Goal: Contribute content: Contribute content

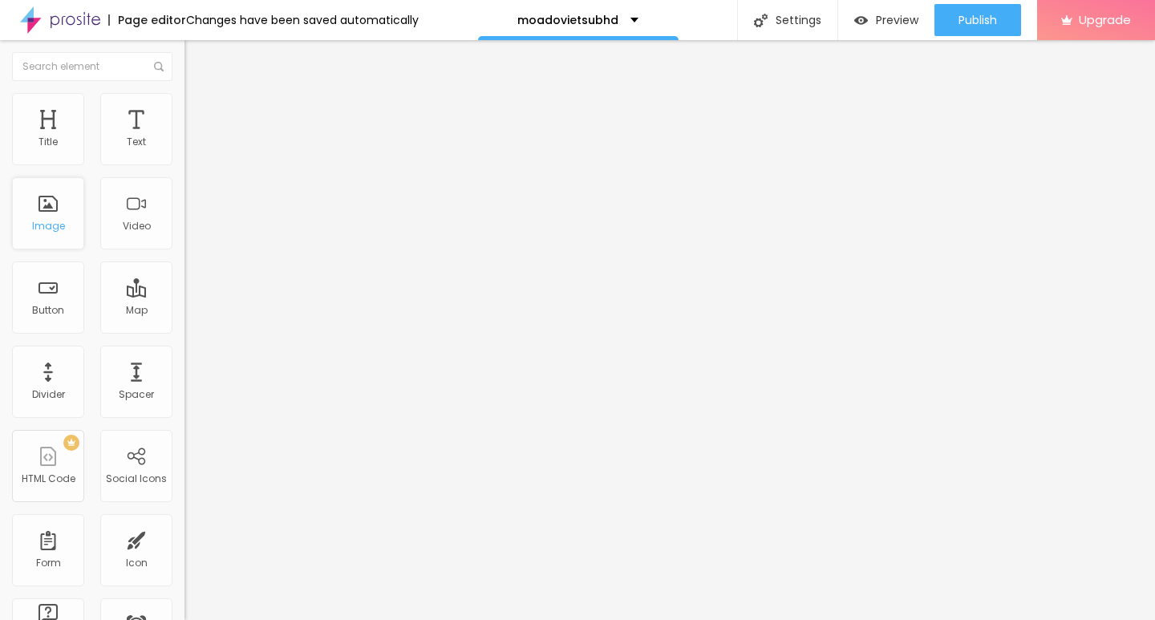
click at [45, 213] on div "Image" at bounding box center [48, 213] width 72 height 72
click at [184, 96] on img at bounding box center [191, 100] width 14 height 14
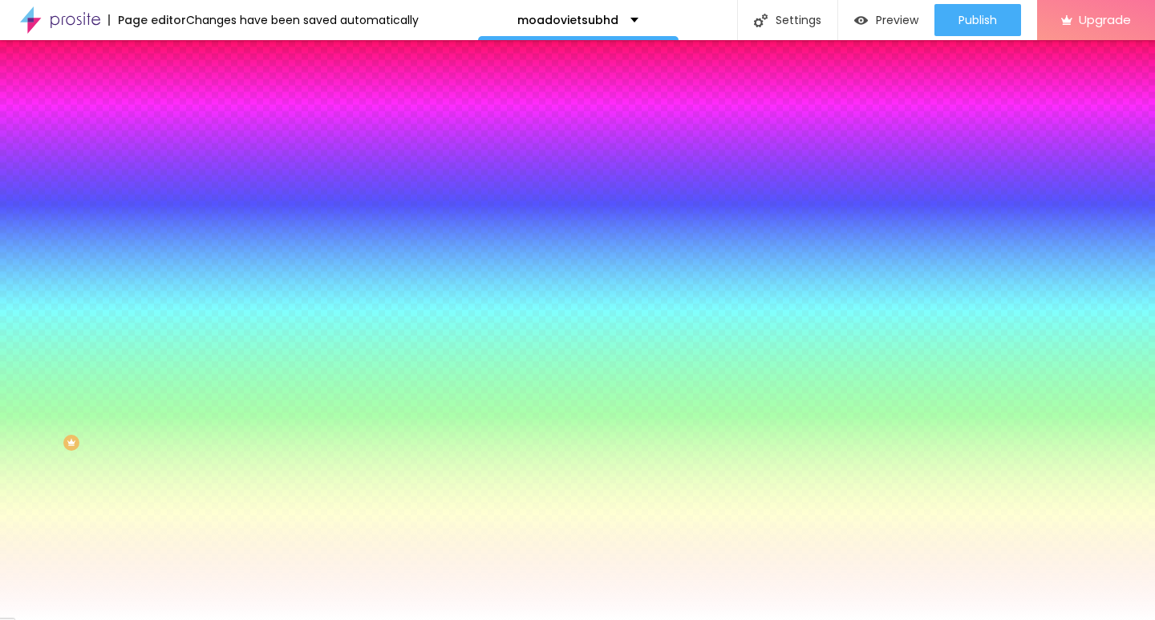
click at [184, 109] on img at bounding box center [191, 116] width 14 height 14
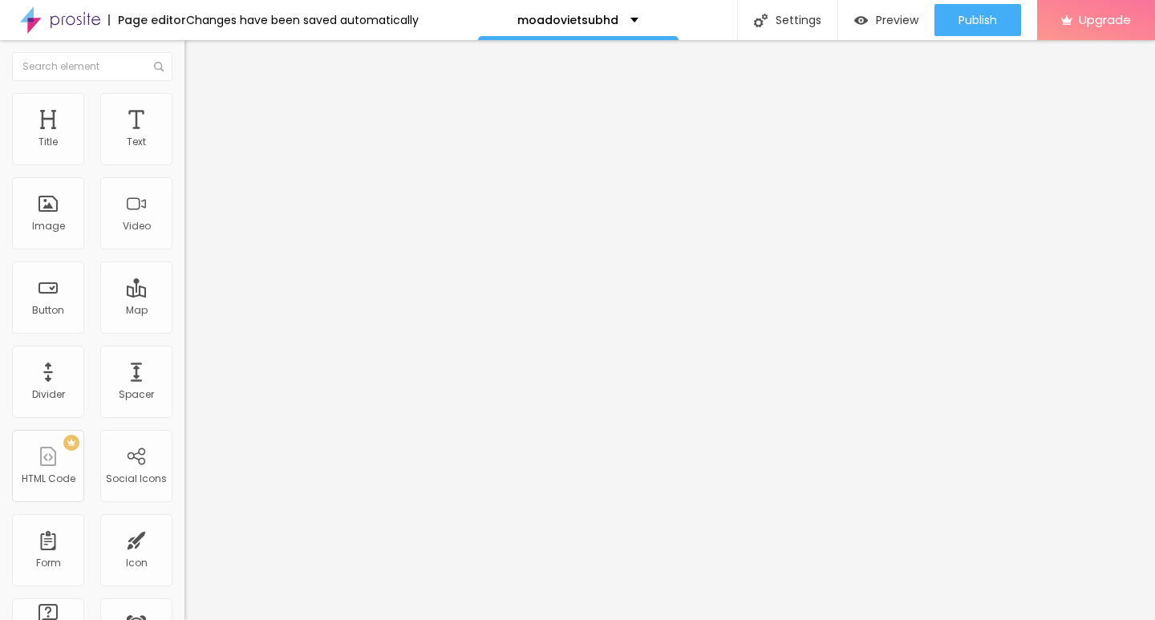
click at [184, 146] on img at bounding box center [189, 140] width 11 height 11
click at [184, 103] on img at bounding box center [191, 100] width 14 height 14
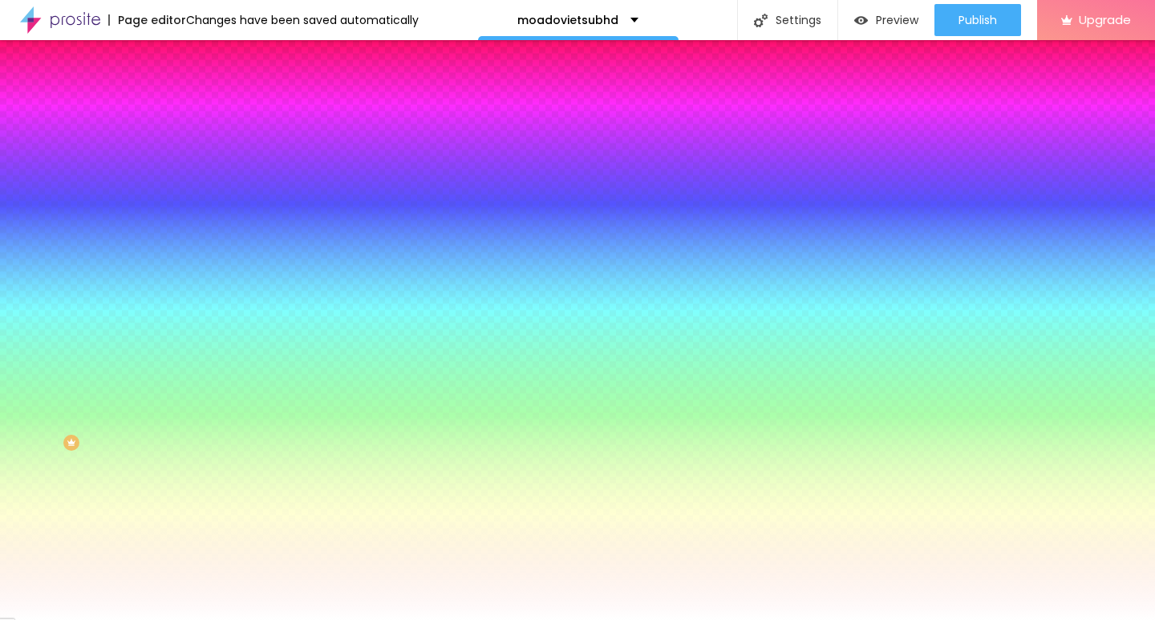
click at [196, 59] on img "button" at bounding box center [202, 58] width 13 height 13
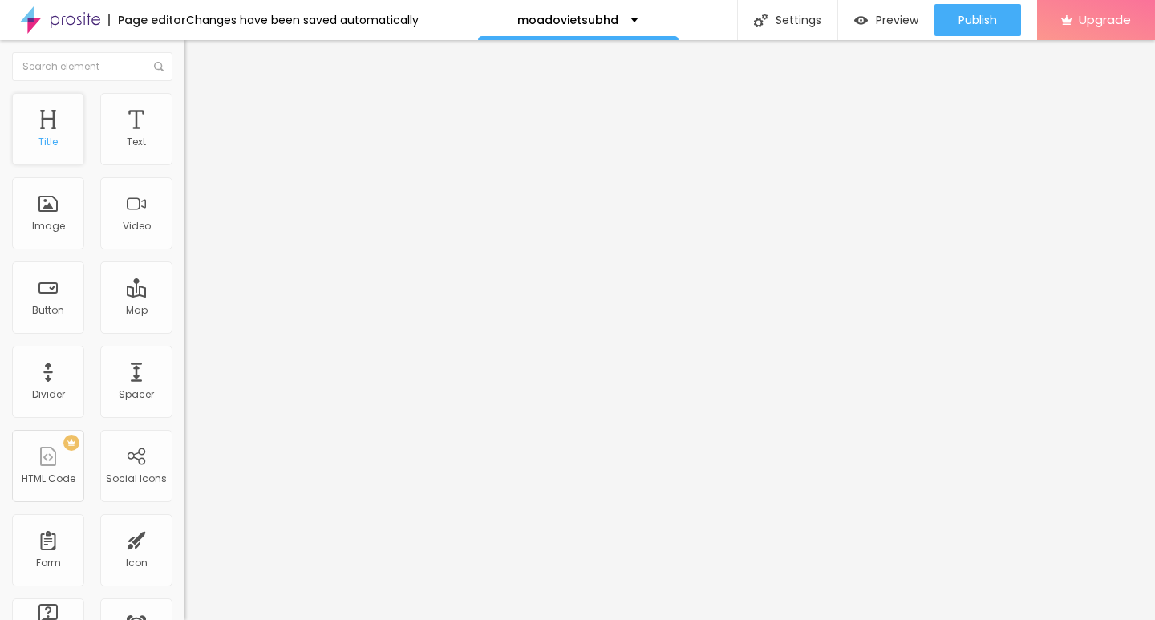
click at [55, 130] on div "Title" at bounding box center [48, 129] width 72 height 72
click at [865, 19] on img "button" at bounding box center [861, 21] width 14 height 14
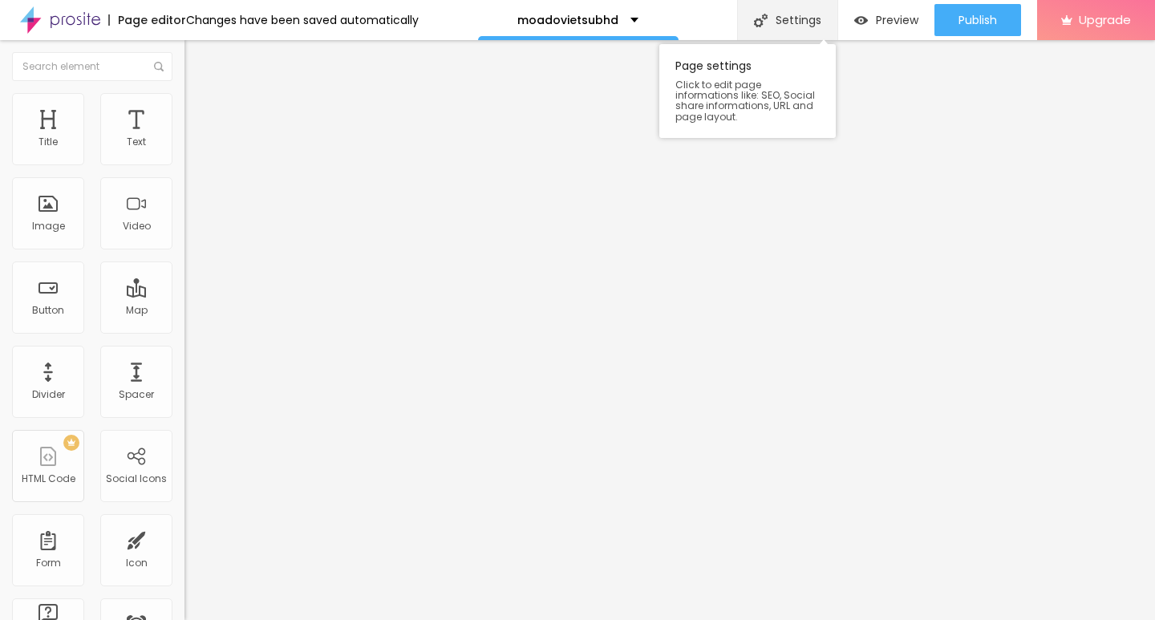
click at [798, 13] on div "Settings" at bounding box center [787, 20] width 100 height 40
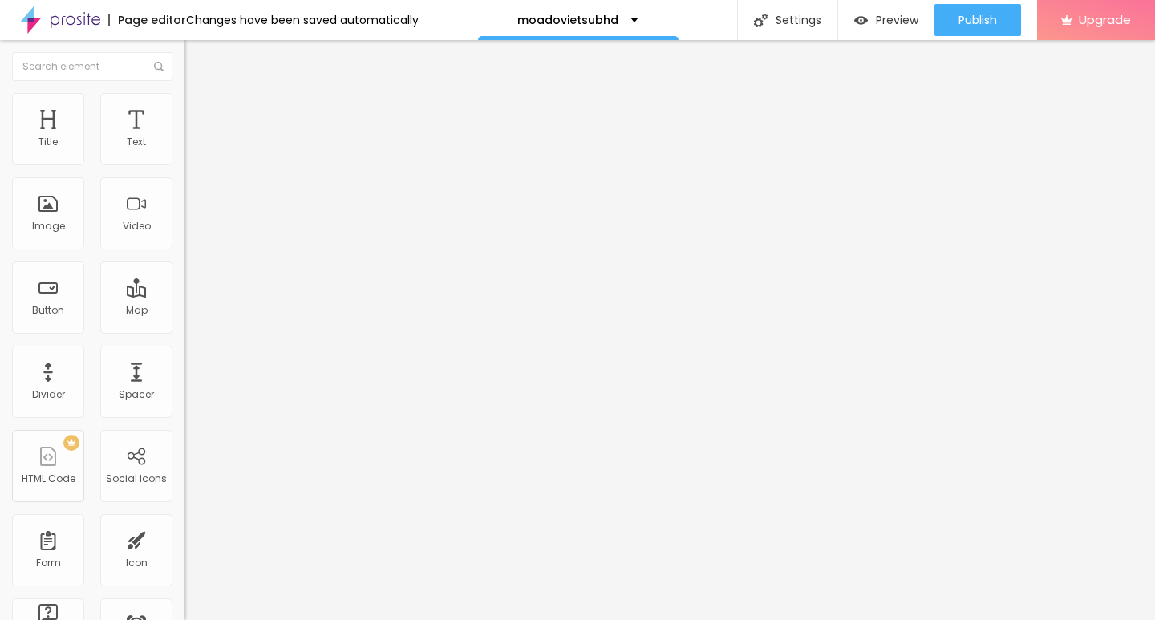
drag, startPoint x: 161, startPoint y: 223, endPoint x: 178, endPoint y: 227, distance: 17.3
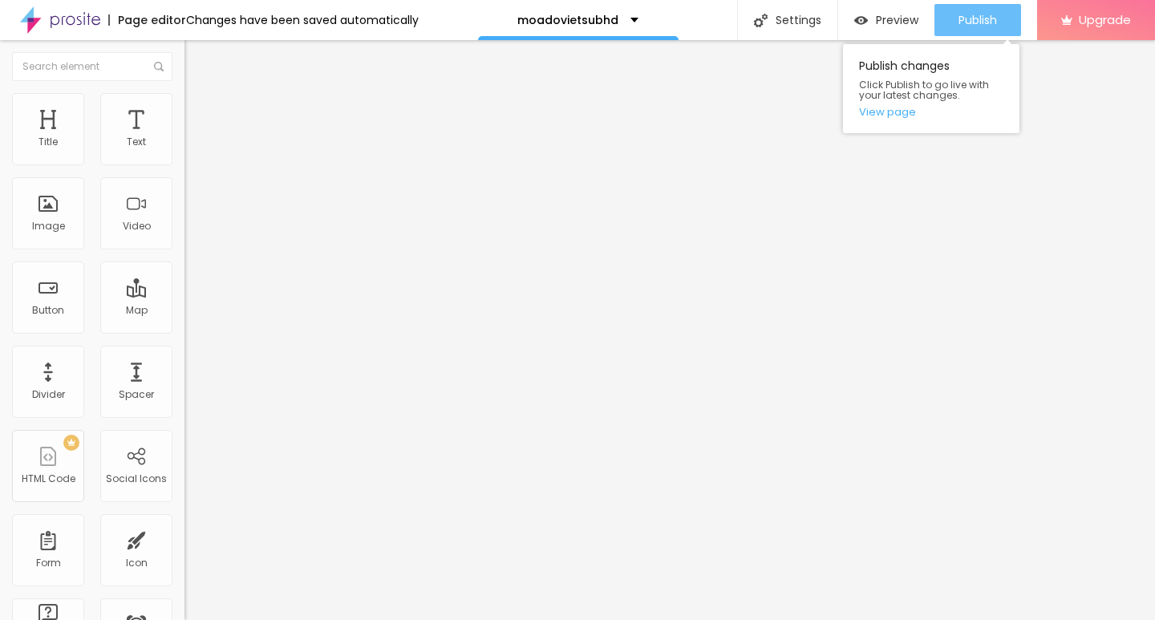
click at [977, 19] on span "Publish" at bounding box center [977, 20] width 38 height 13
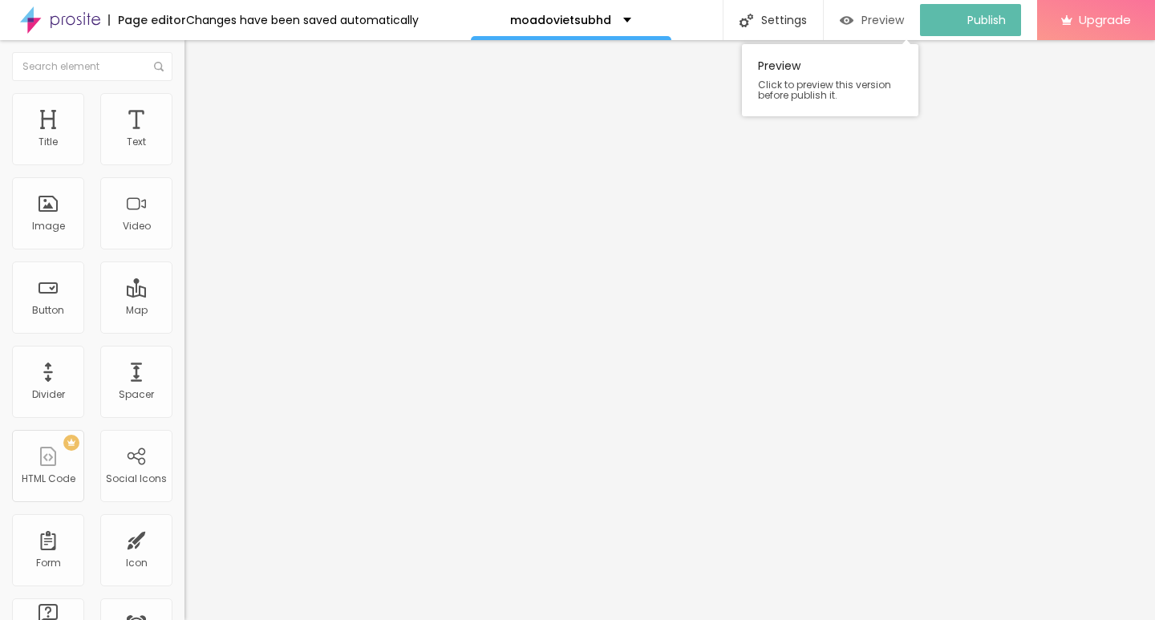
click at [867, 21] on div "Preview" at bounding box center [872, 21] width 64 height 14
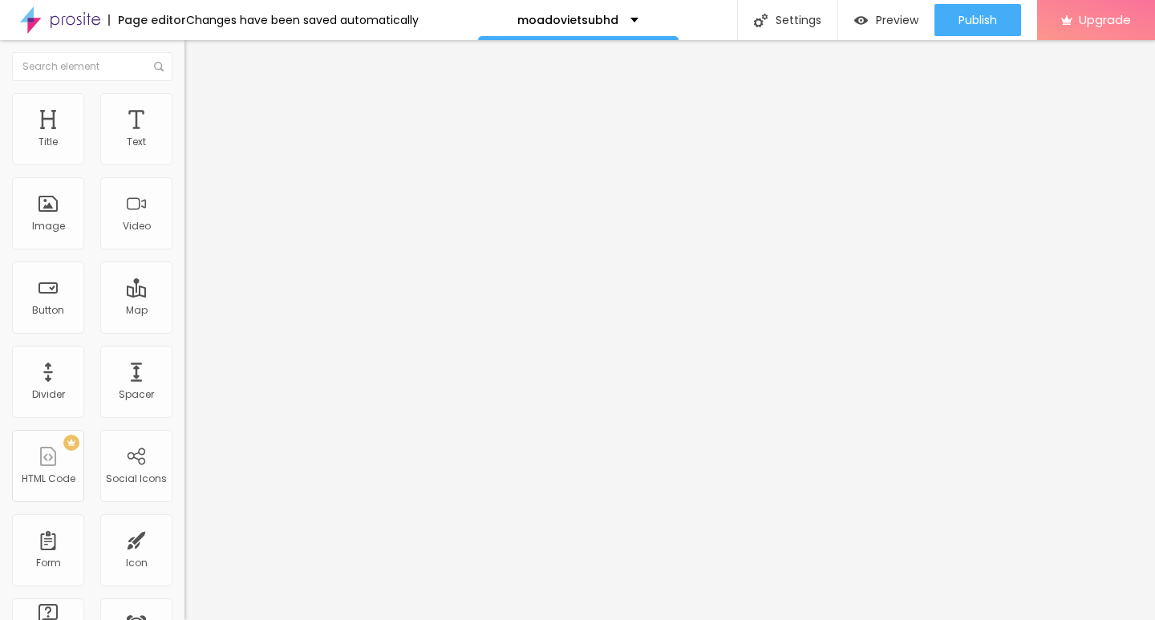
click at [83, 16] on img at bounding box center [60, 20] width 80 height 40
click at [56, 126] on div "Title" at bounding box center [48, 129] width 72 height 72
click at [184, 136] on div "Add image" at bounding box center [276, 130] width 184 height 11
click at [184, 138] on span "Add image" at bounding box center [217, 131] width 66 height 14
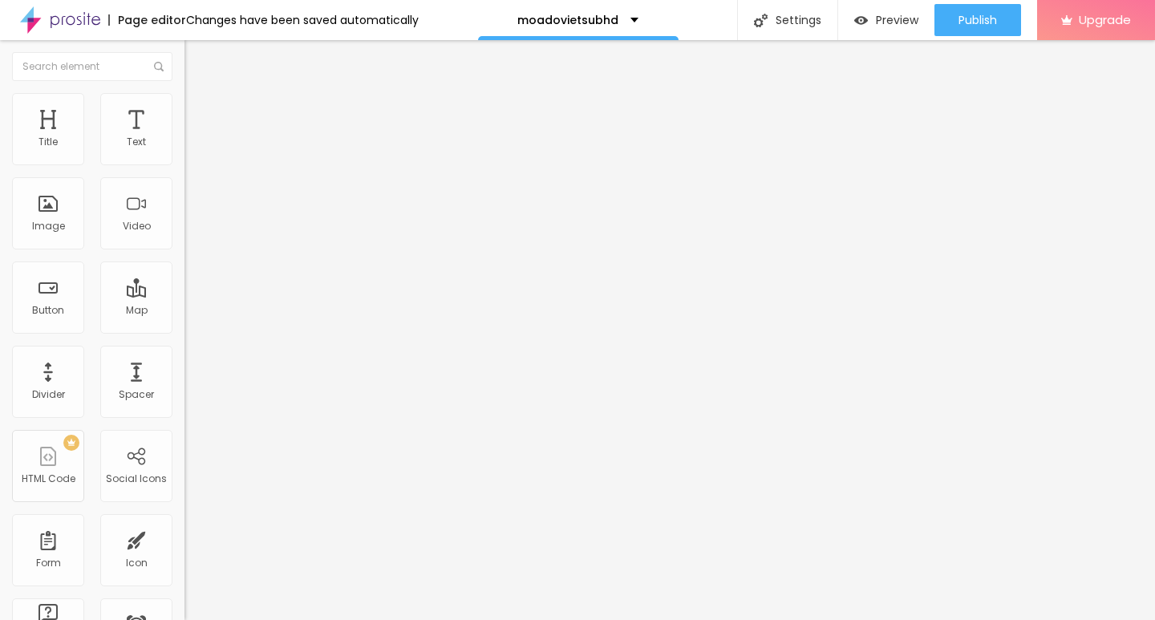
click at [184, 203] on img at bounding box center [189, 197] width 11 height 11
click at [184, 329] on input "https://" at bounding box center [280, 321] width 192 height 16
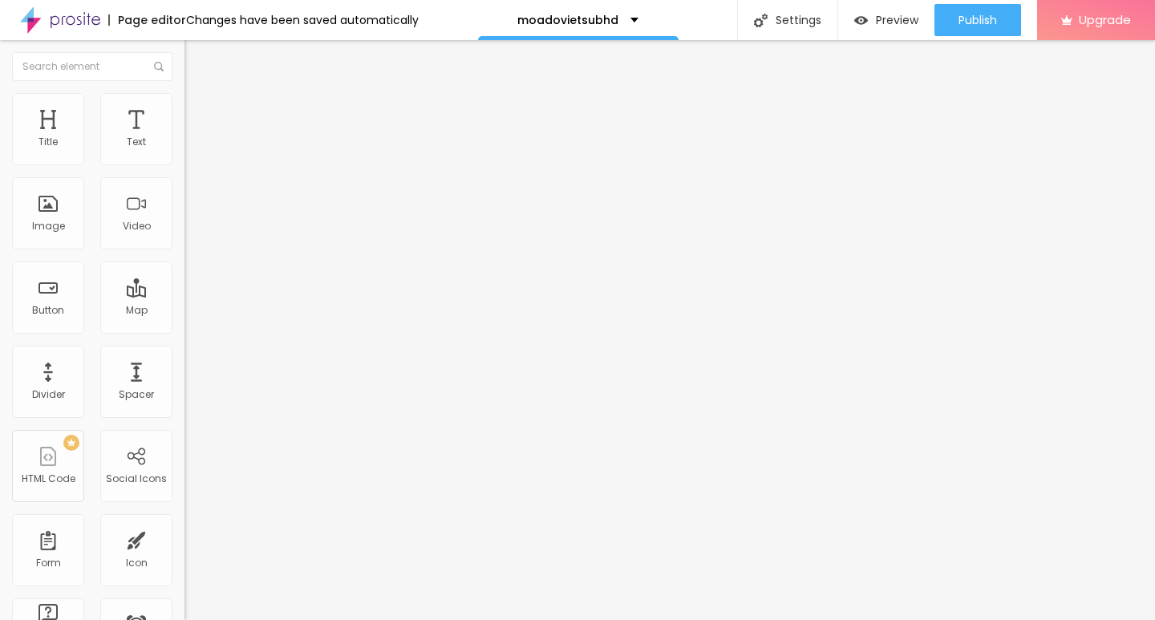
click at [184, 329] on input "https://" at bounding box center [280, 321] width 192 height 16
paste input "[DOMAIN_NAME][URL]"
type input "[URL][DOMAIN_NAME]"
click at [184, 251] on span "Original" at bounding box center [203, 244] width 38 height 14
click at [184, 261] on span "Cinema" at bounding box center [204, 254] width 40 height 14
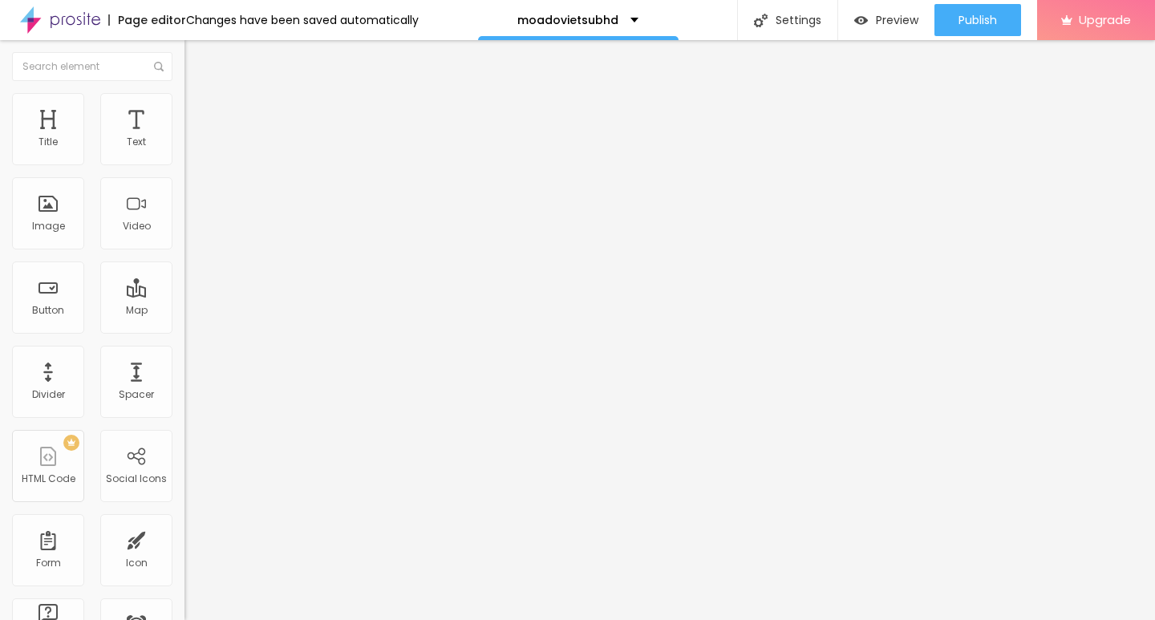
click at [184, 276] on span "Default" at bounding box center [201, 269] width 34 height 14
click at [184, 286] on span "Square" at bounding box center [202, 279] width 36 height 14
click at [184, 295] on span "Original" at bounding box center [203, 289] width 38 height 14
click at [184, 251] on span "Original" at bounding box center [203, 244] width 38 height 14
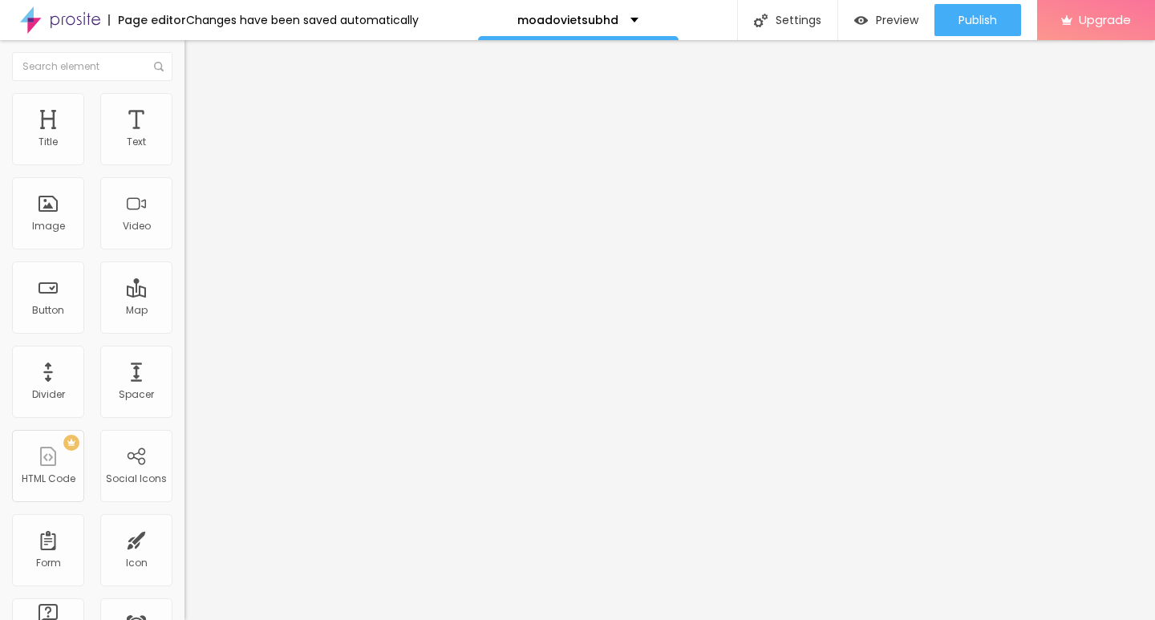
click at [184, 261] on span "Cinema" at bounding box center [204, 254] width 40 height 14
click at [866, 15] on div "Preview" at bounding box center [886, 21] width 64 height 14
click at [184, 99] on img at bounding box center [191, 100] width 14 height 14
type input "65"
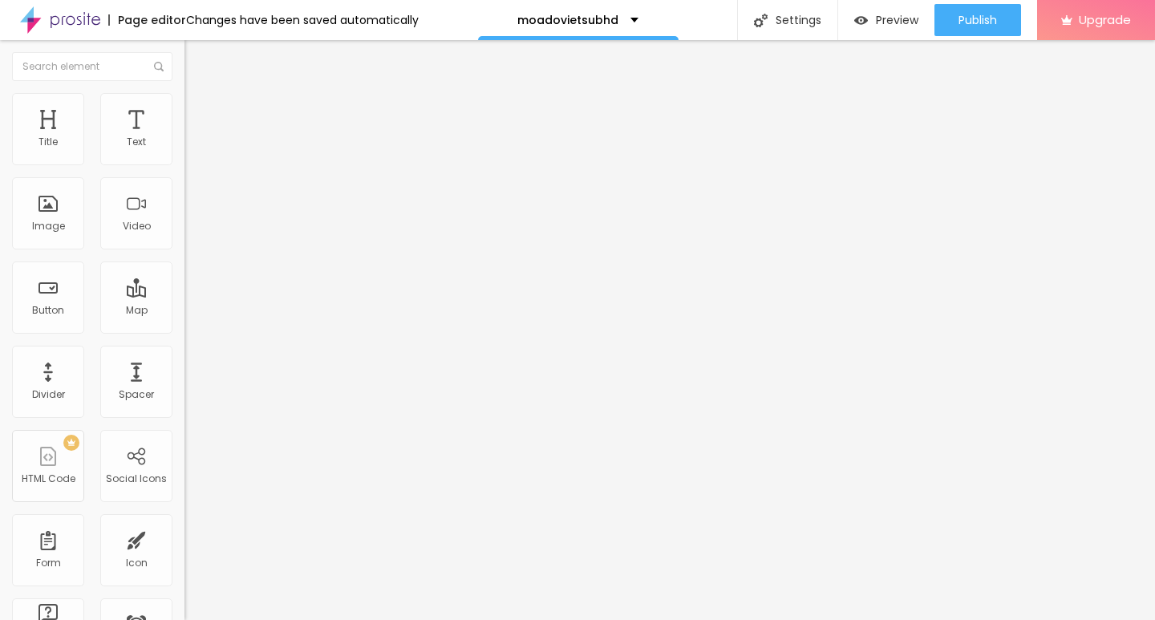
click at [184, 164] on input "range" at bounding box center [235, 158] width 103 height 13
click at [184, 166] on div at bounding box center [276, 159] width 184 height 14
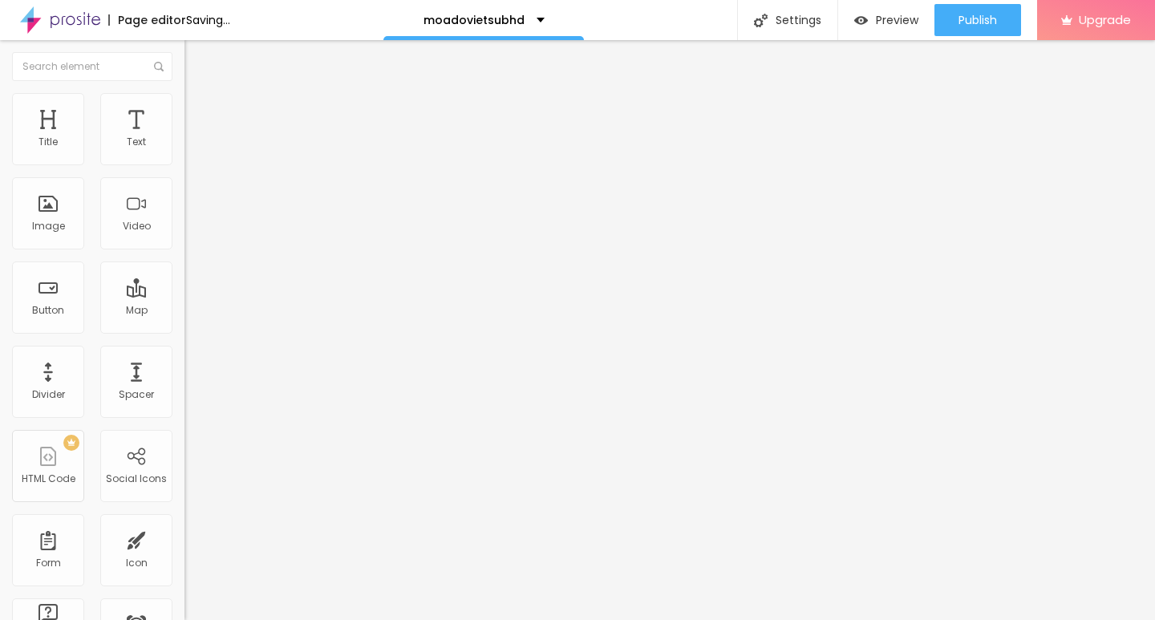
type input "45"
click at [184, 164] on input "range" at bounding box center [235, 158] width 103 height 13
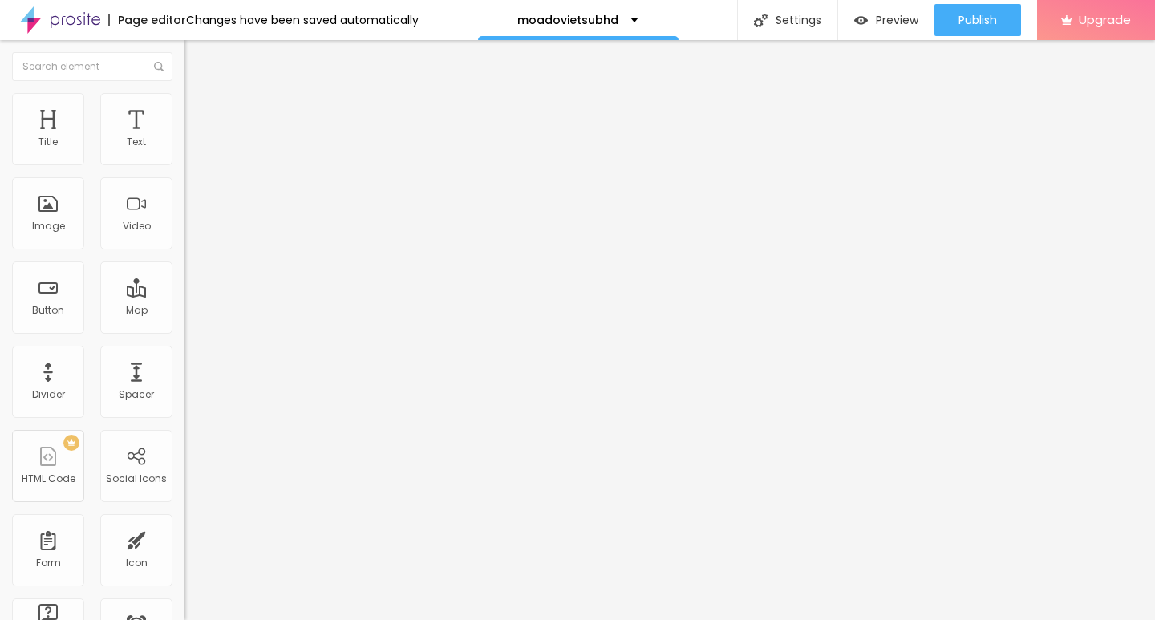
click at [184, 109] on img at bounding box center [191, 116] width 14 height 14
click at [184, 589] on input "text" at bounding box center [280, 597] width 192 height 16
click at [184, 93] on li "Style" at bounding box center [276, 101] width 184 height 16
click at [184, 91] on img at bounding box center [191, 84] width 14 height 14
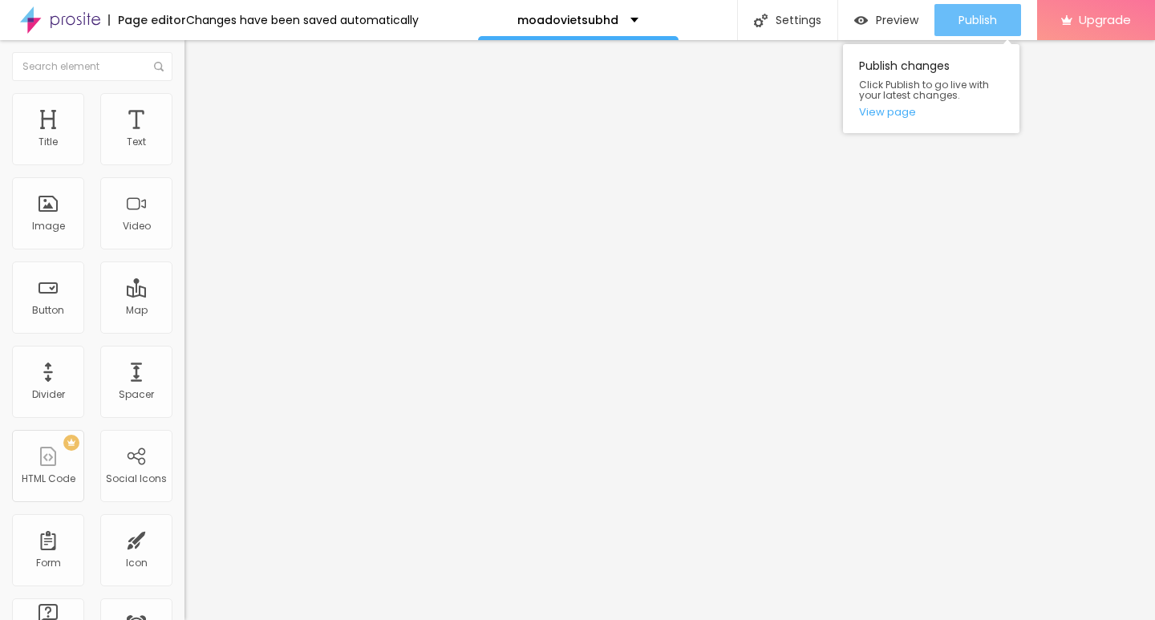
click at [961, 11] on div "Publish" at bounding box center [977, 20] width 38 height 32
click at [961, 16] on span "Publish" at bounding box center [977, 20] width 38 height 13
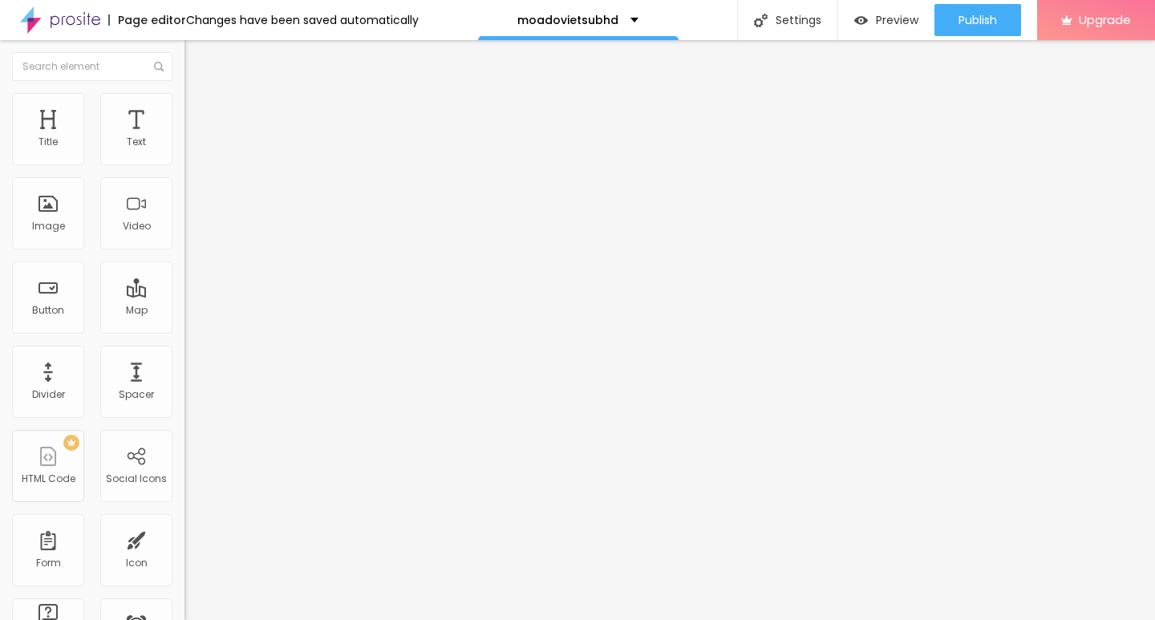
click at [184, 98] on img at bounding box center [191, 100] width 14 height 14
click at [184, 91] on img at bounding box center [191, 84] width 14 height 14
click at [184, 154] on button "button" at bounding box center [195, 145] width 22 height 17
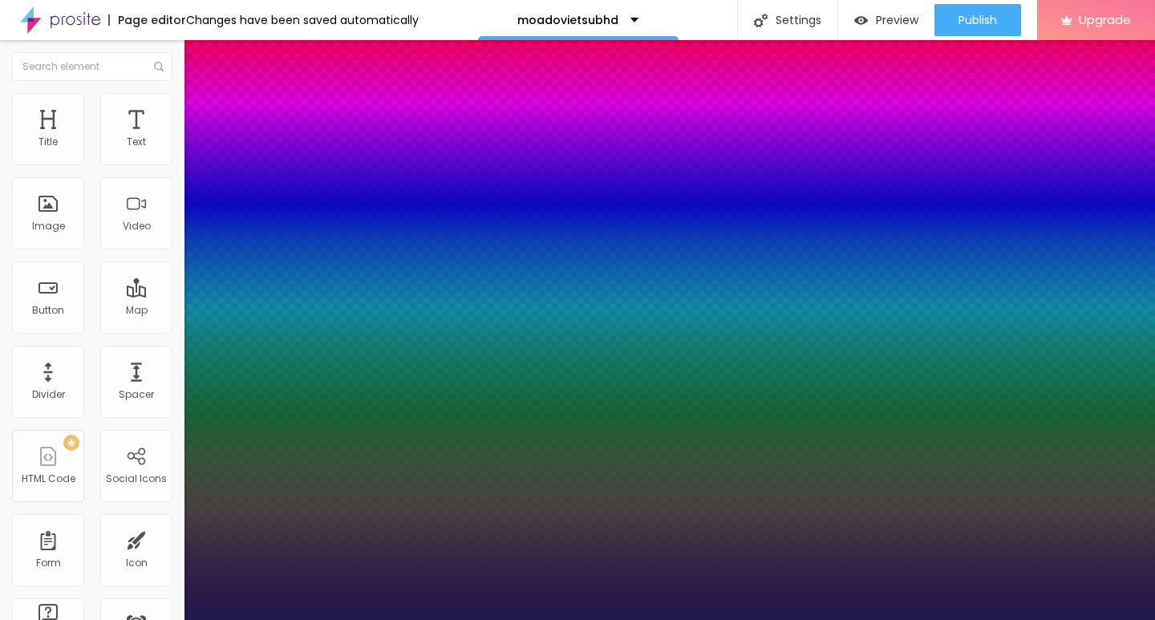
type input "1"
type input "17"
type input "1"
type input "19"
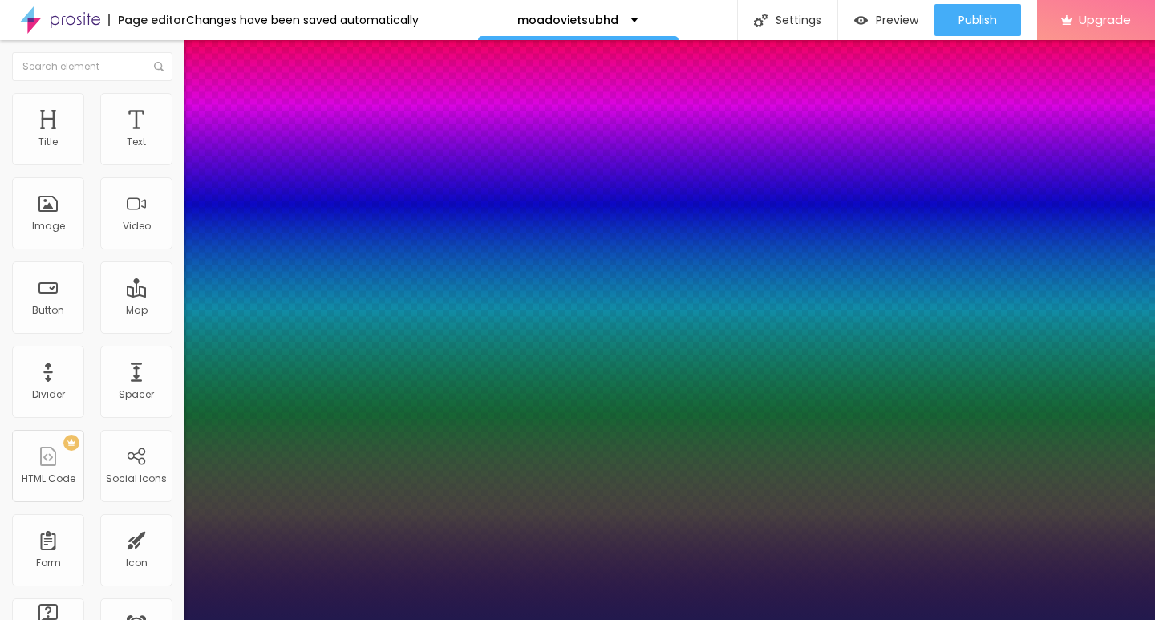
type input "19"
type input "1"
type input "20"
type input "1"
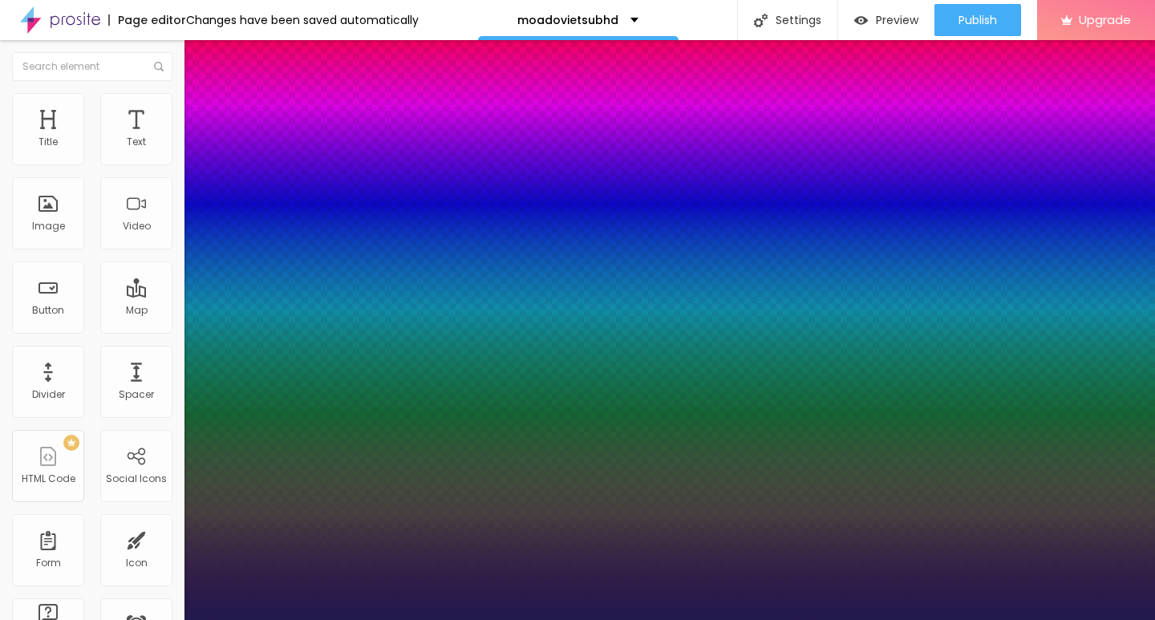
type input "22"
type input "1"
type input "24"
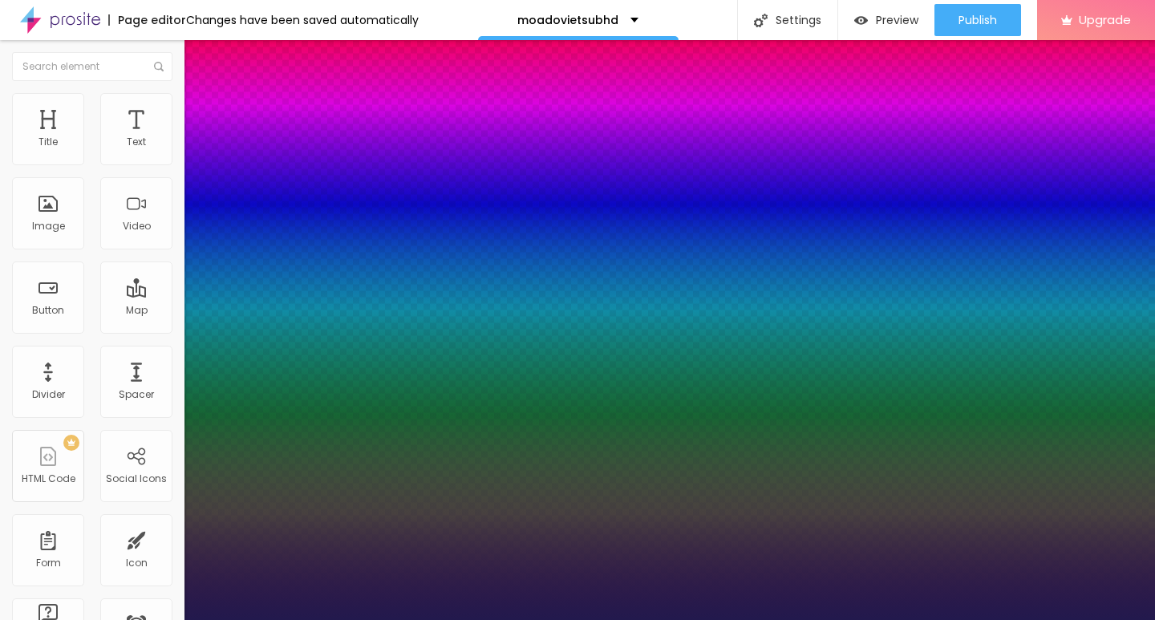
type input "1"
type input "25"
type input "1"
type input "26"
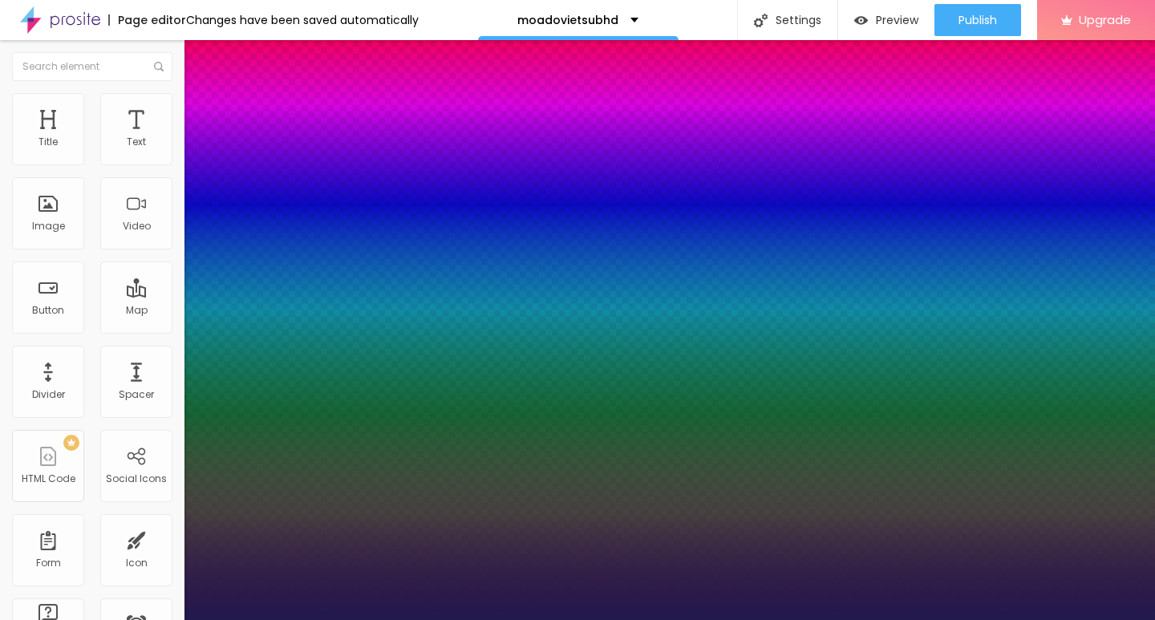
type input "26"
type input "1"
type input "27"
type input "1"
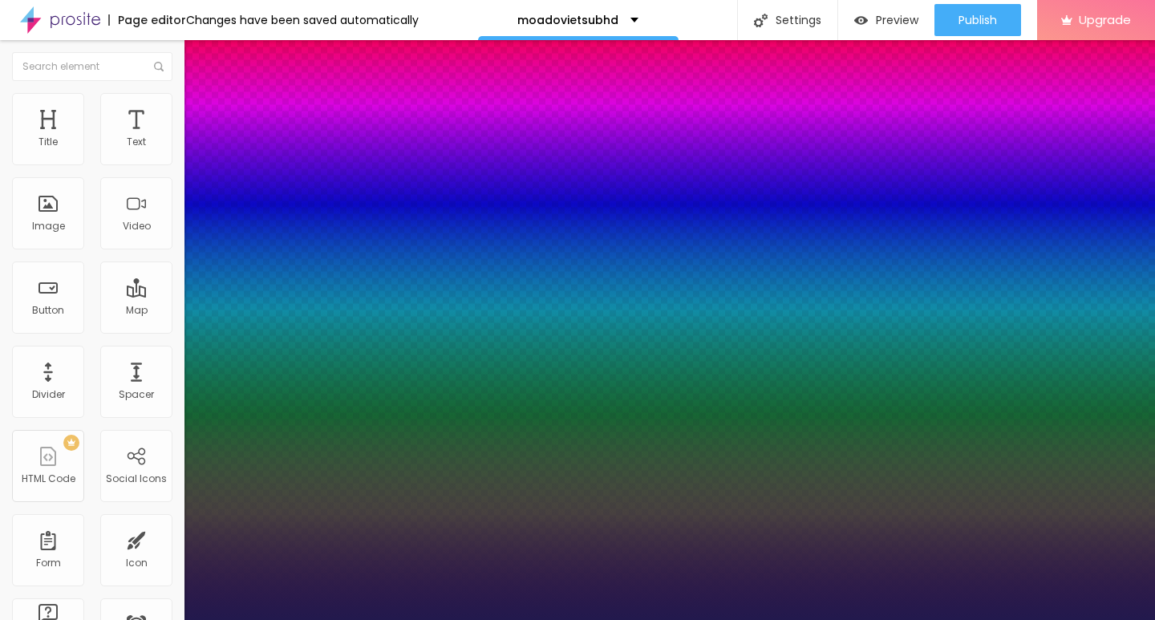
type input "28"
type input "1"
type input "29"
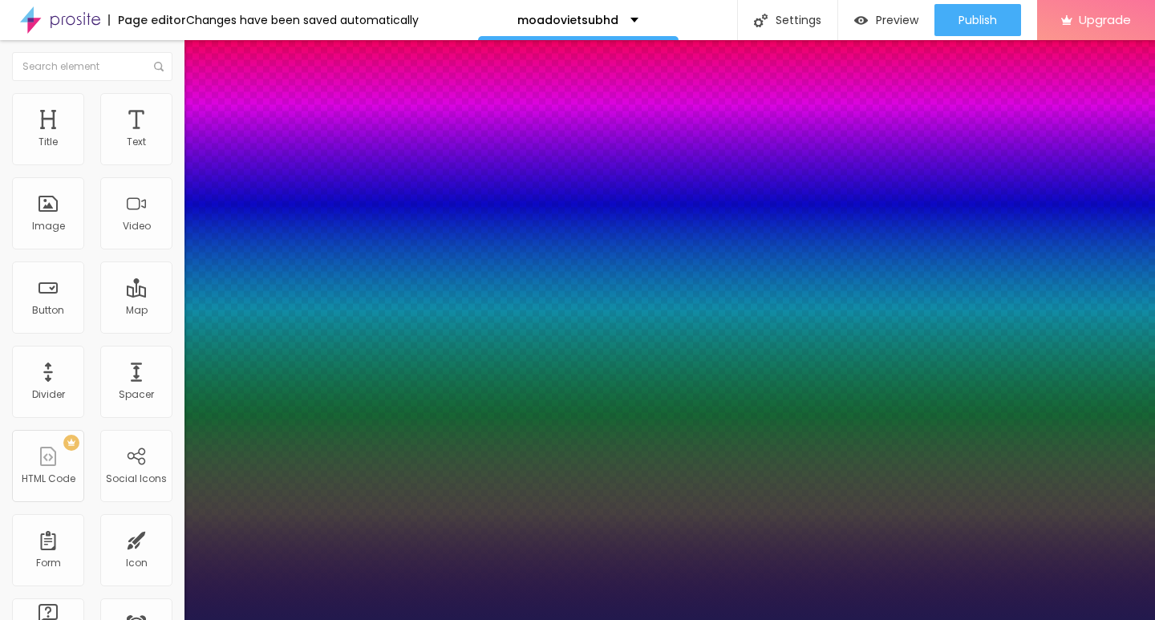
type input "1"
type input "31"
type input "1"
type input "32"
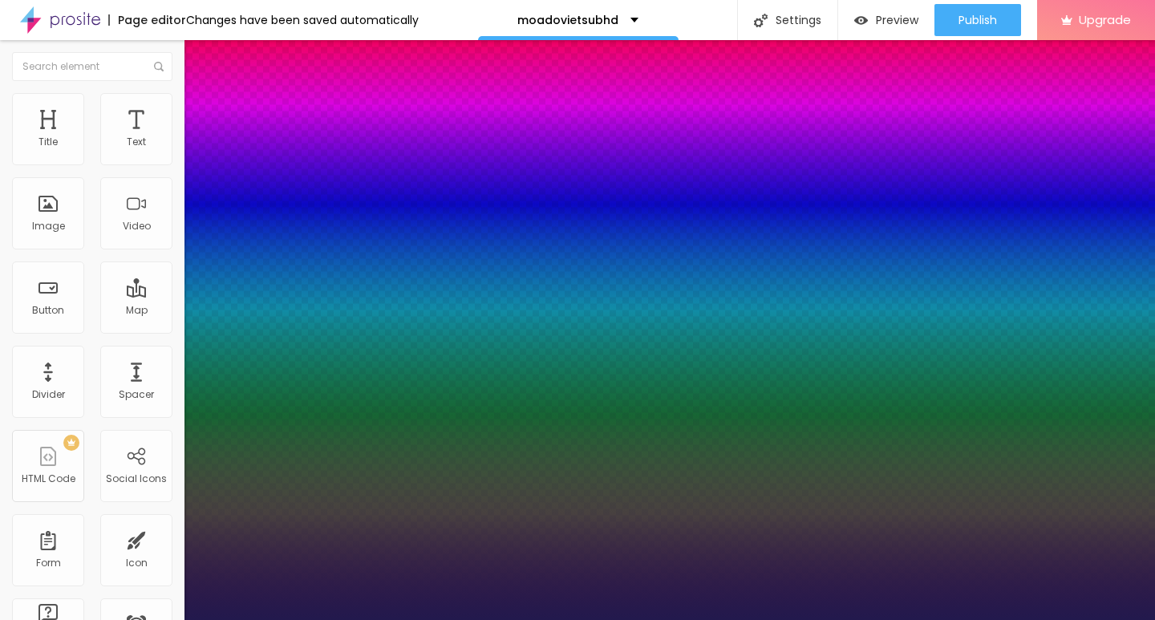
type input "32"
type input "1"
type input "33"
type input "1"
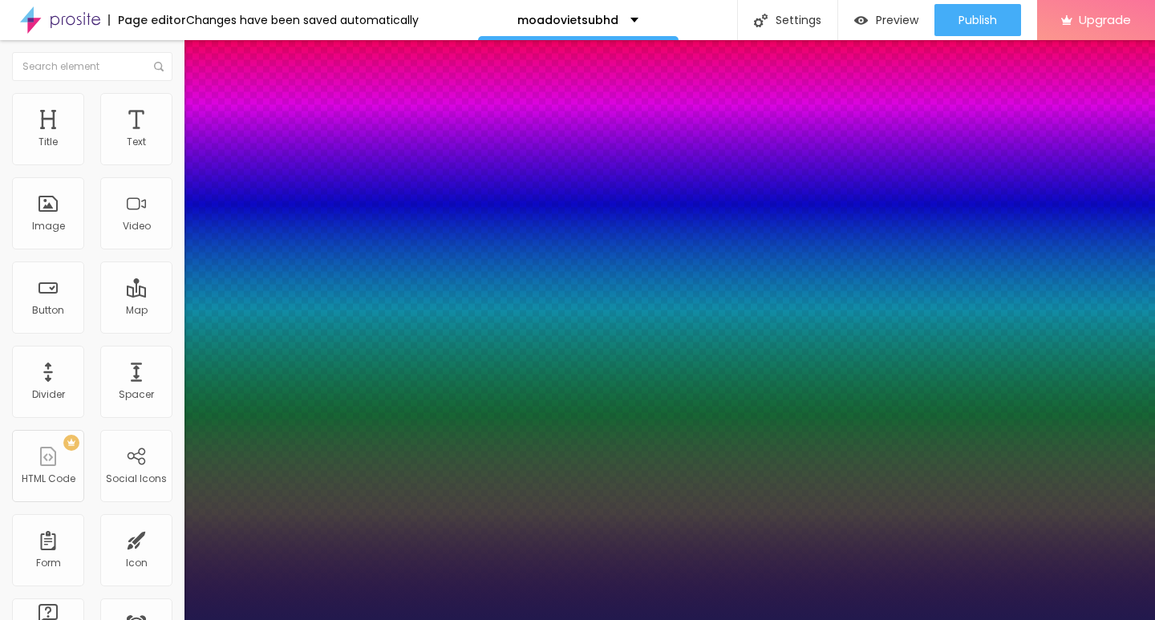
type input "34"
type input "1"
type input "33"
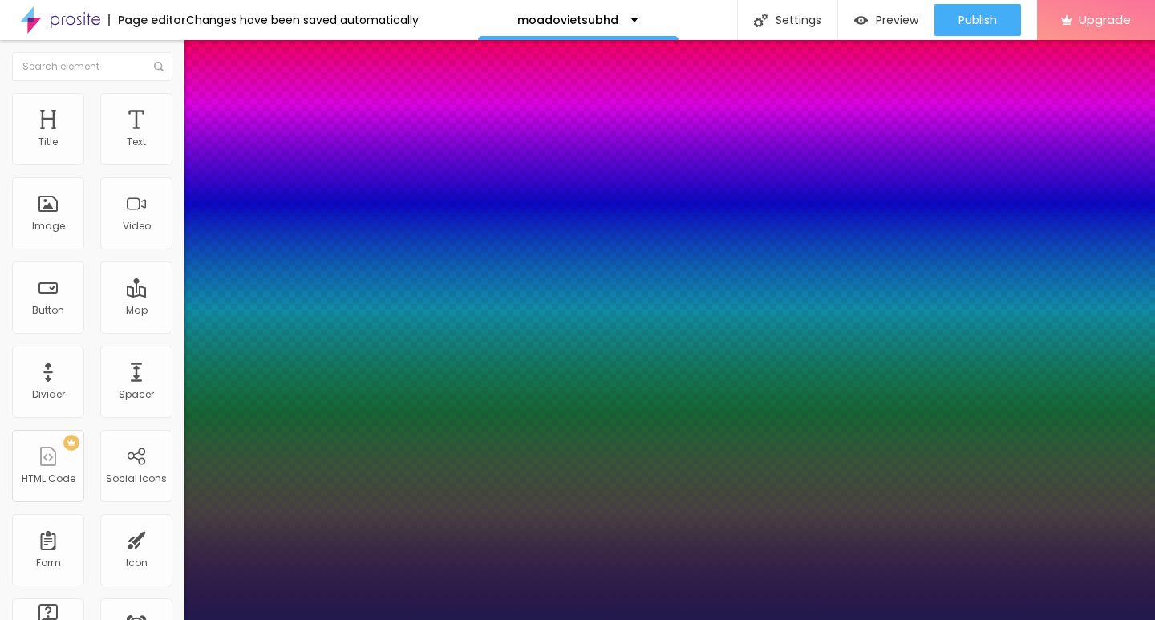
type input "1"
type input "31"
type input "1"
type input "30"
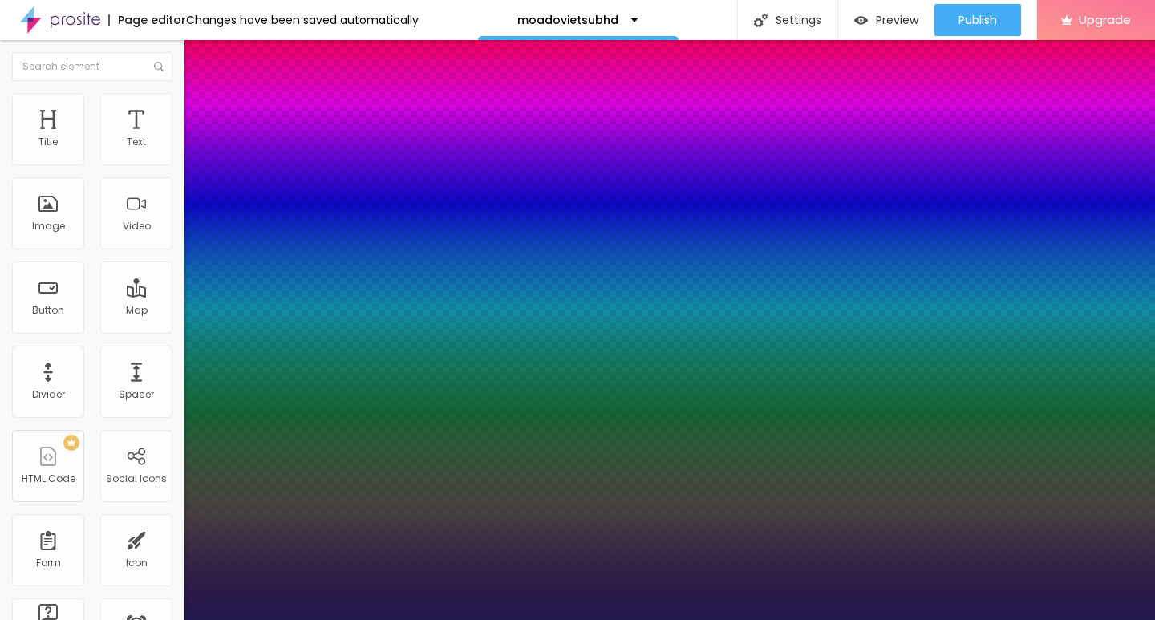
type input "30"
type input "1"
type input "29"
type input "1"
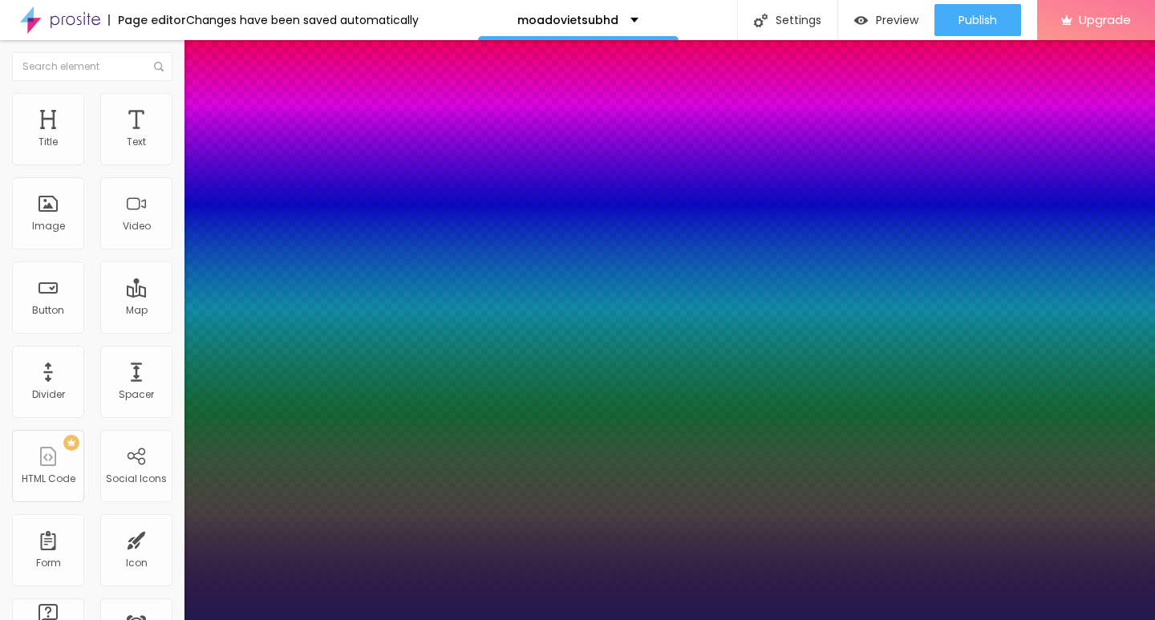
type input "28"
type input "1"
type input "29"
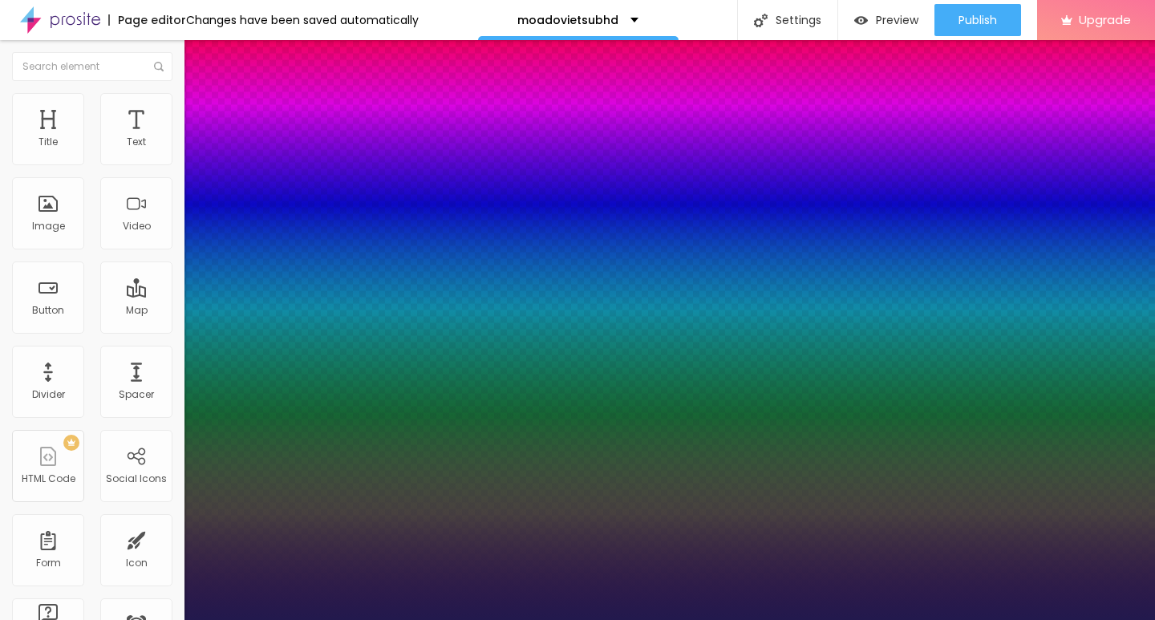
type input "1"
type input "30"
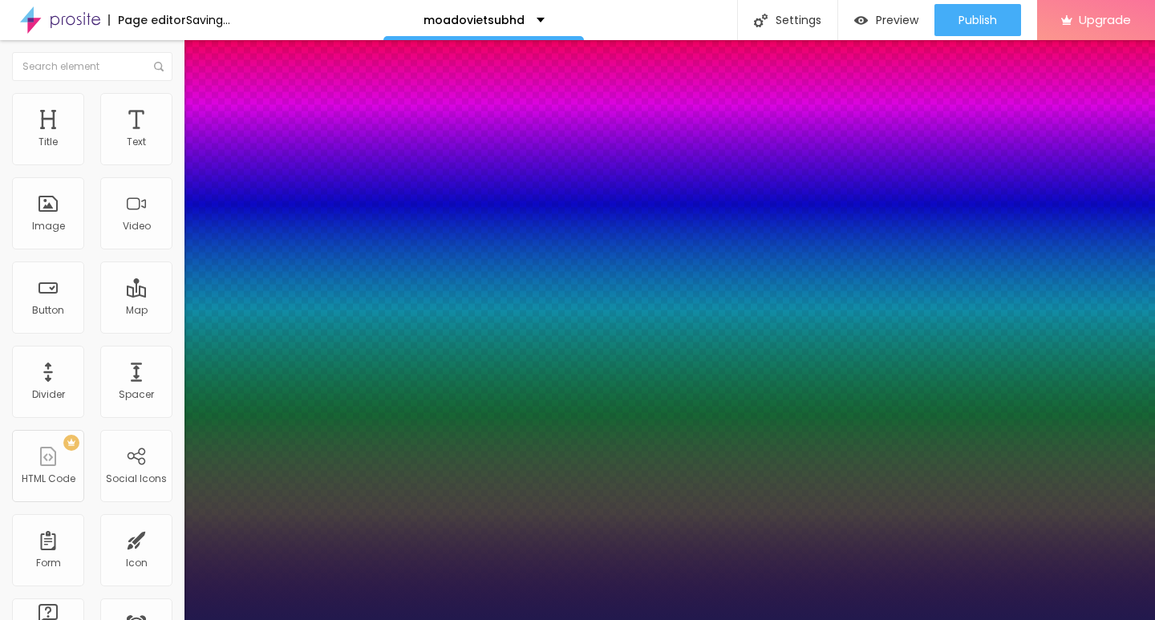
type input "1"
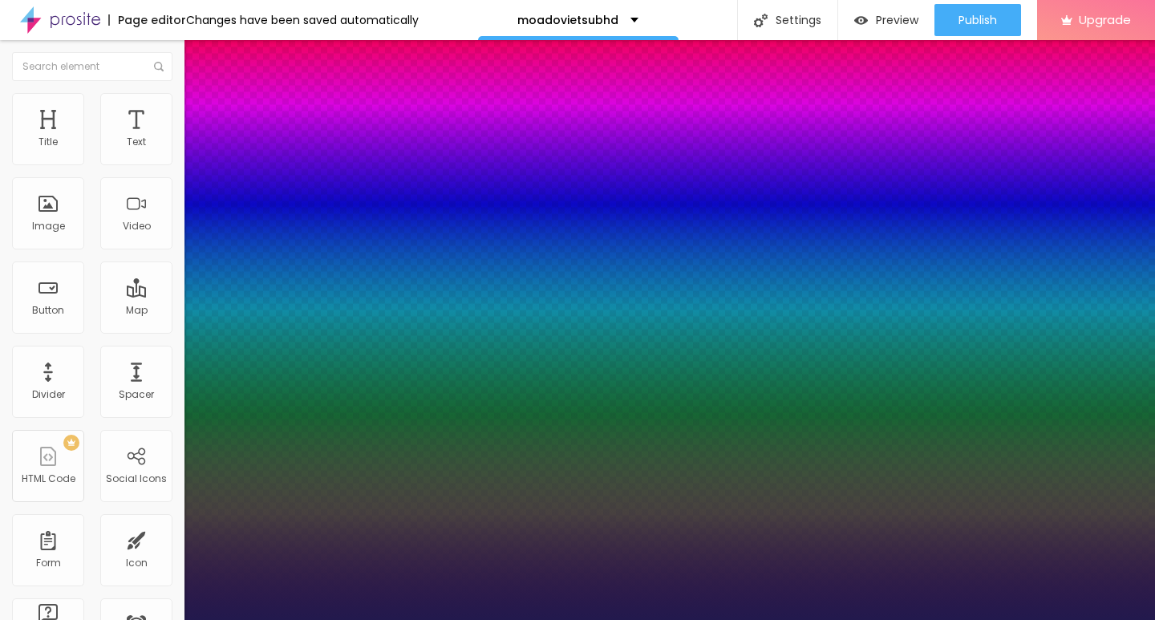
drag, startPoint x: 216, startPoint y: 270, endPoint x: 234, endPoint y: 270, distance: 18.4
type input "30"
click at [129, 619] on div at bounding box center [577, 620] width 1155 height 0
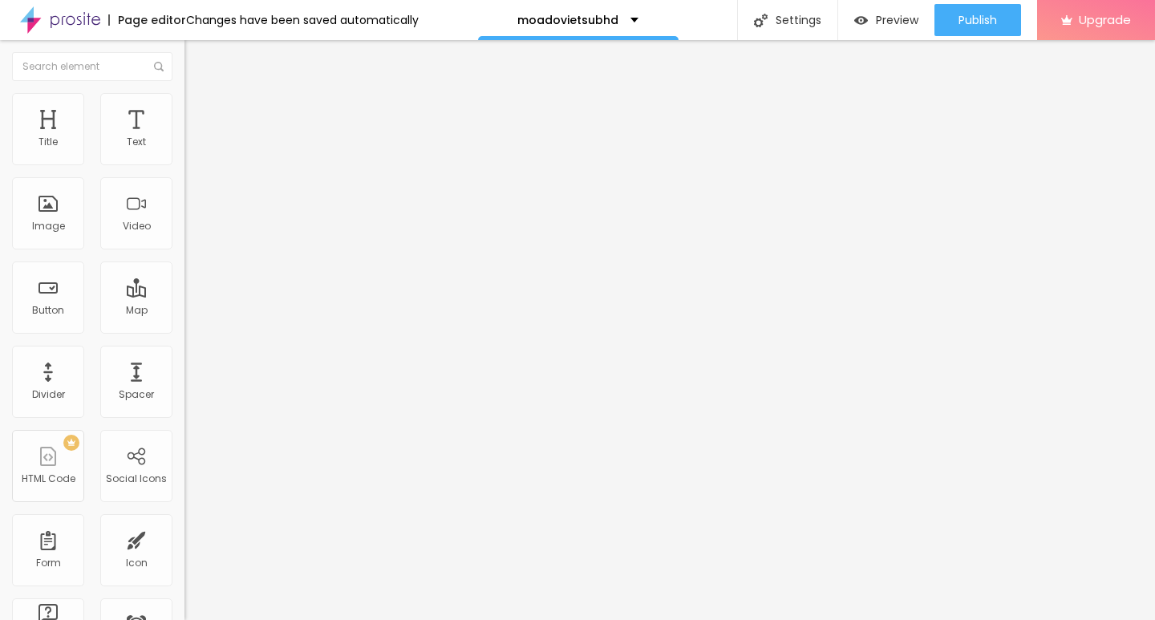
click at [184, 154] on button "button" at bounding box center [195, 145] width 22 height 17
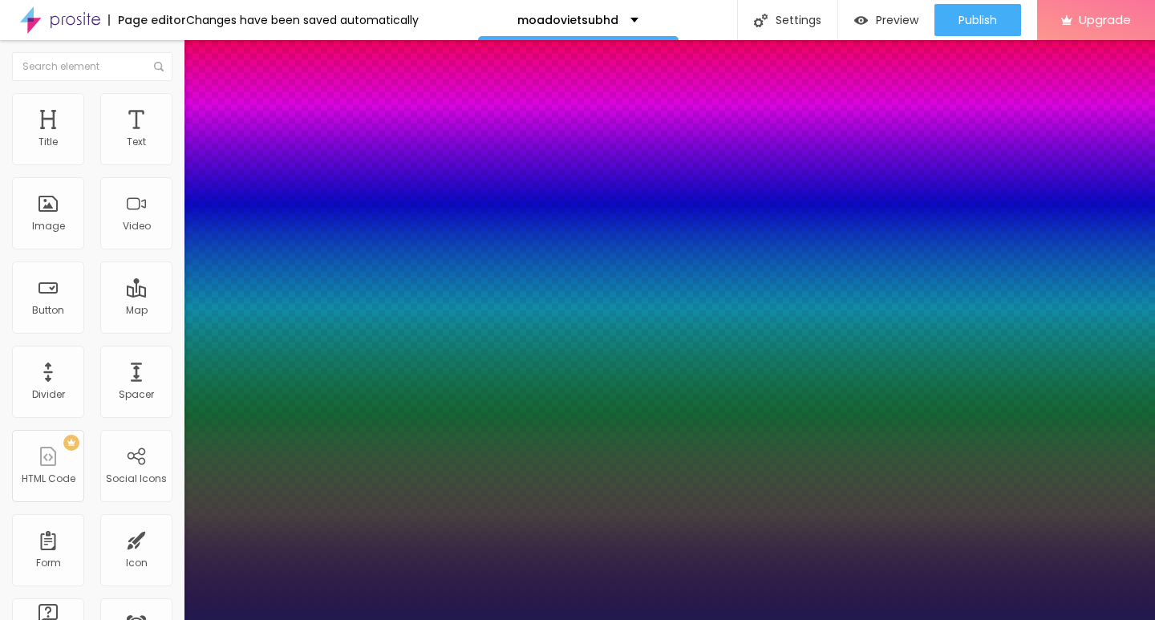
type input "1"
type input "20"
type input "1"
type input "20"
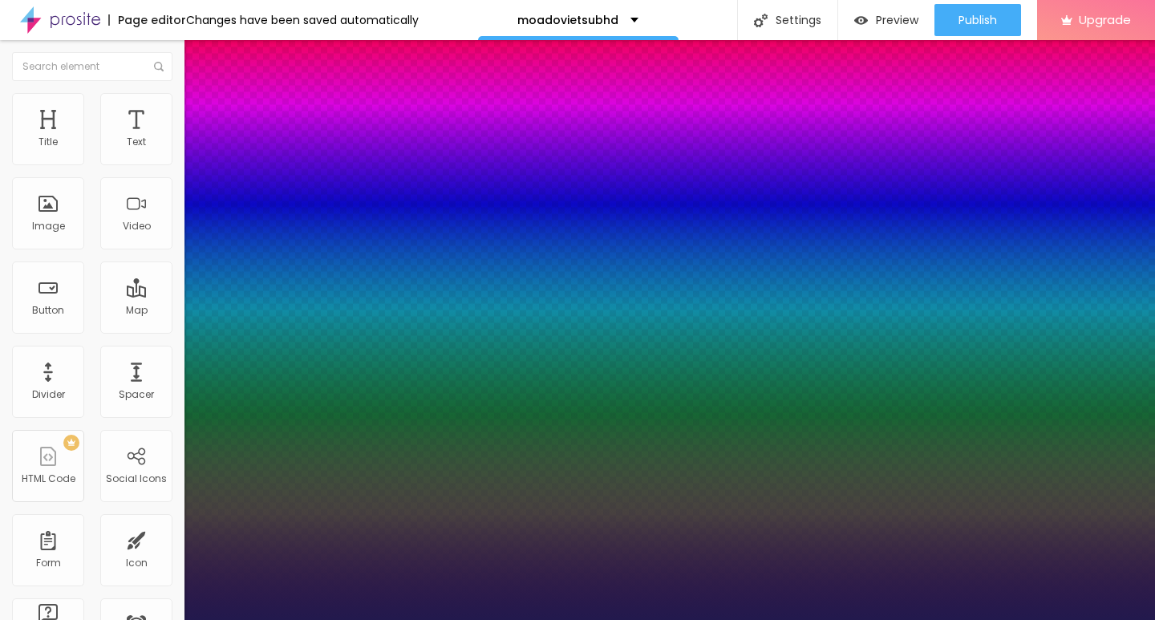
type input "1"
type input "0.7"
type input "1"
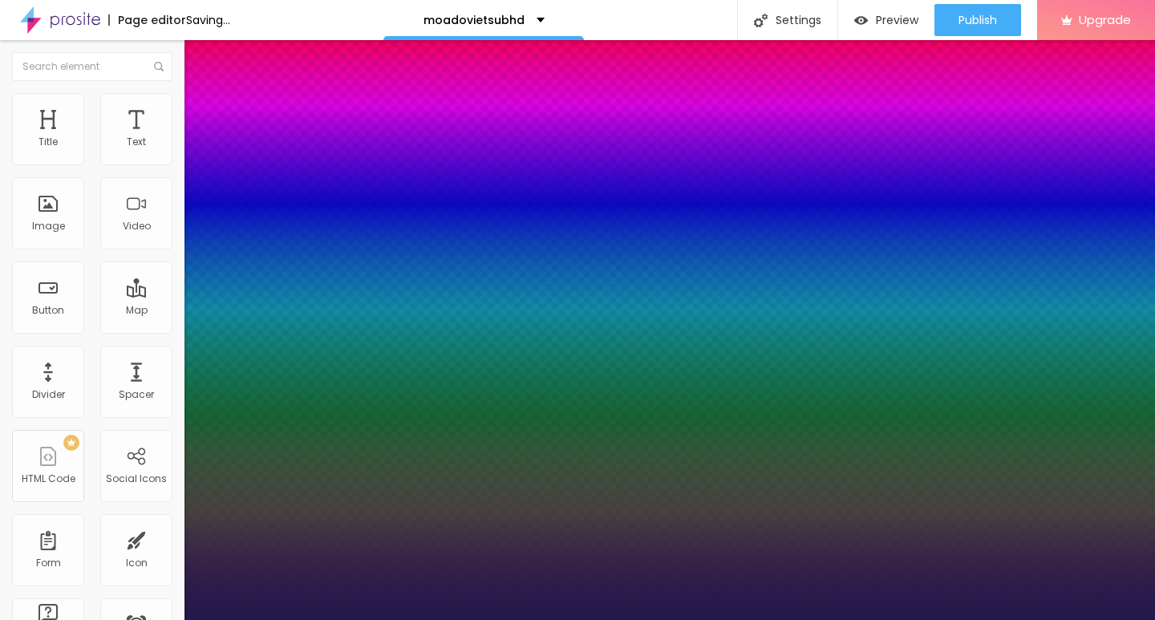
type input "0.7"
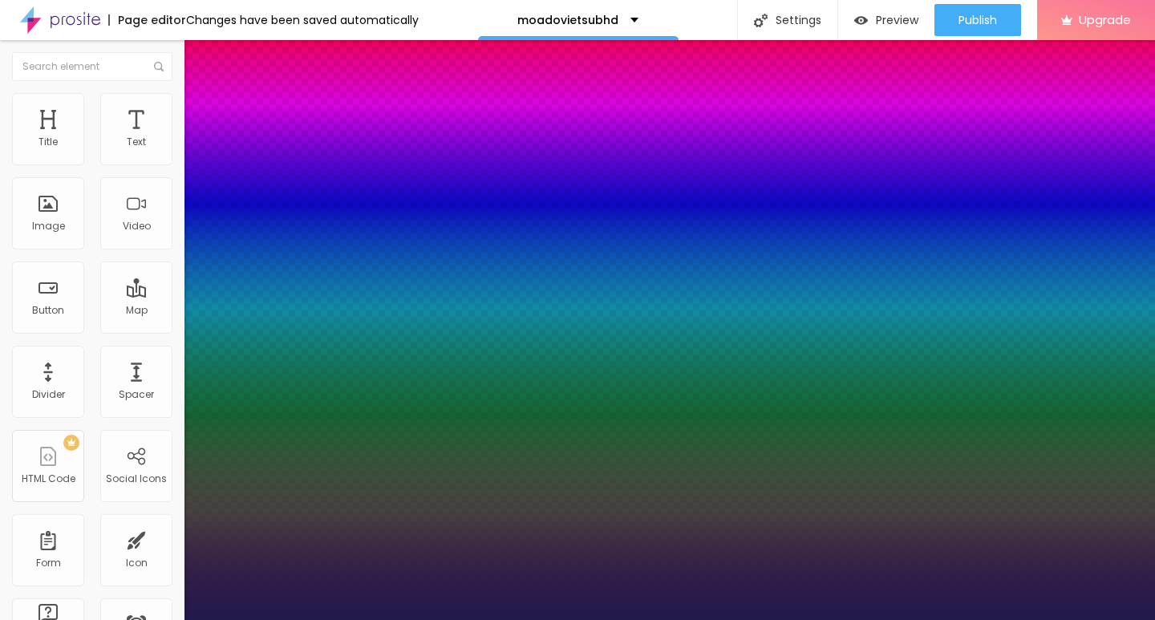
type input "6"
type input "0"
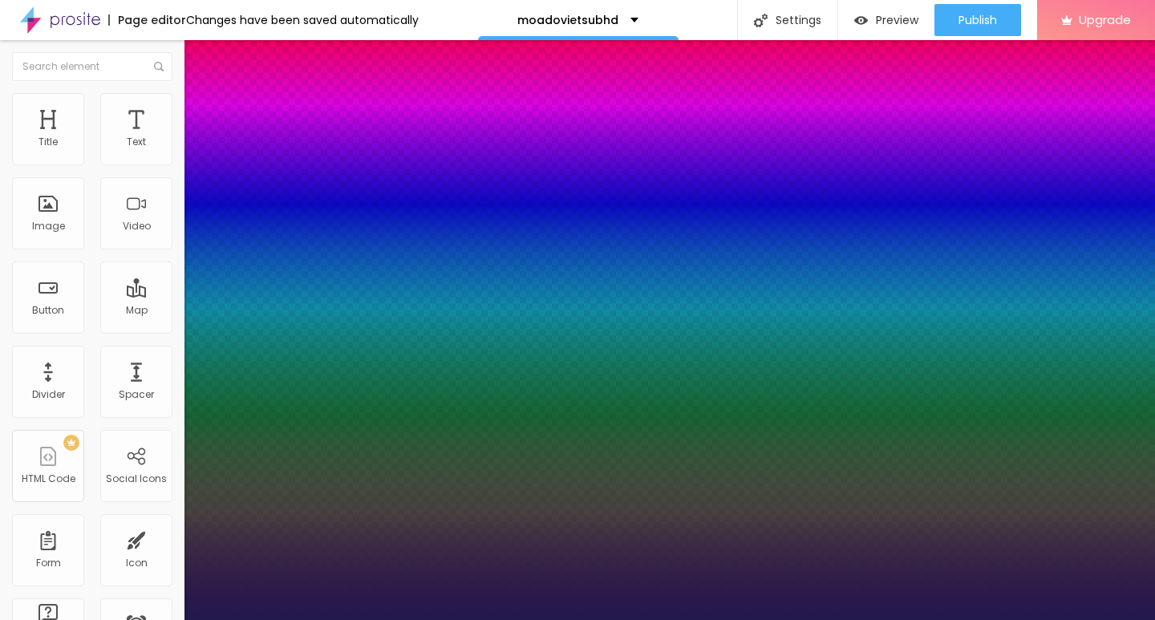
type input "0"
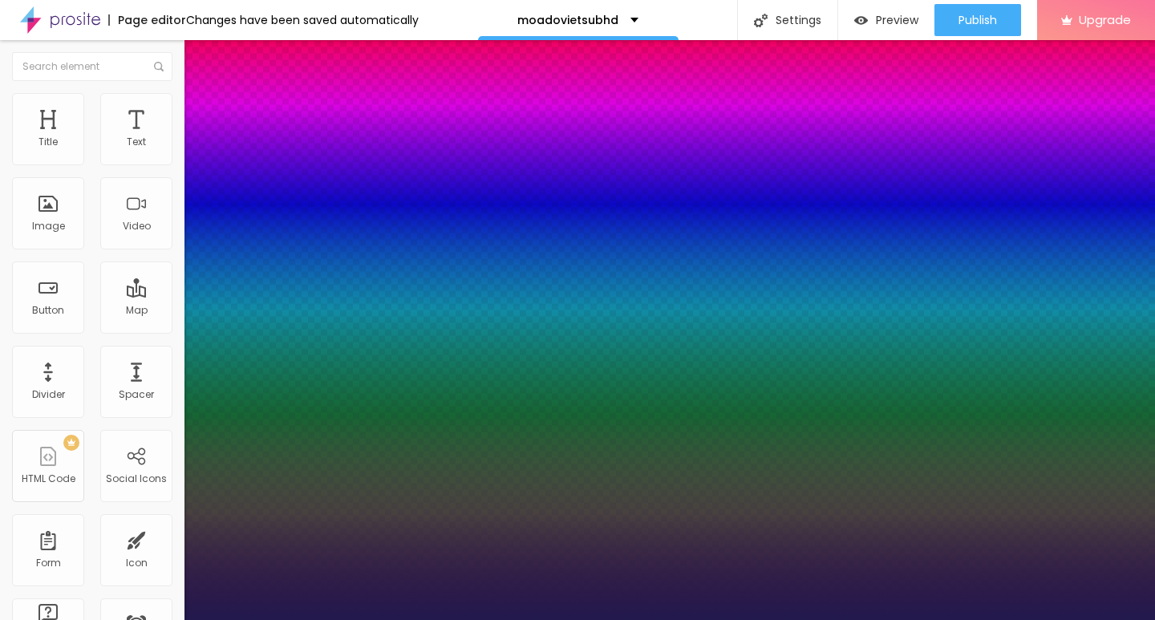
select select "Alice"
click at [529, 619] on div at bounding box center [577, 620] width 1155 height 0
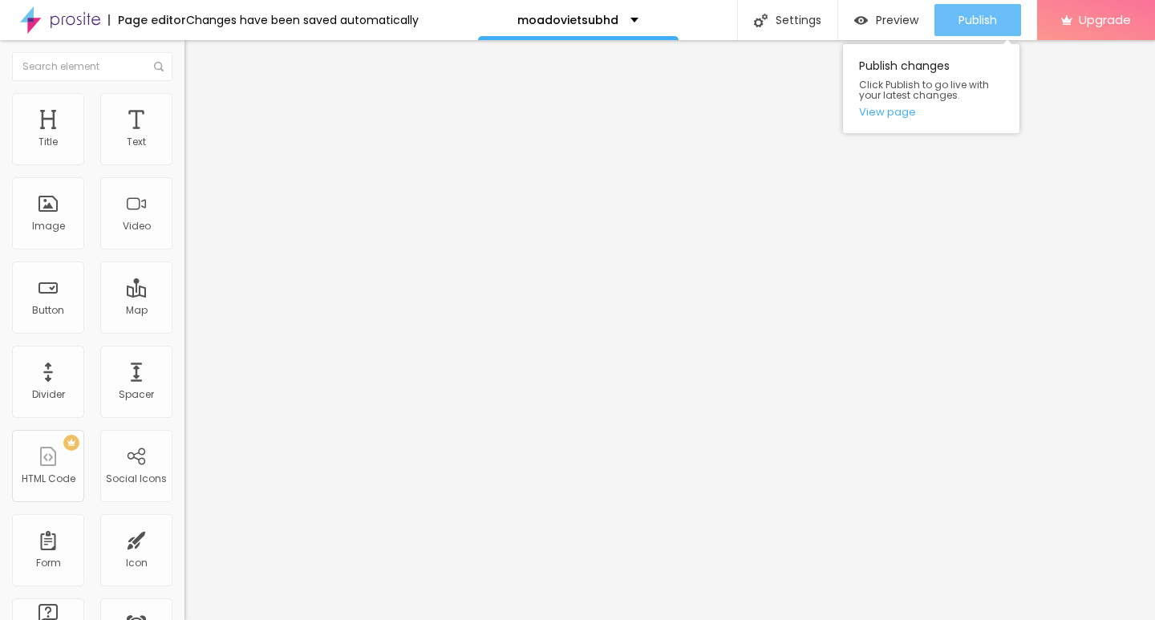
click at [965, 14] on span "Publish" at bounding box center [977, 20] width 38 height 13
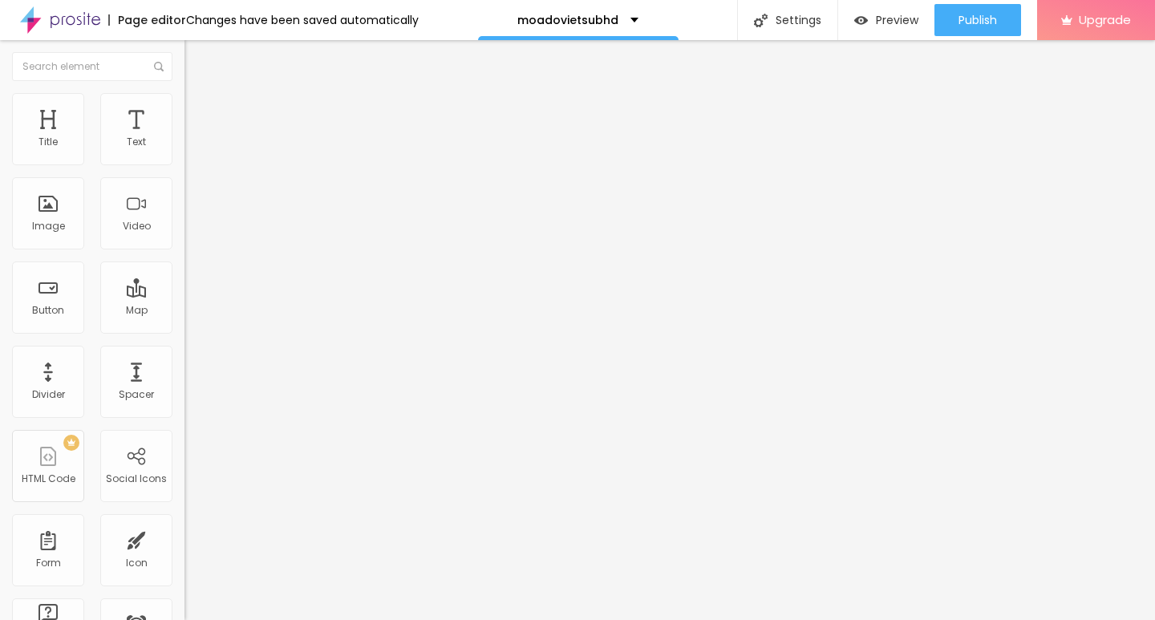
click at [184, 101] on img at bounding box center [191, 100] width 14 height 14
type input "60"
click at [184, 164] on input "range" at bounding box center [235, 158] width 103 height 13
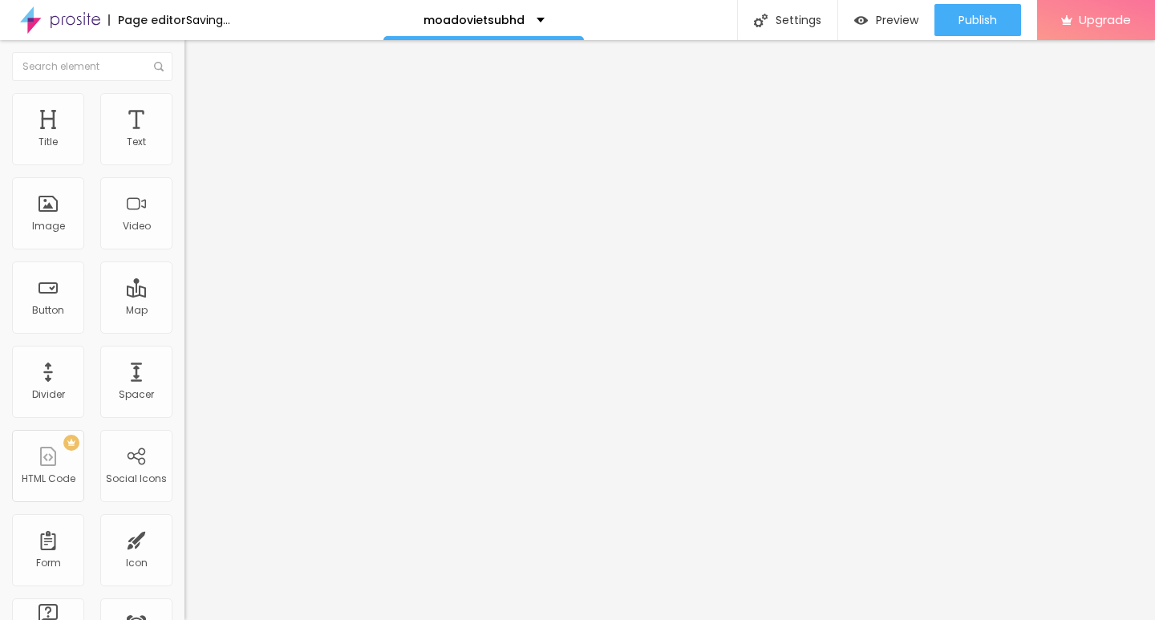
type input "75"
click at [184, 164] on input "range" at bounding box center [235, 158] width 103 height 13
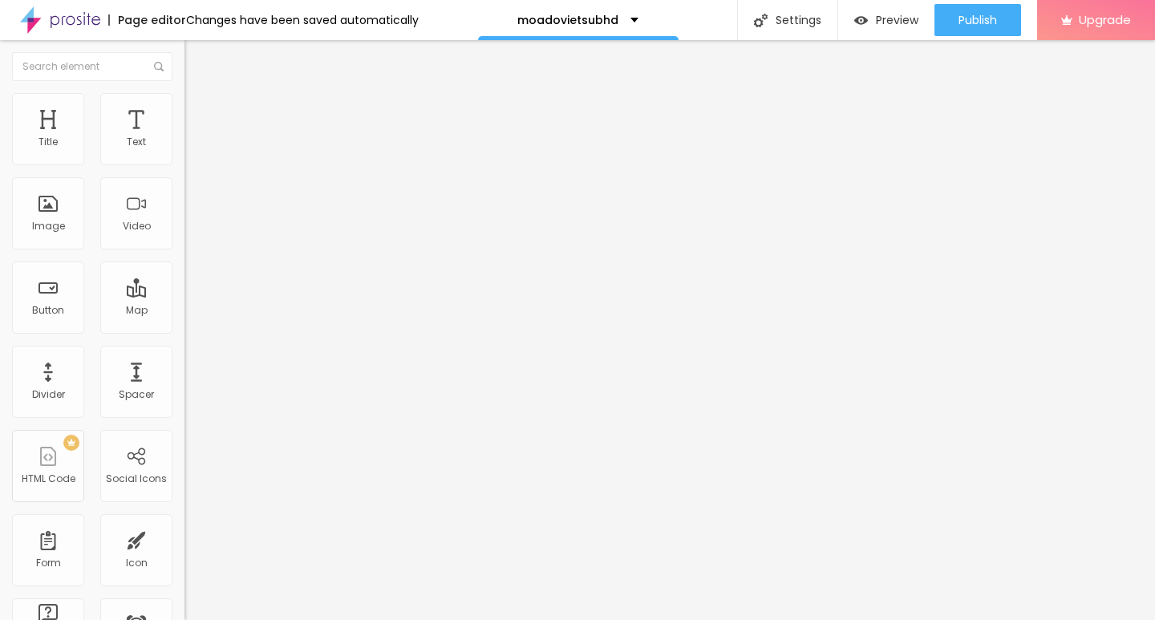
type input "100"
click at [184, 164] on input "range" at bounding box center [235, 158] width 103 height 13
type input "52"
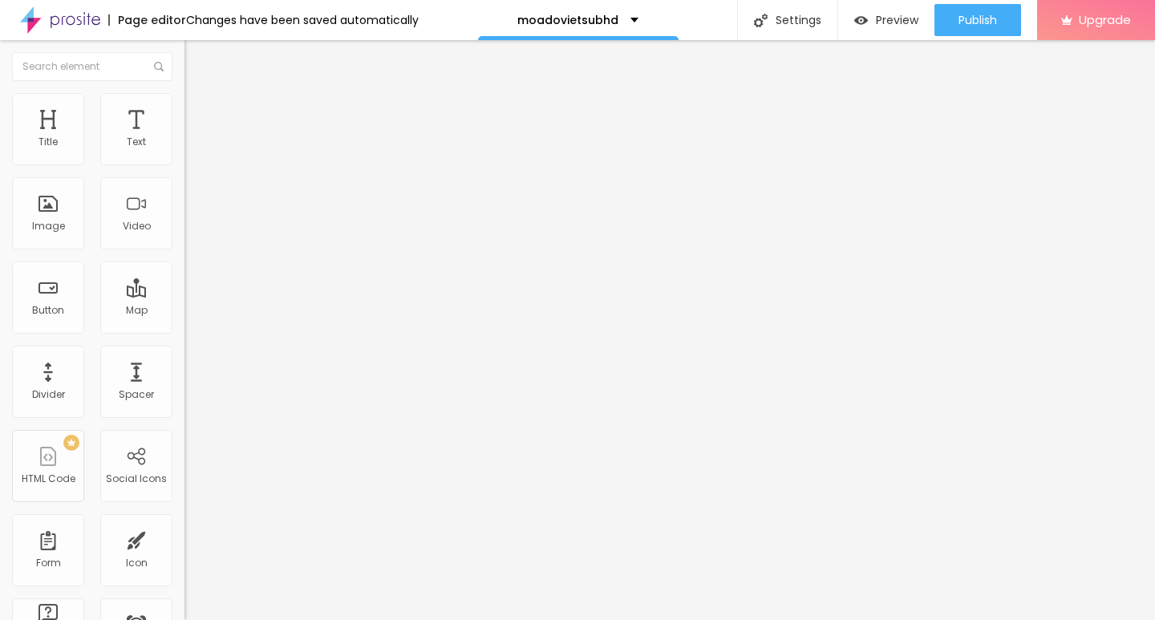
click at [184, 352] on input "range" at bounding box center [235, 358] width 103 height 13
type input "86"
click at [184, 352] on input "range" at bounding box center [235, 358] width 103 height 13
type input "55"
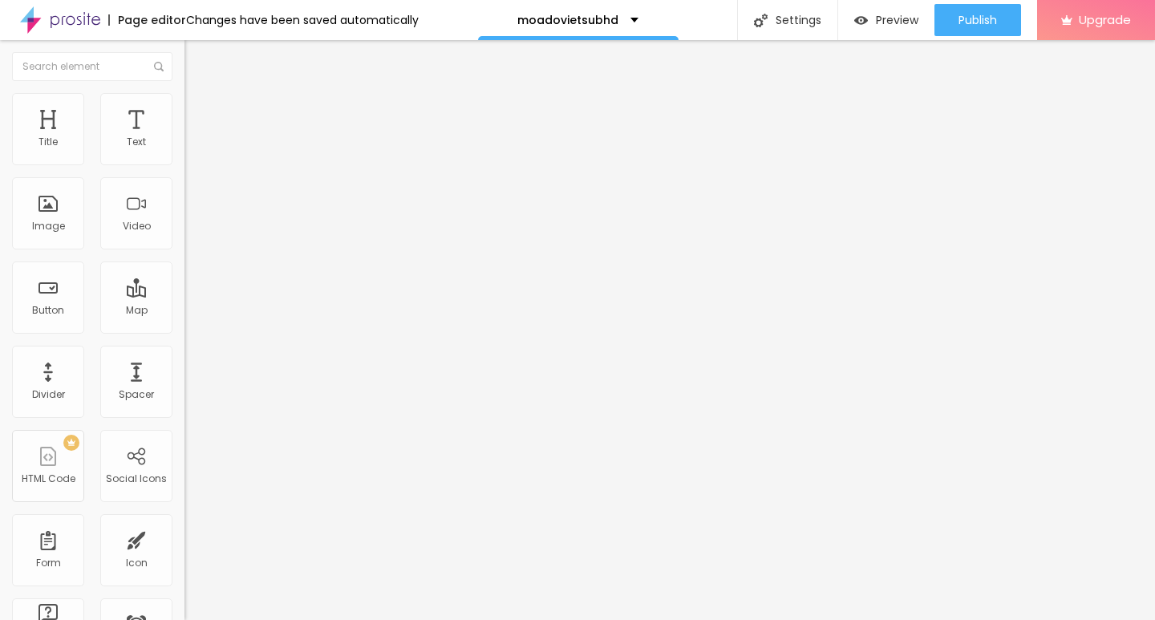
type input "55"
click at [184, 352] on input "range" at bounding box center [235, 358] width 103 height 13
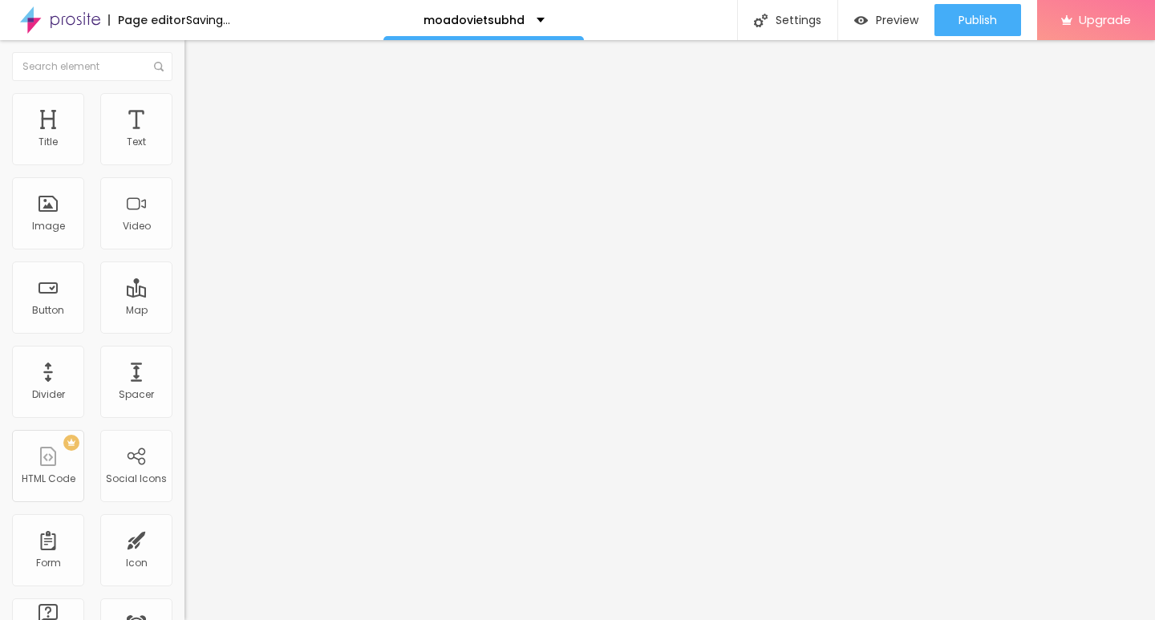
type input "20"
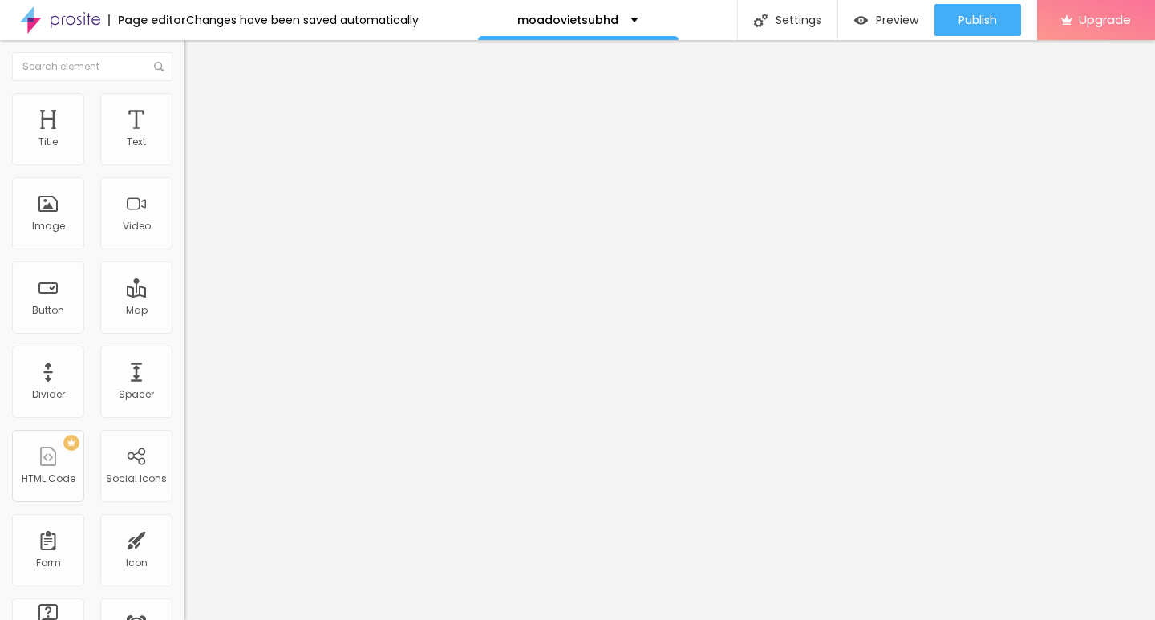
click at [184, 352] on input "range" at bounding box center [235, 358] width 103 height 13
type input "84"
click at [184, 352] on input "range" at bounding box center [235, 358] width 103 height 13
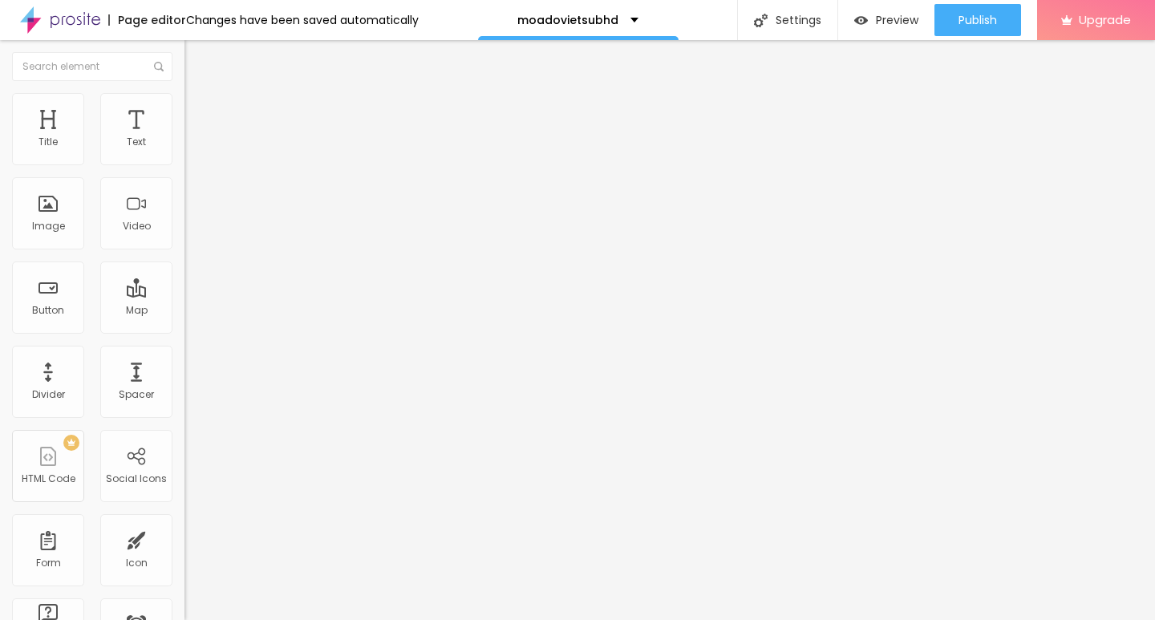
type input "100"
type input "114"
type input "128"
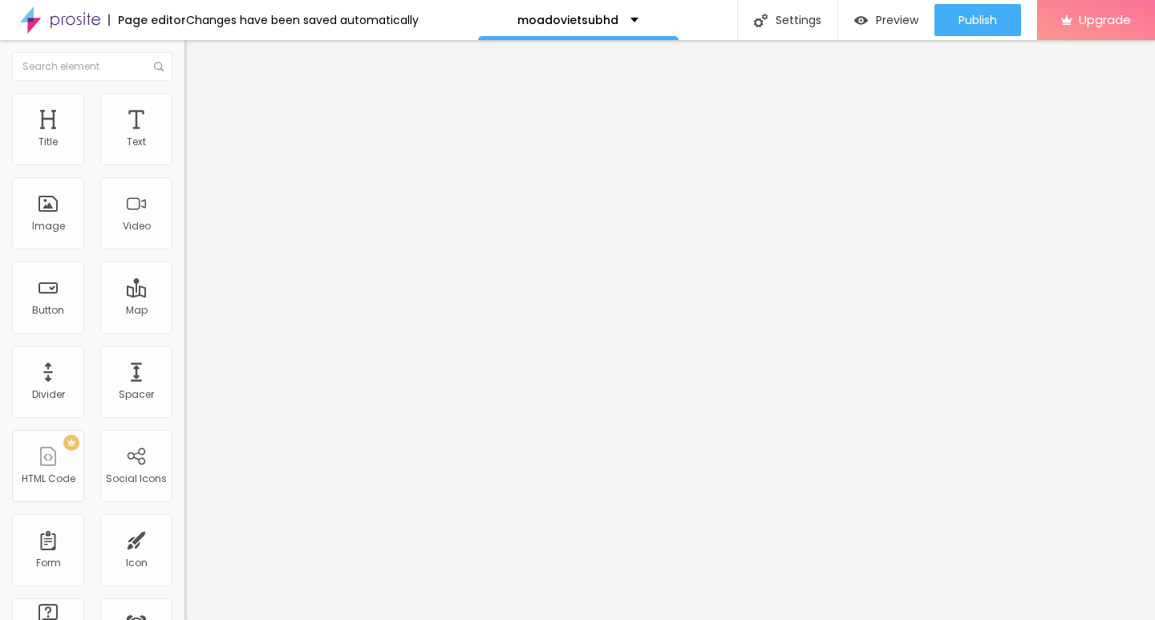
type input "128"
type input "138"
type input "146"
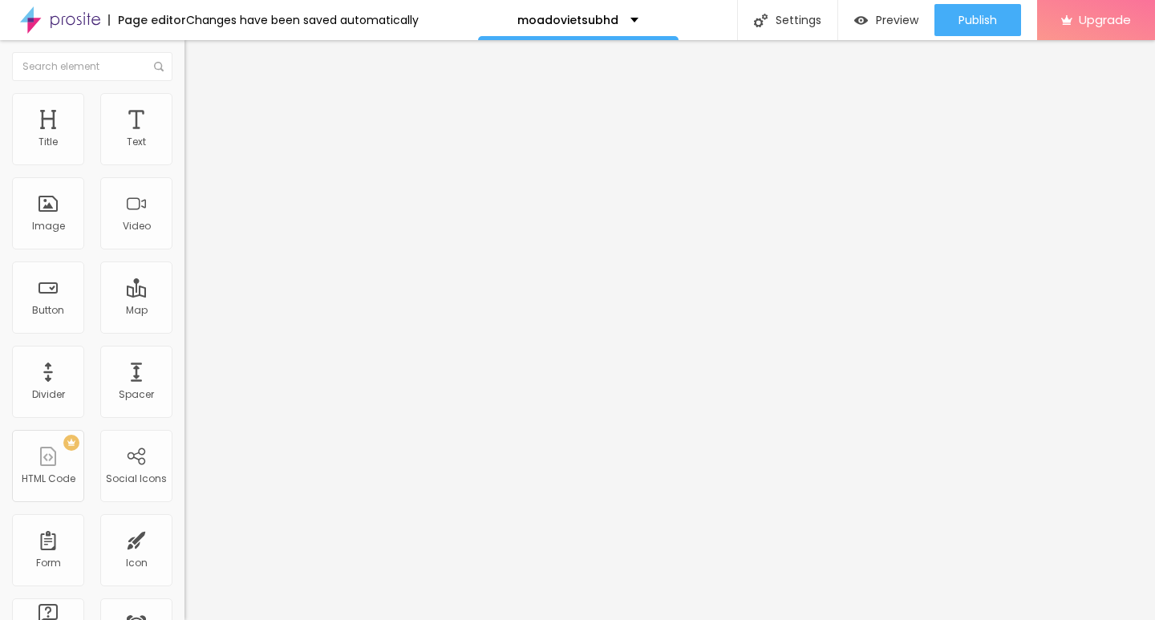
type input "155"
type input "158"
type input "163"
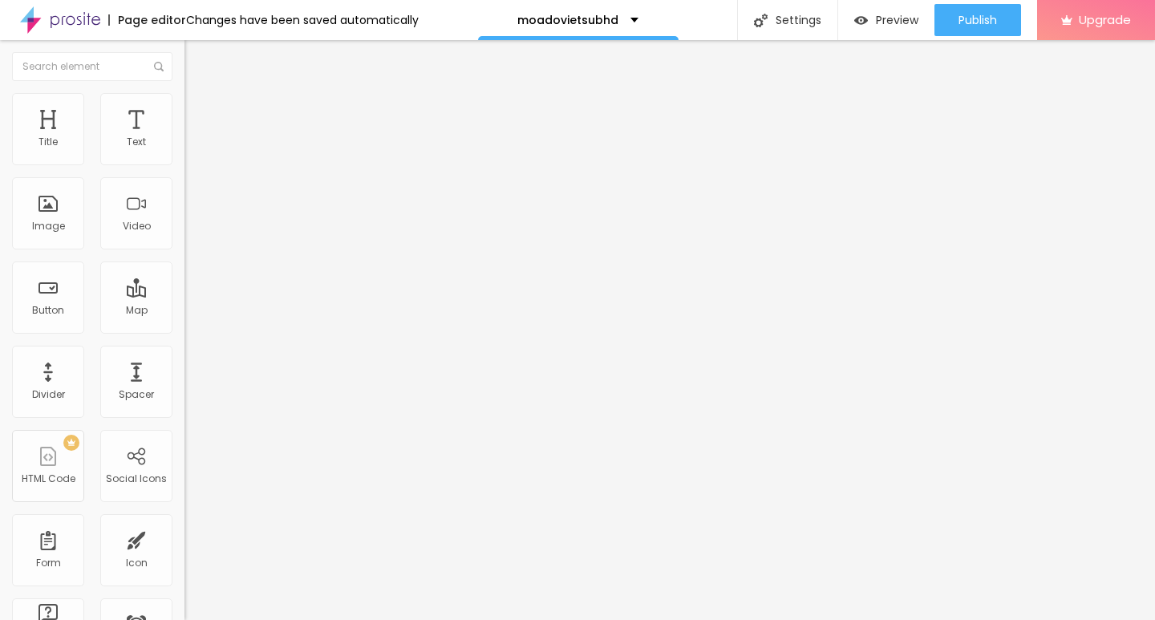
type input "163"
type input "166"
type input "171"
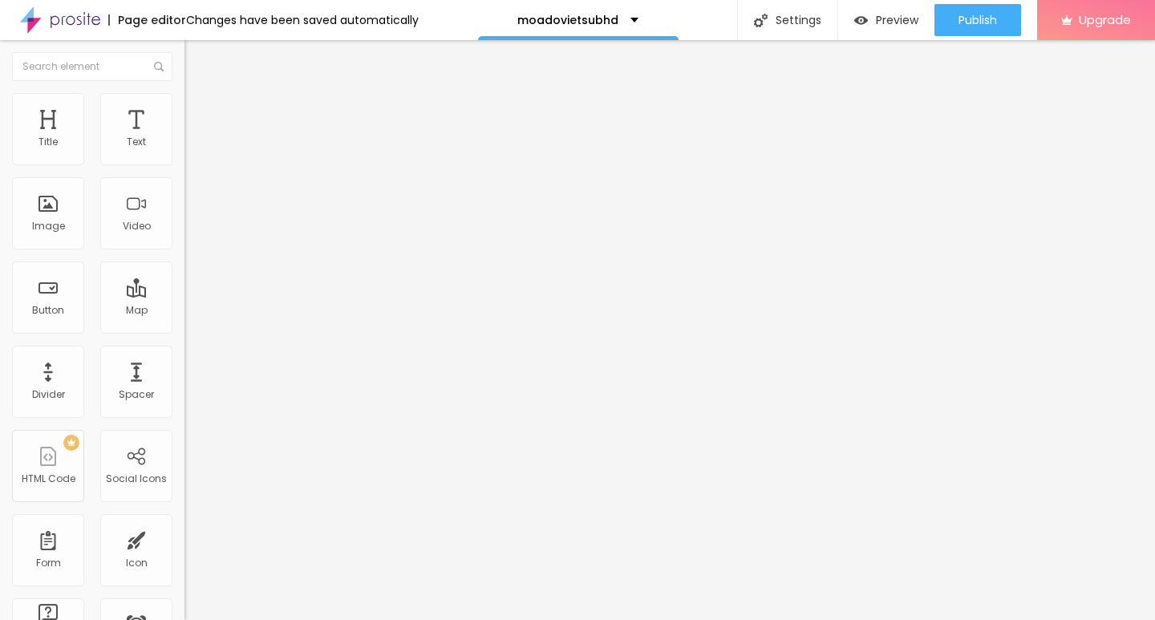
type input "176"
type input "179"
type input "184"
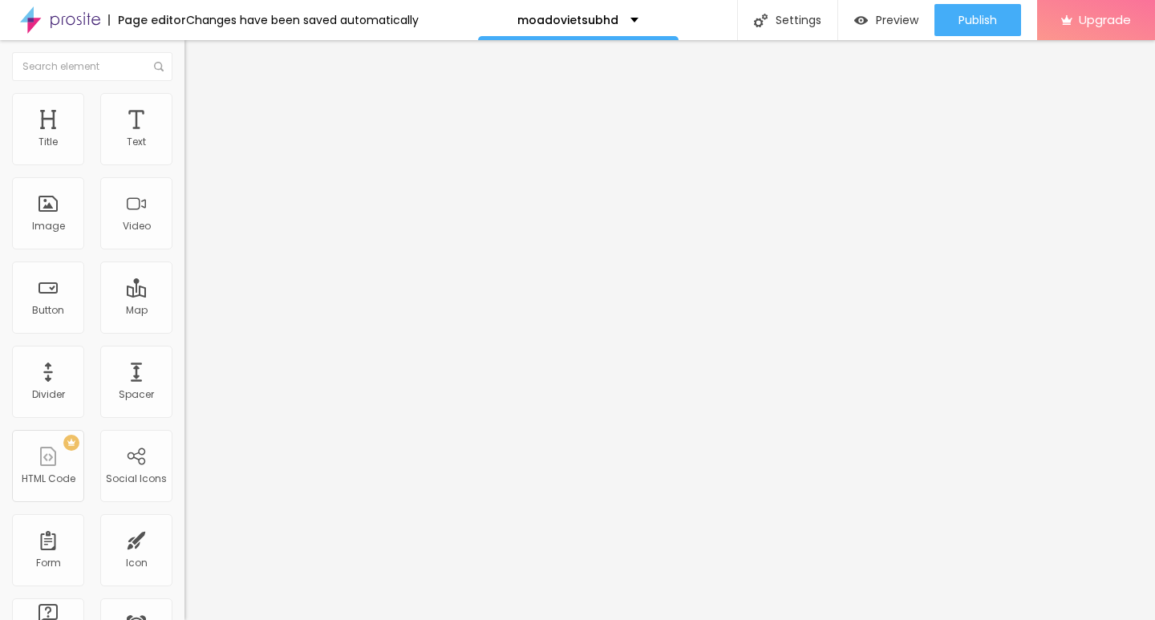
type input "184"
type input "186"
type input "188"
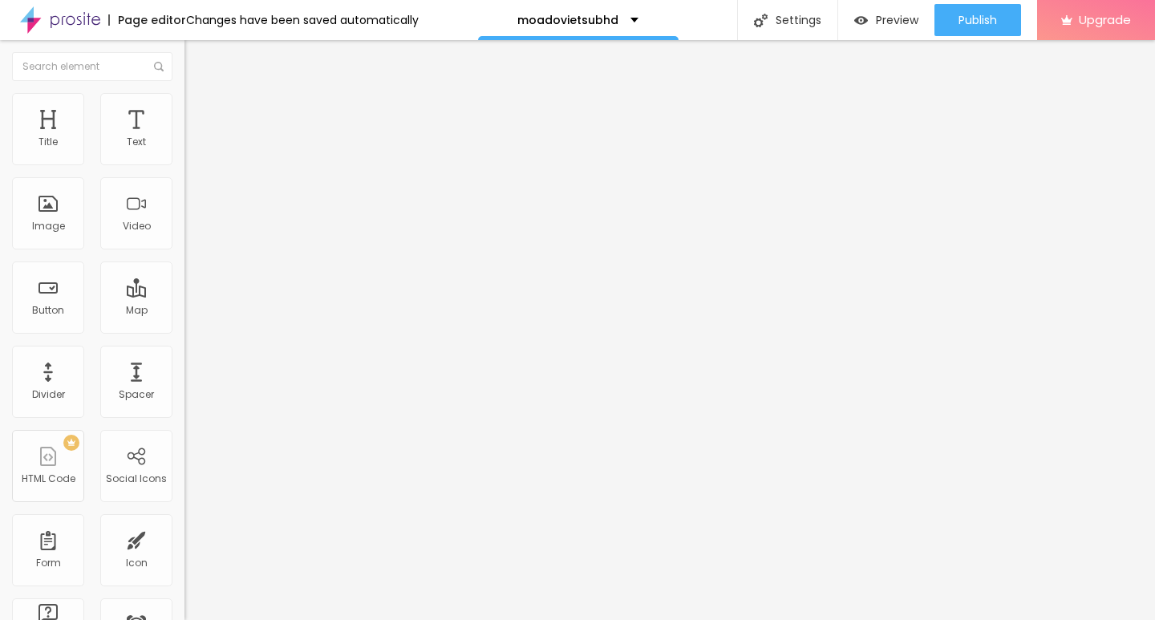
type input "189"
type input "193"
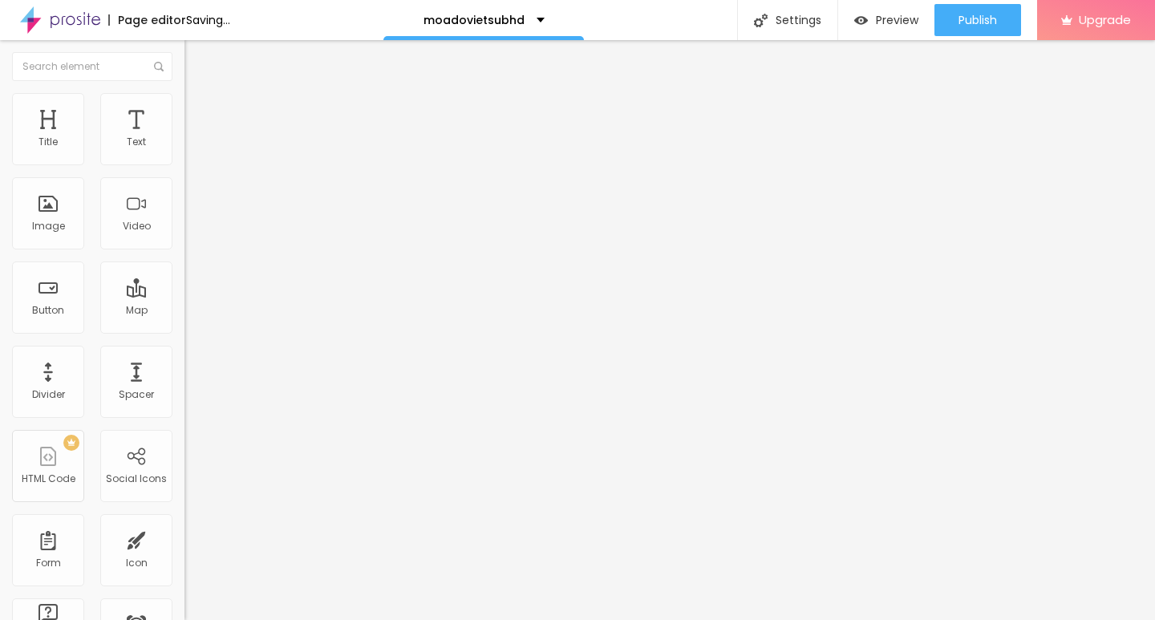
type input "196"
type input "200"
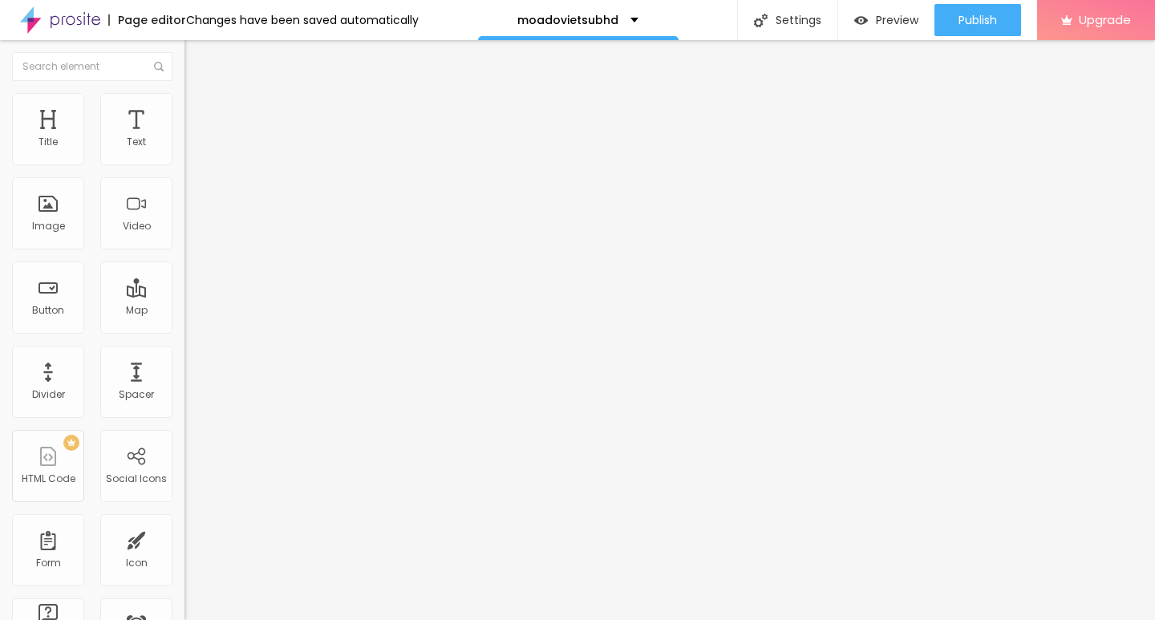
type input "191"
type input "181"
type input "171"
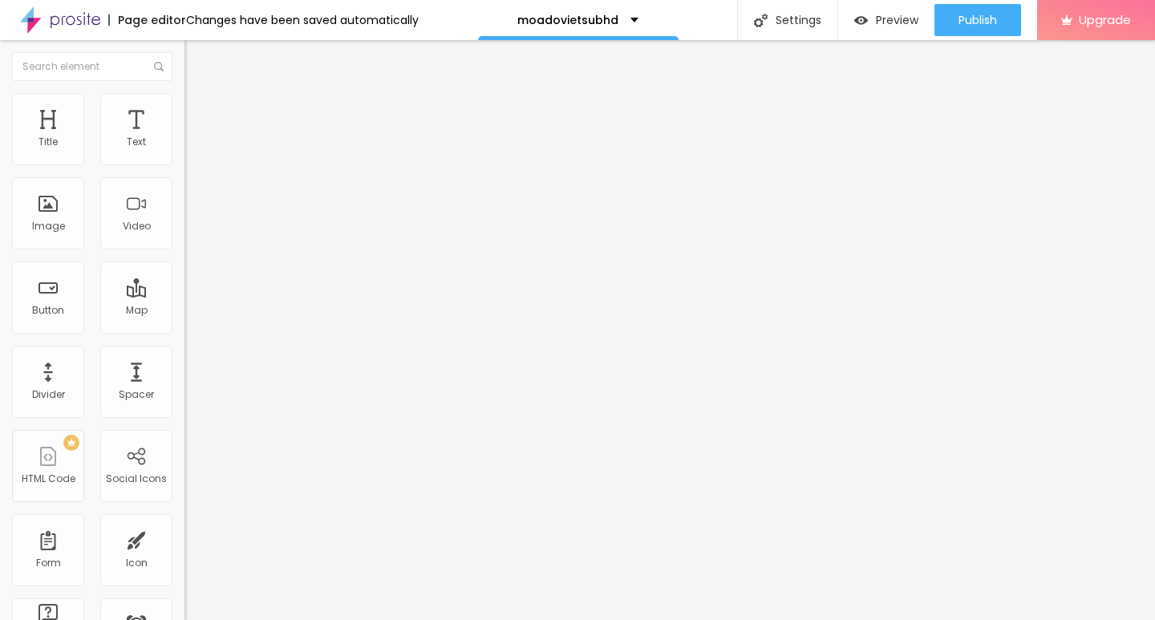
type input "171"
type input "163"
type input "153"
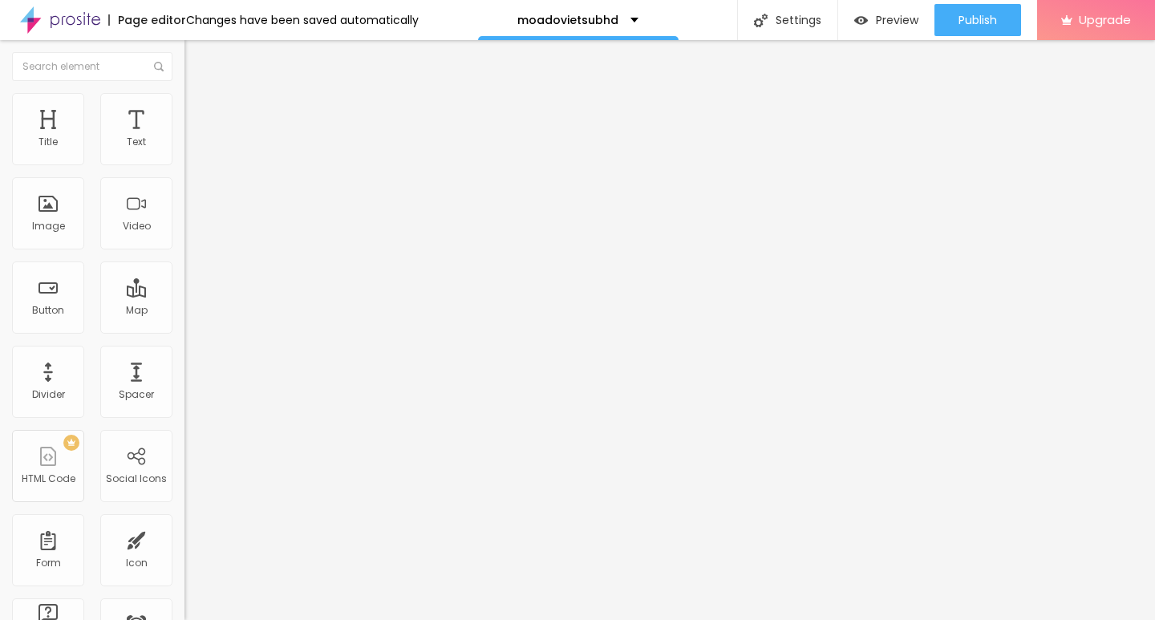
type input "143"
type input "137"
type input "130"
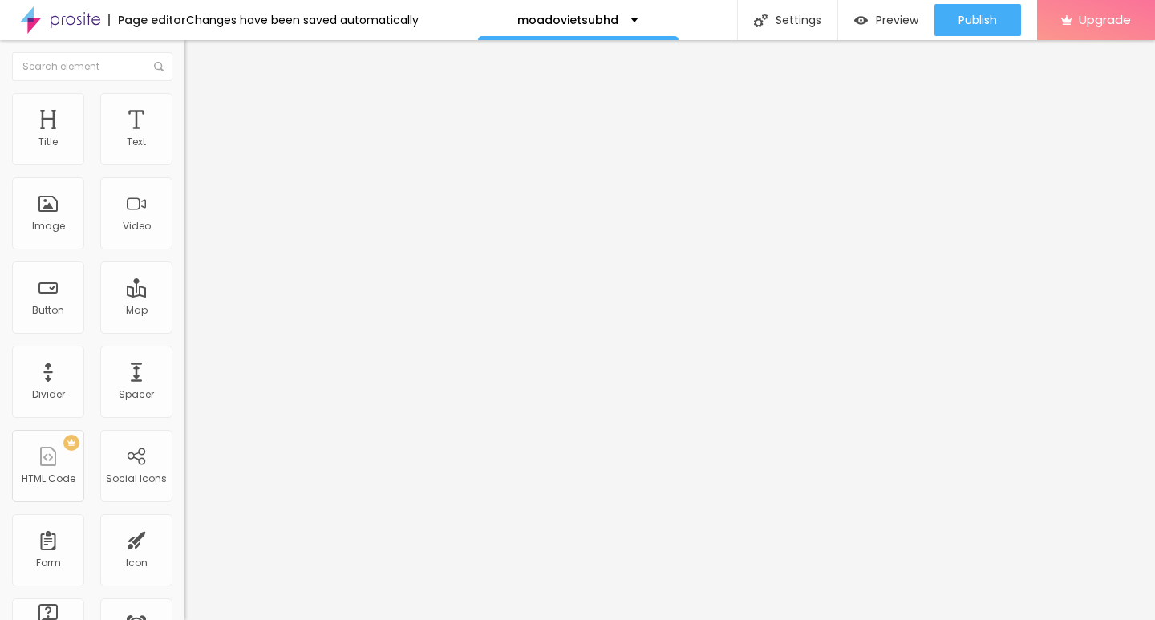
type input "130"
type input "122"
type input "115"
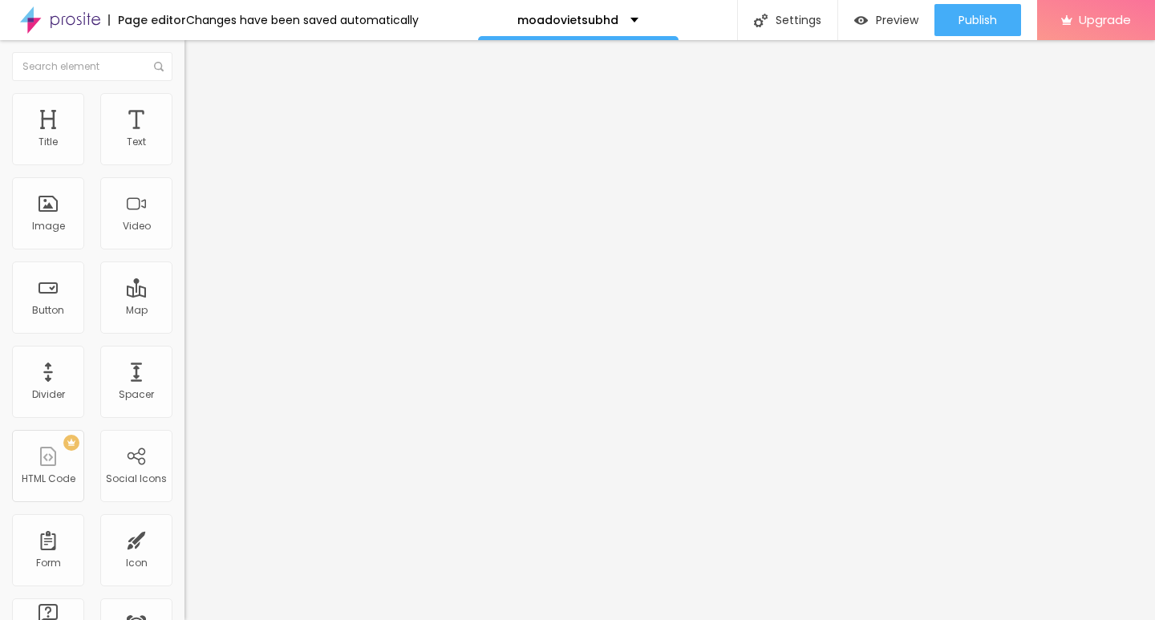
type input "104"
type input "95"
type input "89"
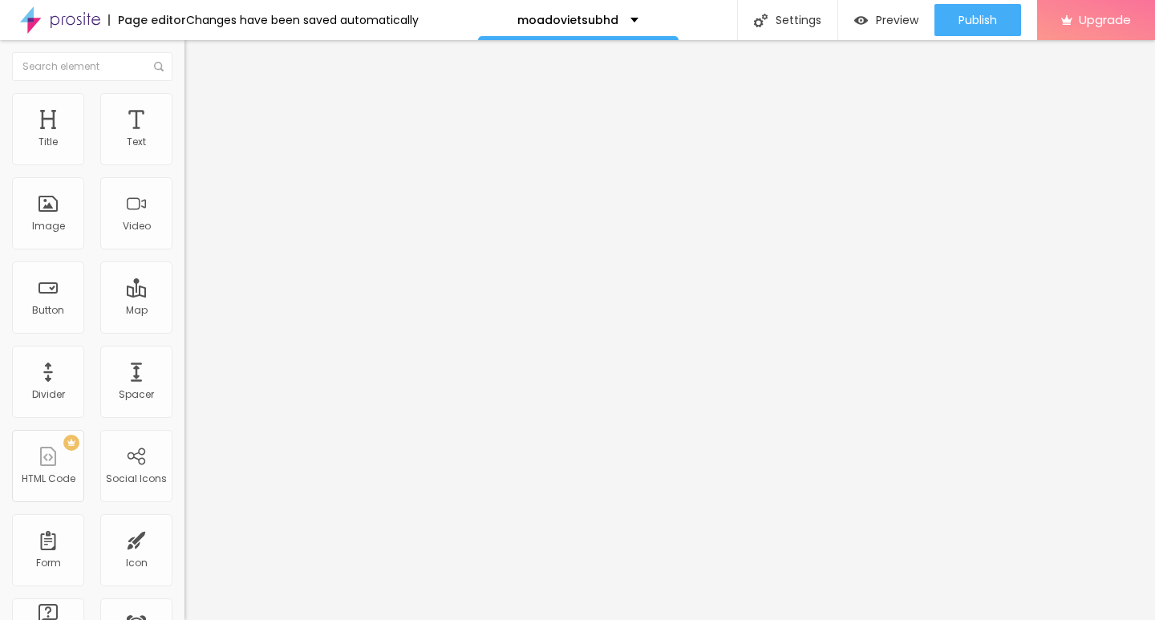
type input "89"
type input "82"
type input "76"
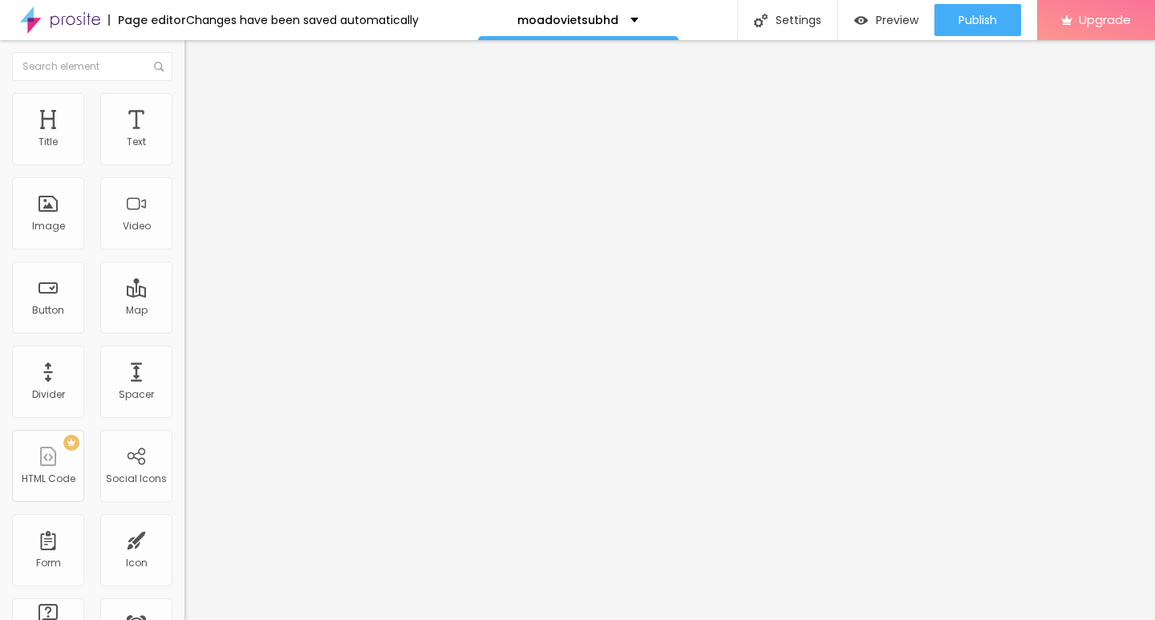
type input "72"
type input "66"
type input "63"
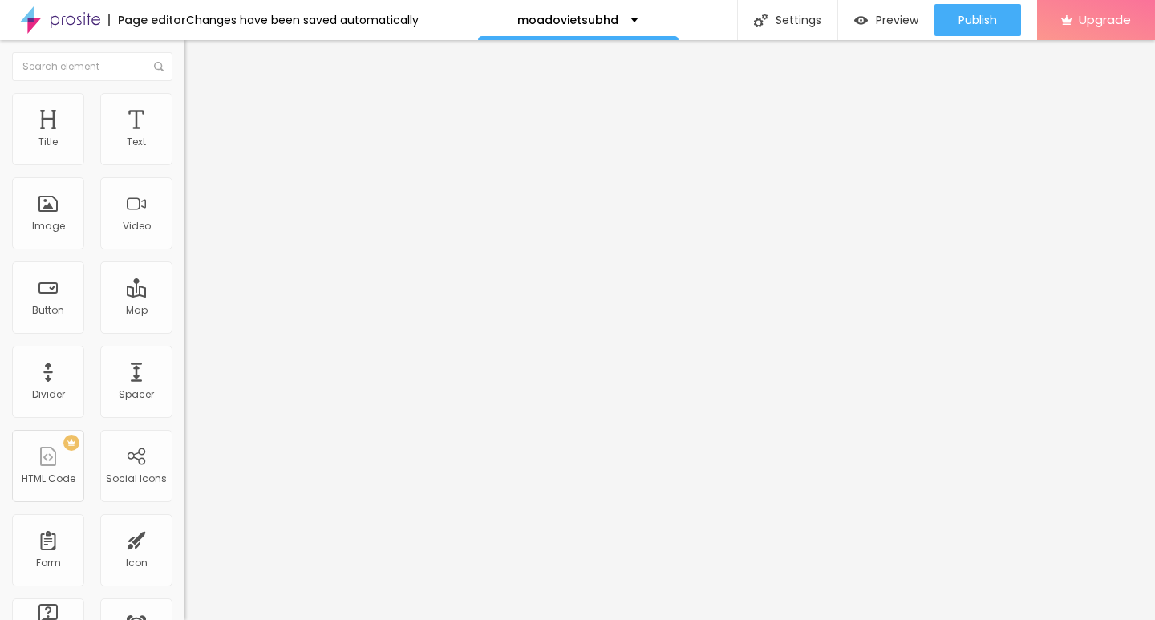
type input "63"
type input "56"
type input "53"
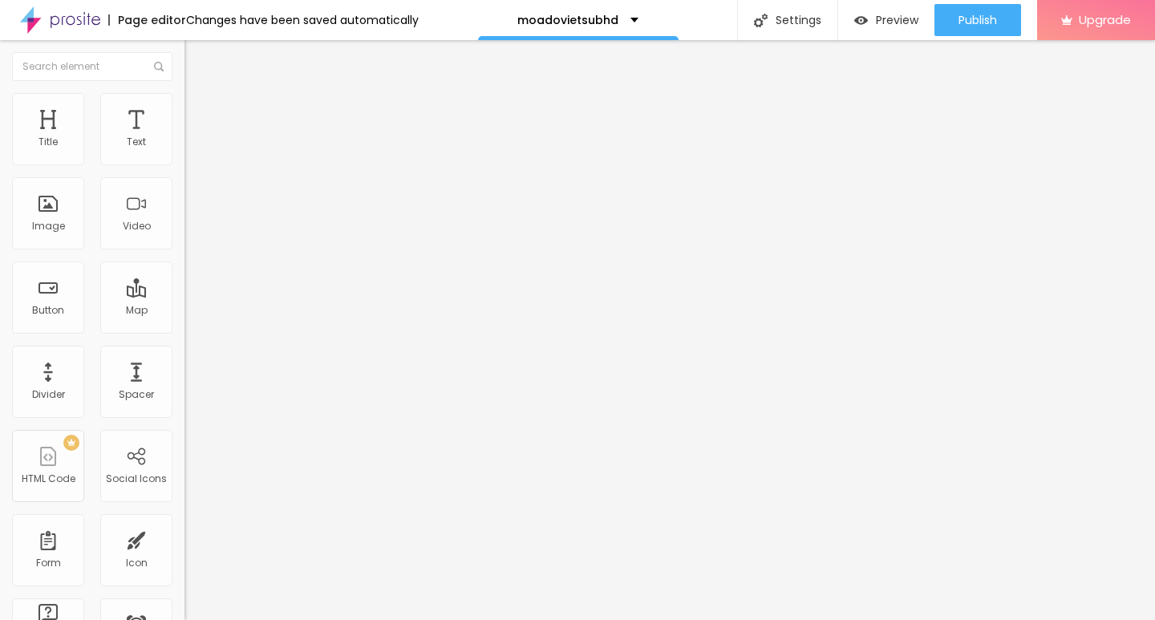
type input "46"
type input "43"
type input "38"
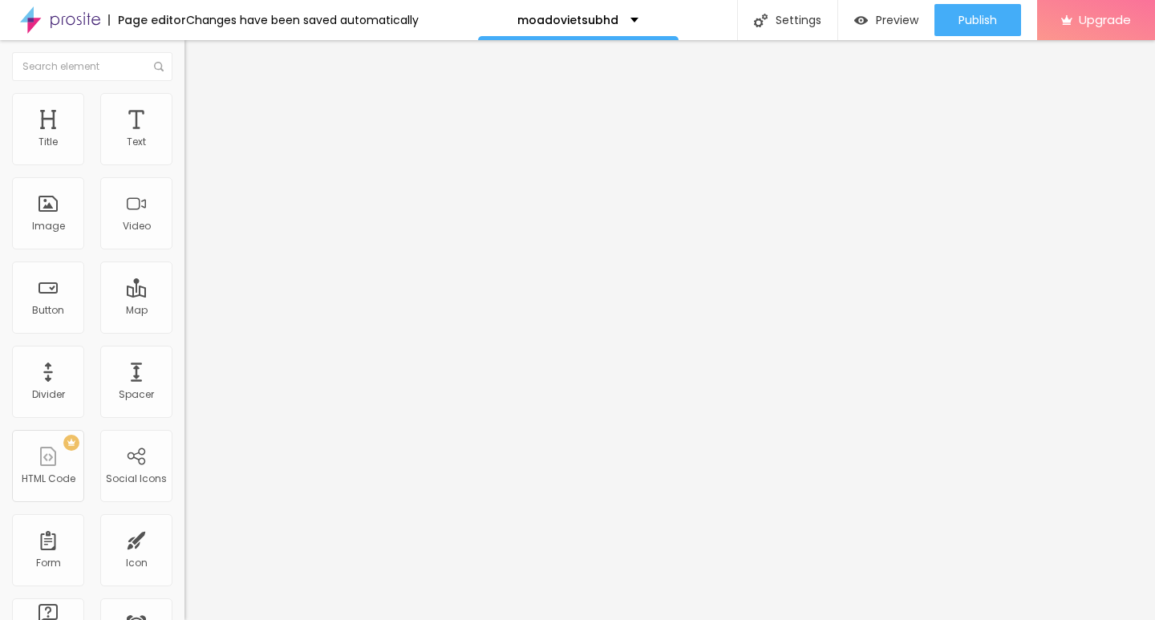
type input "38"
type input "36"
type input "35"
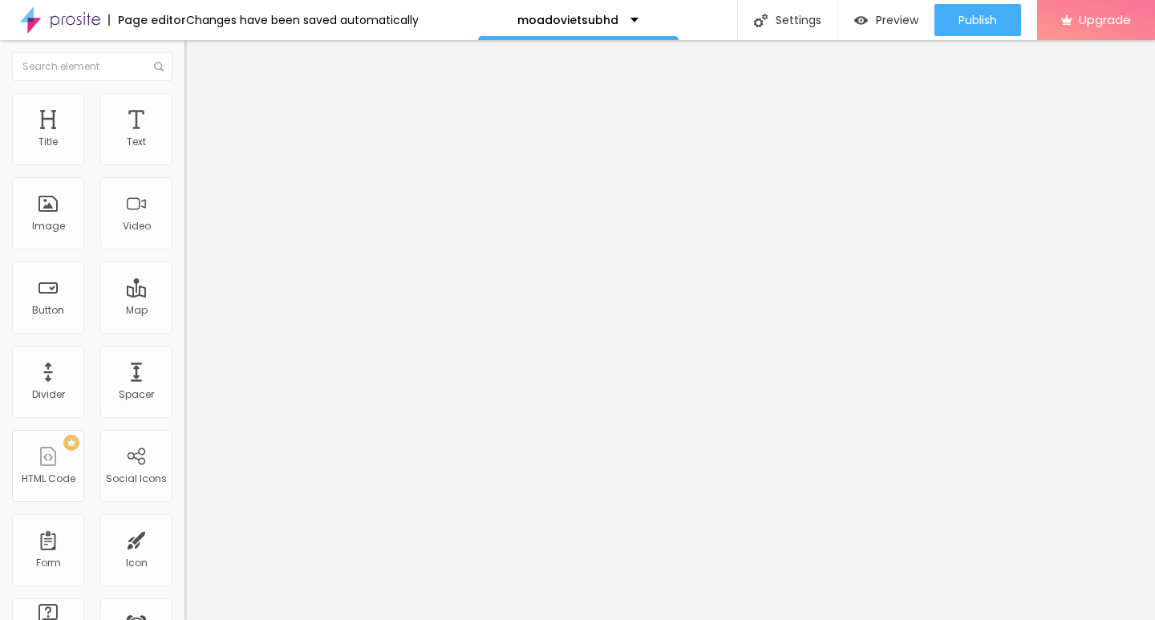
type input "31"
type input "30"
type input "28"
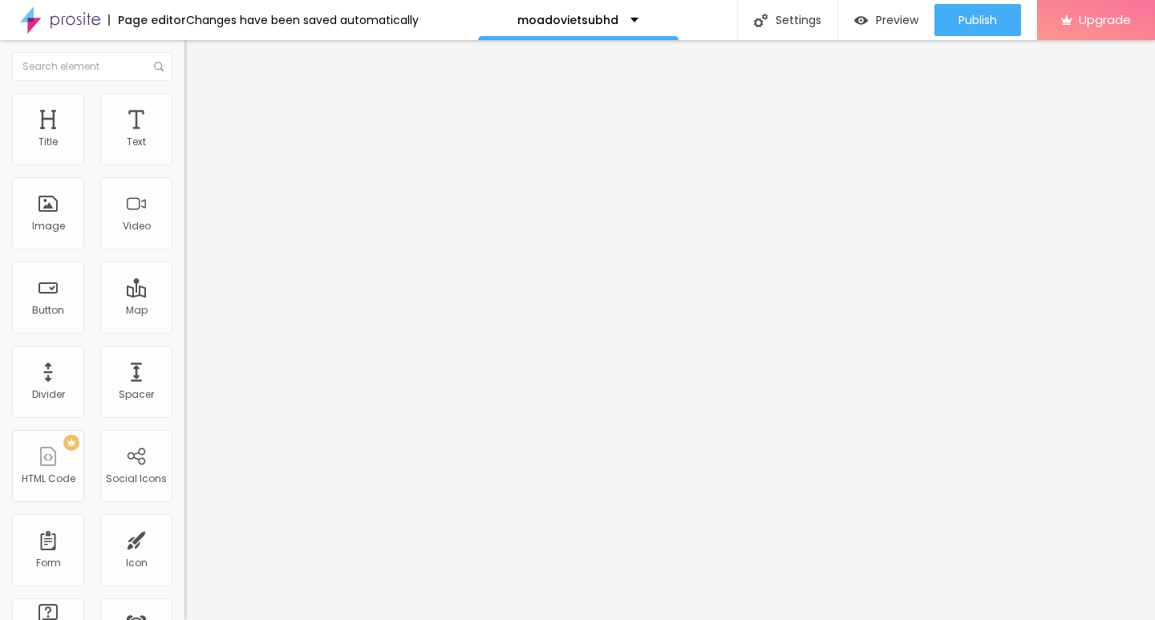
type input "28"
type input "26"
type input "25"
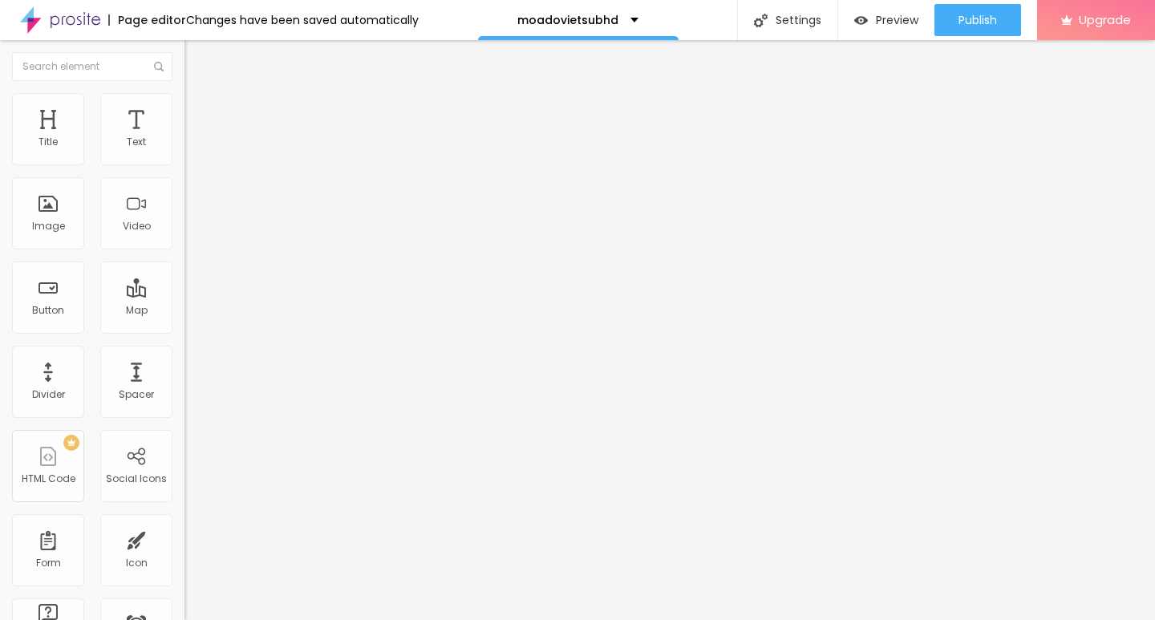
drag, startPoint x: 82, startPoint y: 201, endPoint x: 25, endPoint y: 201, distance: 56.9
click at [184, 352] on input "range" at bounding box center [235, 358] width 103 height 13
click at [184, 164] on input "range" at bounding box center [235, 158] width 103 height 13
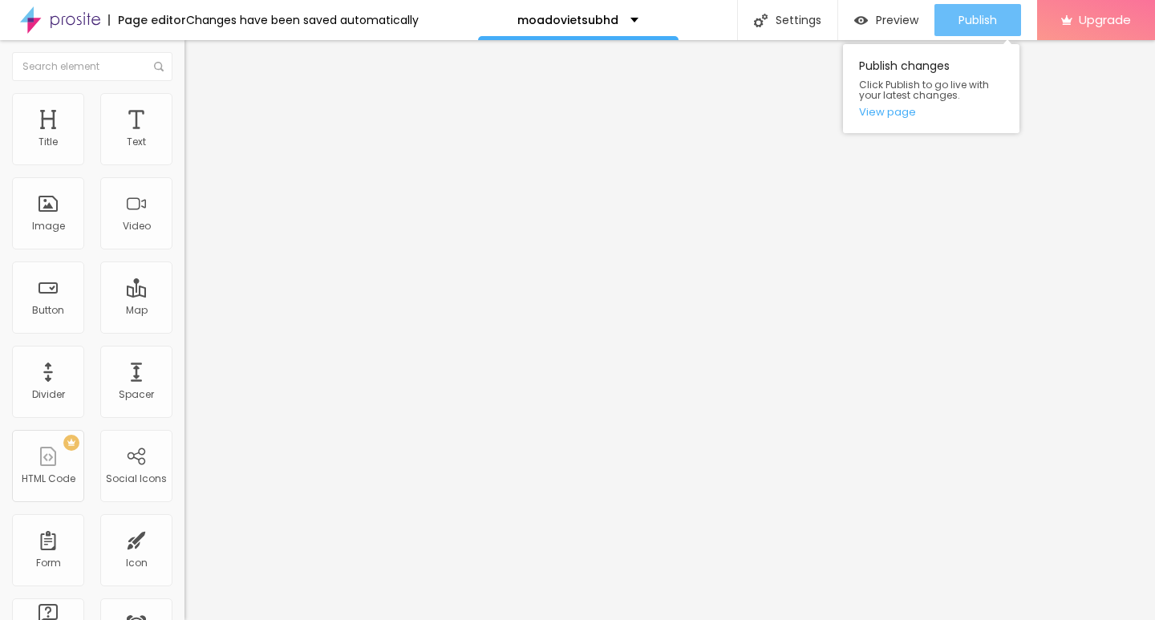
click at [951, 22] on button "Publish" at bounding box center [977, 20] width 87 height 32
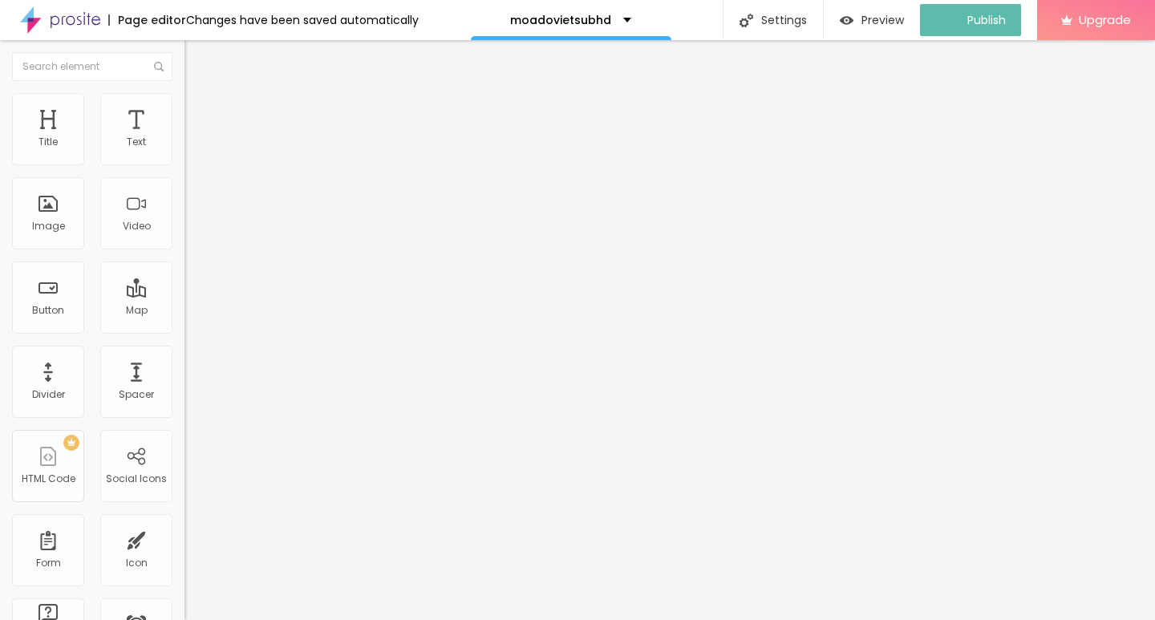
click at [184, 91] on img at bounding box center [191, 84] width 14 height 14
click at [184, 162] on input "text" at bounding box center [280, 154] width 192 height 16
click at [196, 54] on img "button" at bounding box center [202, 58] width 13 height 13
click at [51, 308] on div "Button" at bounding box center [48, 310] width 32 height 11
click at [184, 151] on input "Click me" at bounding box center [280, 143] width 192 height 16
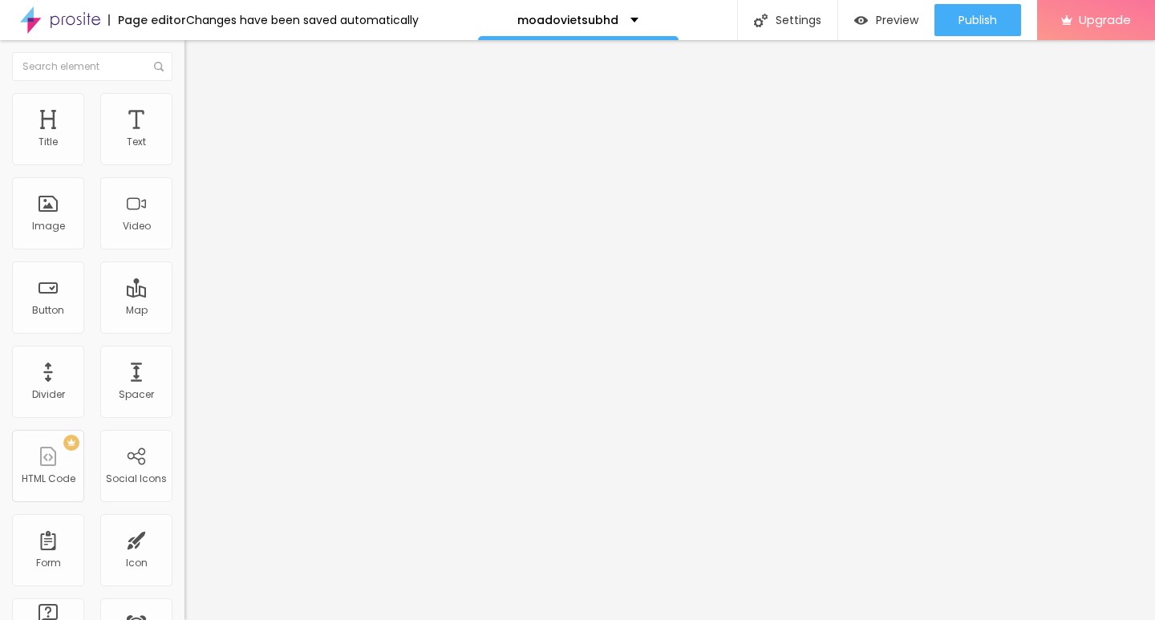
click at [184, 151] on input "Click me" at bounding box center [280, 143] width 192 height 16
paste input "➤ Xem Phim ➤➤ Mưa Đỏ (2025) Vietsub Full [HD]"
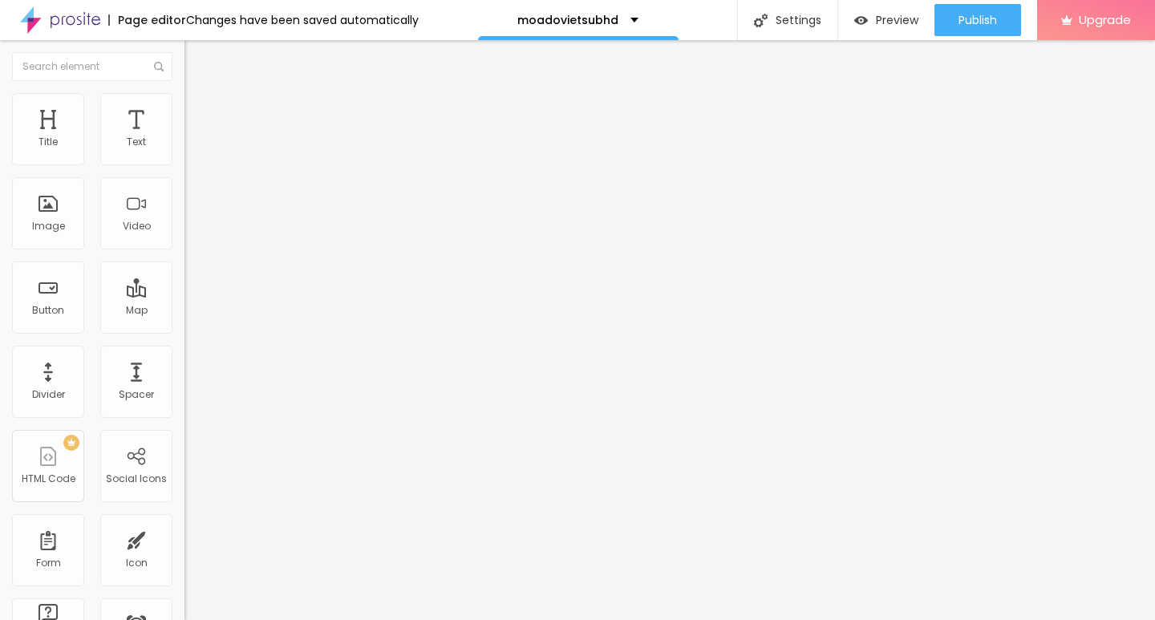
click at [184, 330] on input "https://" at bounding box center [280, 322] width 192 height 16
paste input "[DOMAIN_NAME][URL]"
click at [184, 350] on div at bounding box center [276, 350] width 184 height 0
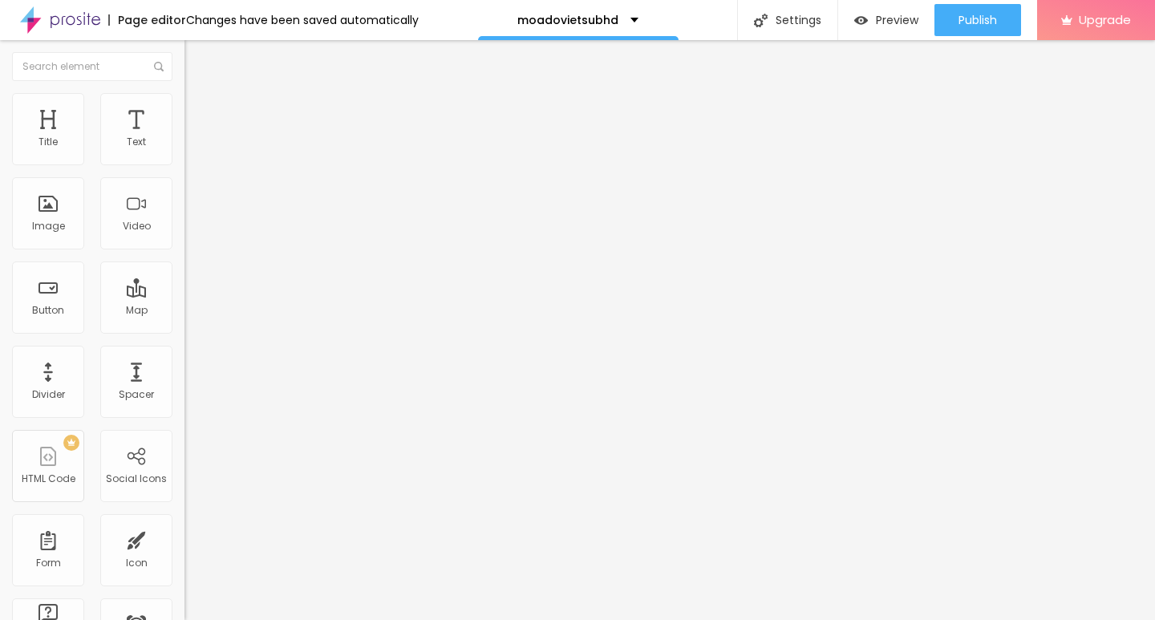
click at [184, 249] on span "Default" at bounding box center [201, 246] width 34 height 14
click at [184, 262] on span "Small" at bounding box center [198, 256] width 29 height 14
click at [184, 286] on div "Big" at bounding box center [276, 281] width 184 height 10
click at [184, 192] on img at bounding box center [189, 185] width 11 height 11
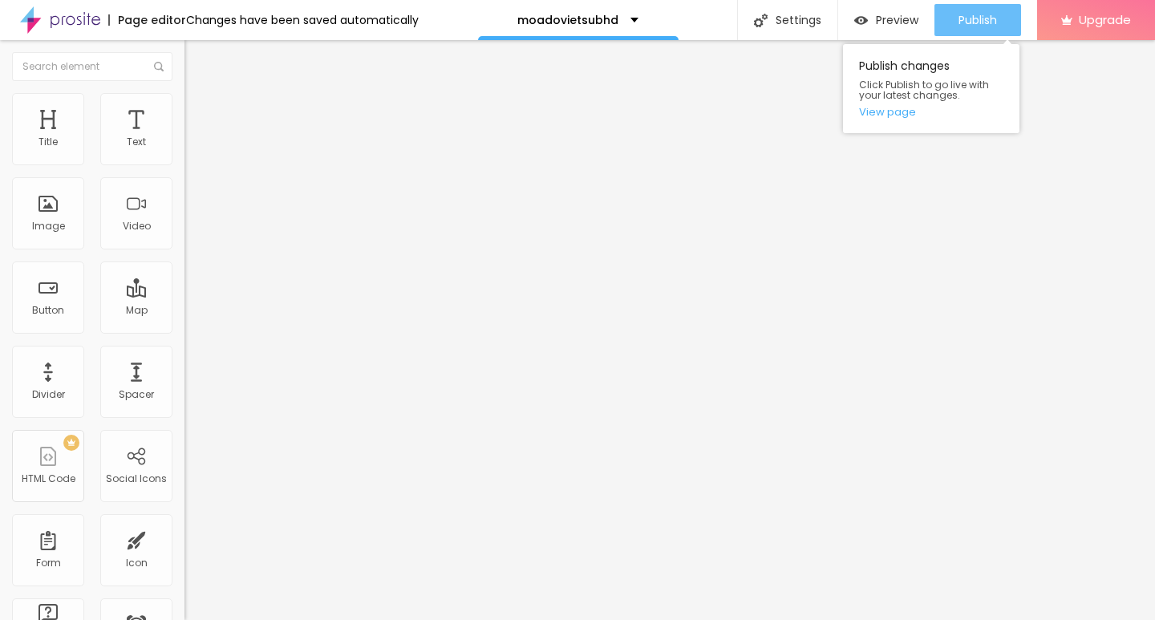
click at [953, 24] on button "Publish" at bounding box center [977, 20] width 87 height 32
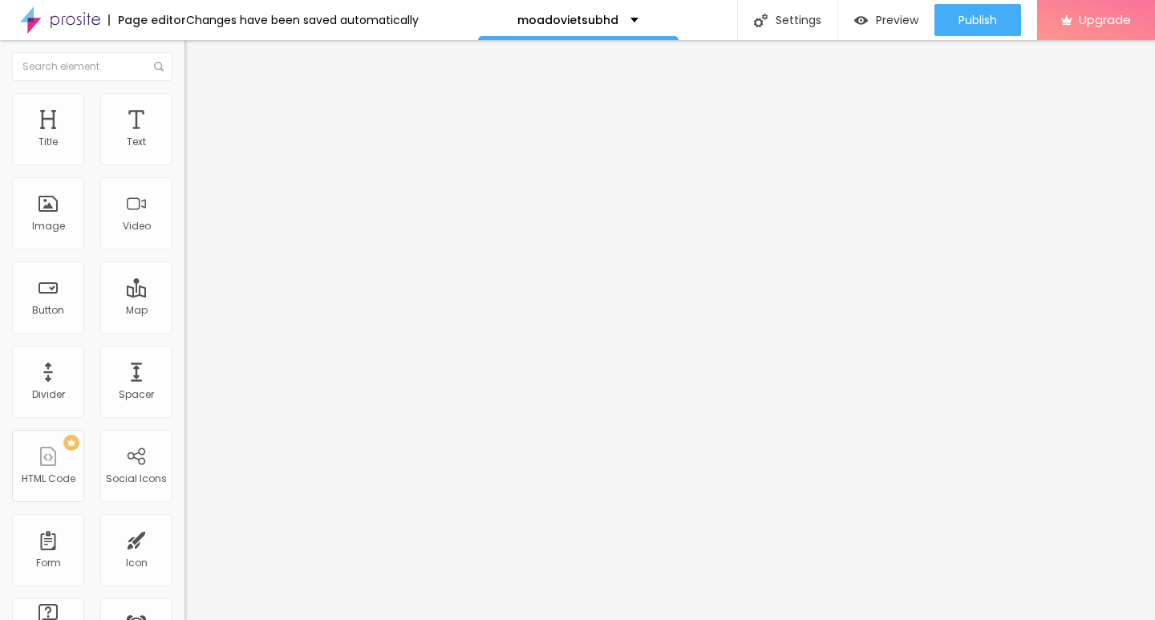
click at [184, 109] on li "Advanced" at bounding box center [276, 117] width 184 height 16
click at [184, 97] on img at bounding box center [191, 100] width 14 height 14
click at [184, 109] on img at bounding box center [191, 116] width 14 height 14
click at [184, 91] on img at bounding box center [191, 84] width 14 height 14
click at [184, 51] on button "Edit Image" at bounding box center [276, 58] width 184 height 37
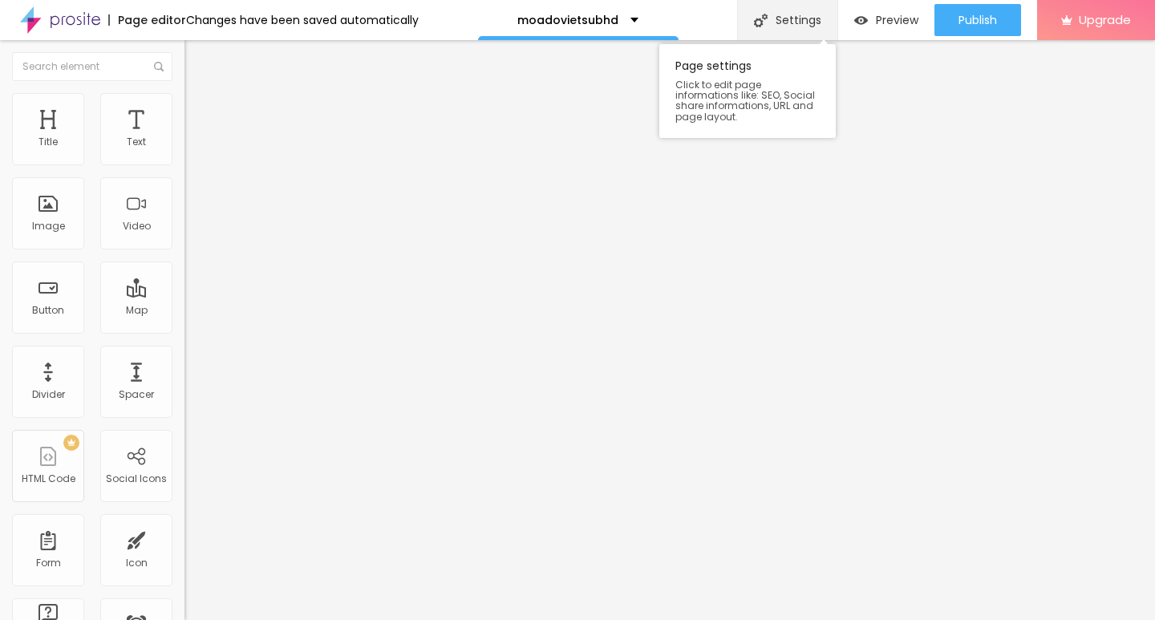
click at [767, 13] on div "Settings" at bounding box center [787, 20] width 100 height 40
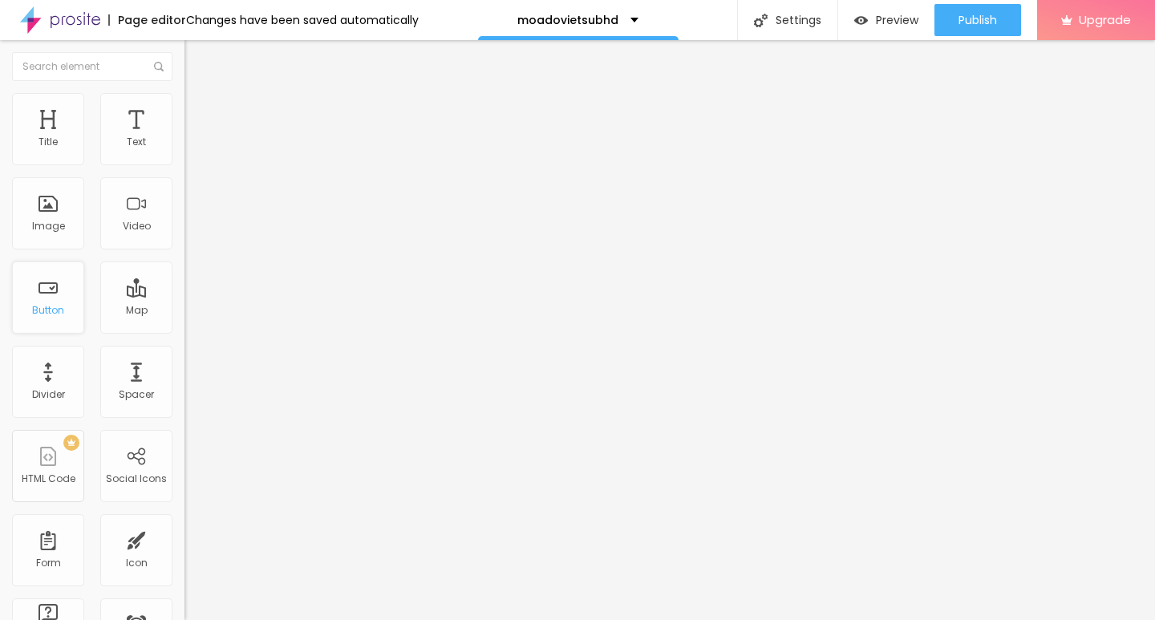
click at [49, 298] on div "Button" at bounding box center [48, 297] width 72 height 72
click at [184, 286] on div at bounding box center [276, 291] width 184 height 10
click at [184, 249] on span "Big" at bounding box center [192, 246] width 16 height 14
click at [184, 246] on span "Big" at bounding box center [192, 246] width 16 height 14
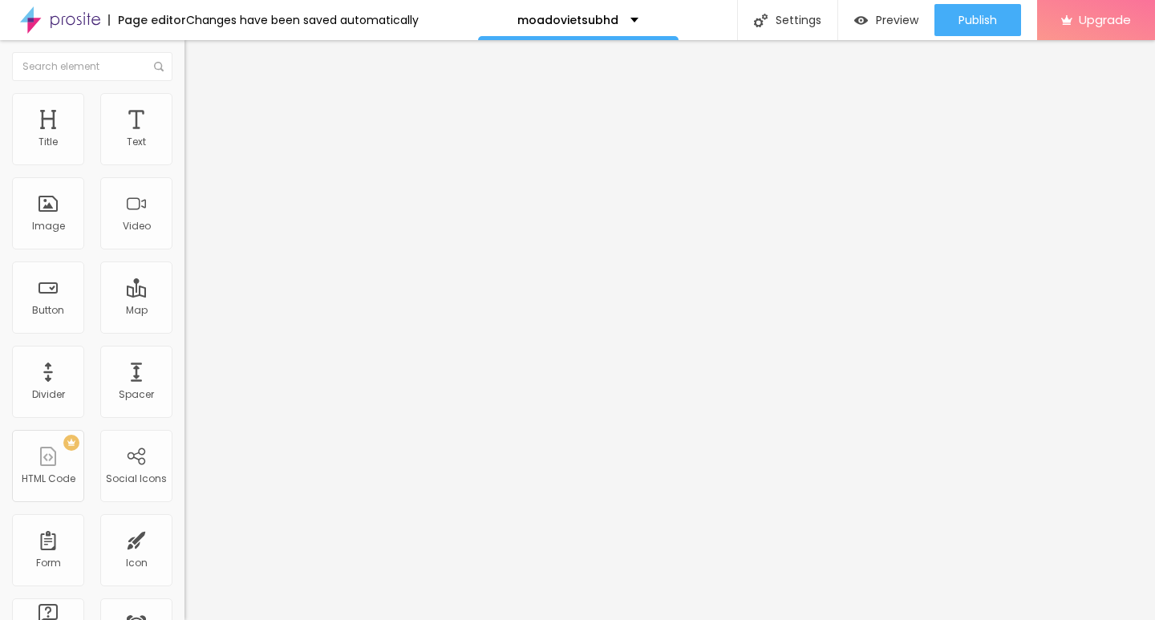
click at [184, 97] on img at bounding box center [191, 100] width 14 height 14
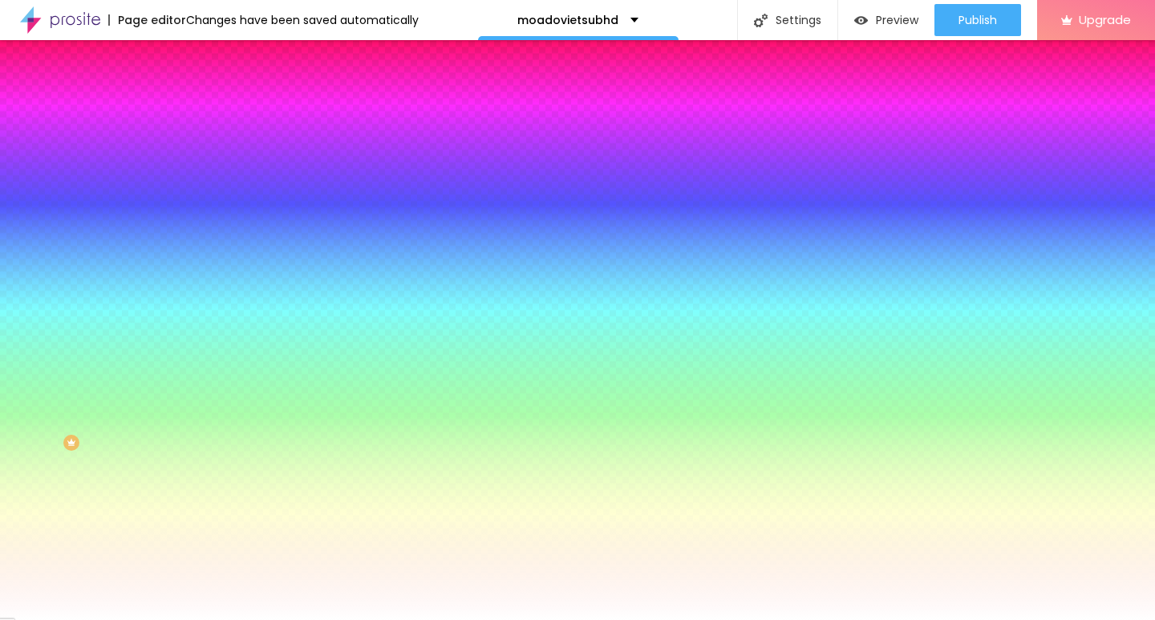
click at [184, 160] on input "#FFFFFF" at bounding box center [280, 161] width 192 height 16
click at [191, 148] on icon "button" at bounding box center [196, 142] width 11 height 11
click at [184, 160] on input "#FFFFFF" at bounding box center [280, 161] width 192 height 16
click at [191, 199] on icon "button" at bounding box center [196, 204] width 10 height 10
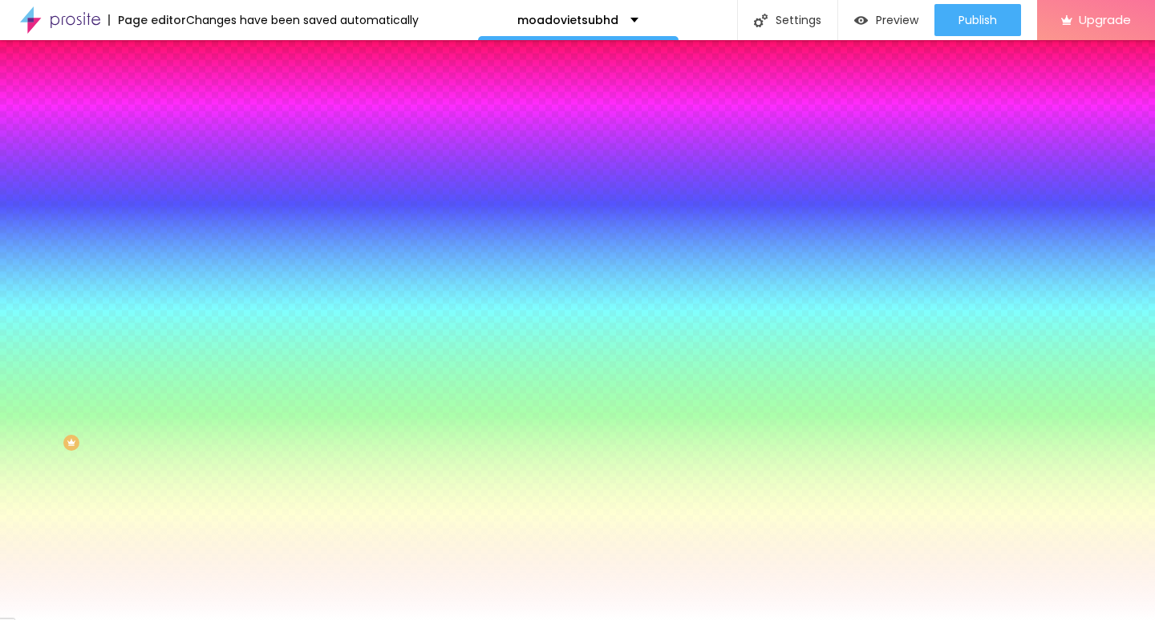
click at [140, 619] on div at bounding box center [577, 620] width 1155 height 0
drag, startPoint x: 129, startPoint y: 158, endPoint x: 168, endPoint y: 158, distance: 38.5
click at [184, 158] on input "#FFFFFF" at bounding box center [280, 161] width 192 height 16
paste input "000000"
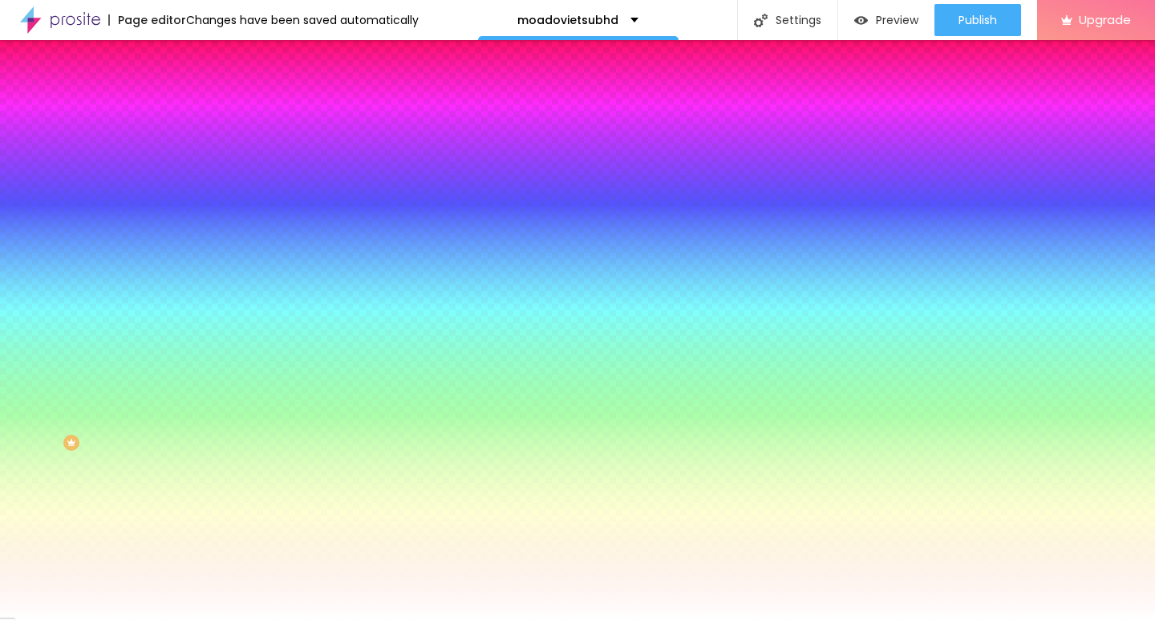
click at [184, 160] on input "#000000" at bounding box center [280, 161] width 192 height 16
paste input "80808"
click at [184, 188] on div "Typography Reset to default" at bounding box center [276, 191] width 184 height 45
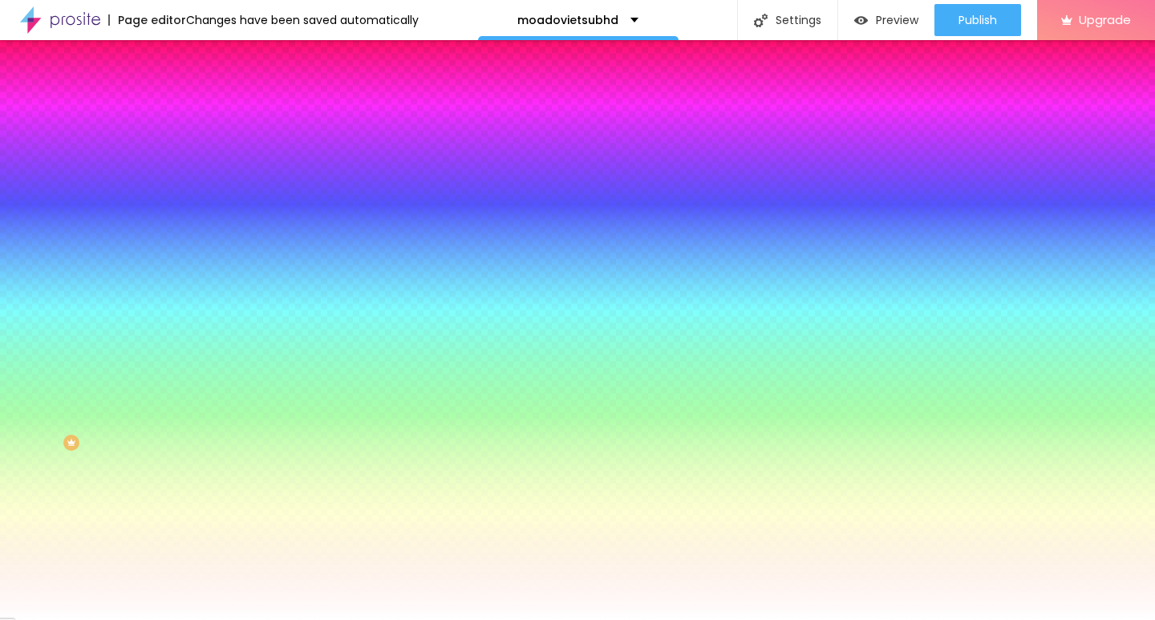
click at [184, 156] on input "#808080" at bounding box center [280, 161] width 192 height 16
click at [184, 160] on input "#808080" at bounding box center [280, 161] width 192 height 16
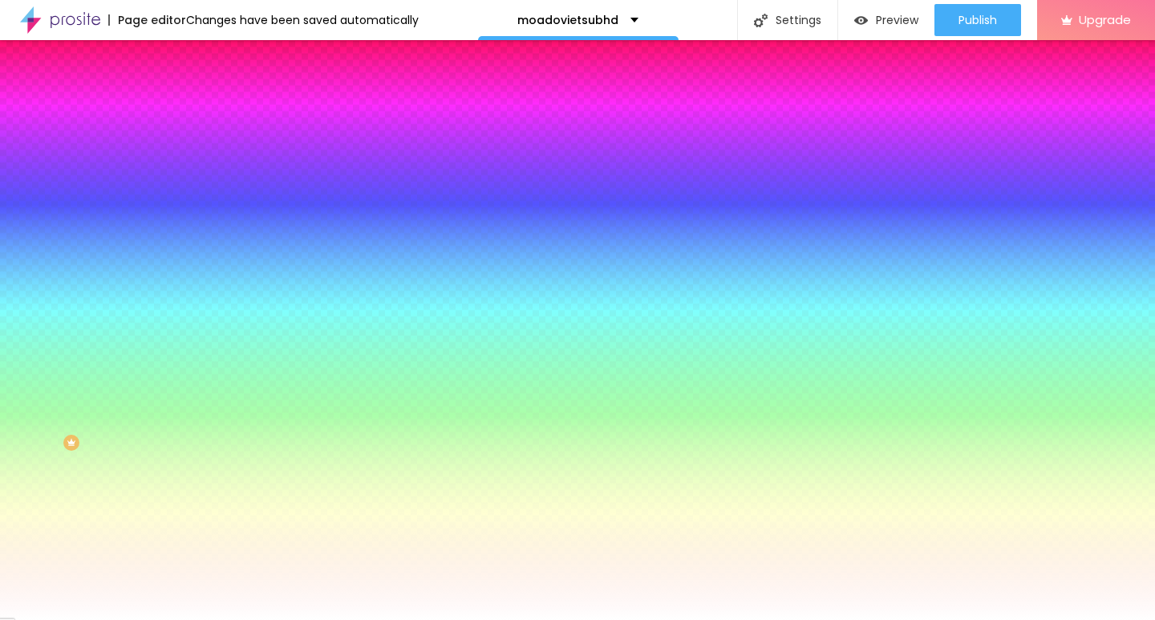
paste input "0000FF"
click at [184, 196] on button "button" at bounding box center [195, 204] width 22 height 17
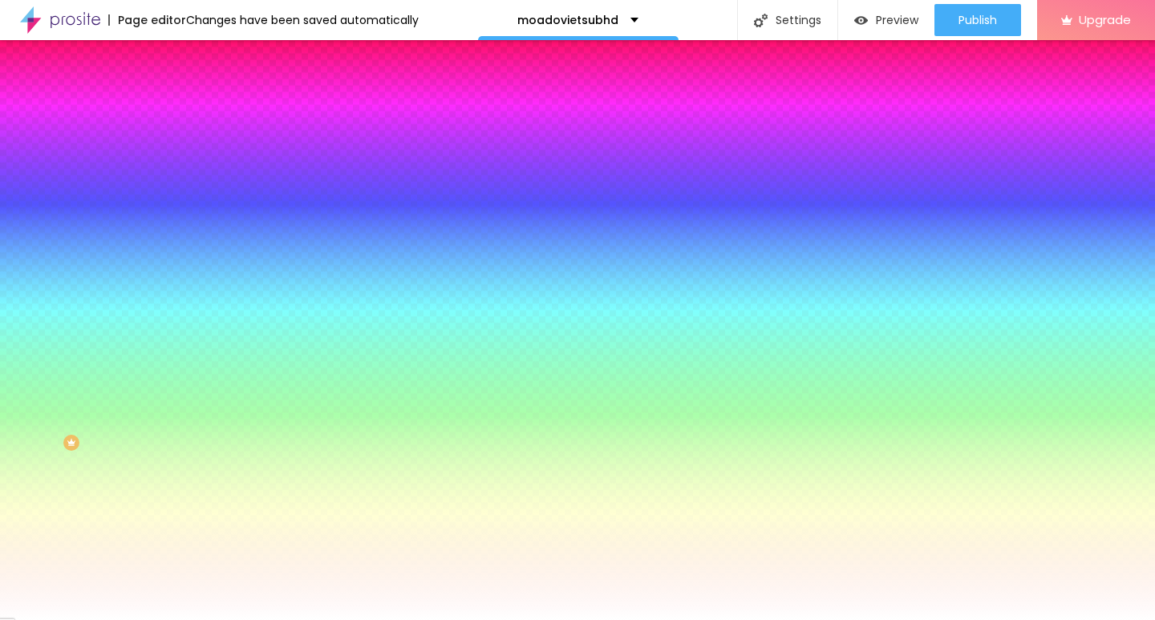
paste input "FFFFFF"
drag, startPoint x: 241, startPoint y: 309, endPoint x: 261, endPoint y: 311, distance: 21.0
click at [111, 619] on div at bounding box center [577, 620] width 1155 height 0
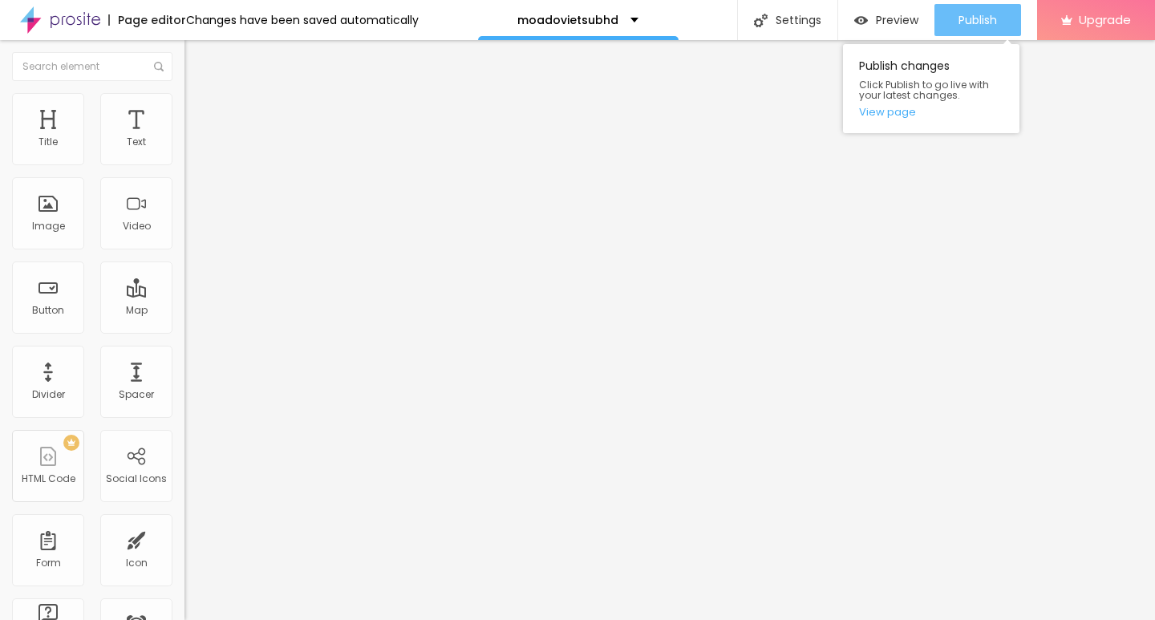
click at [962, 19] on span "Publish" at bounding box center [977, 20] width 38 height 13
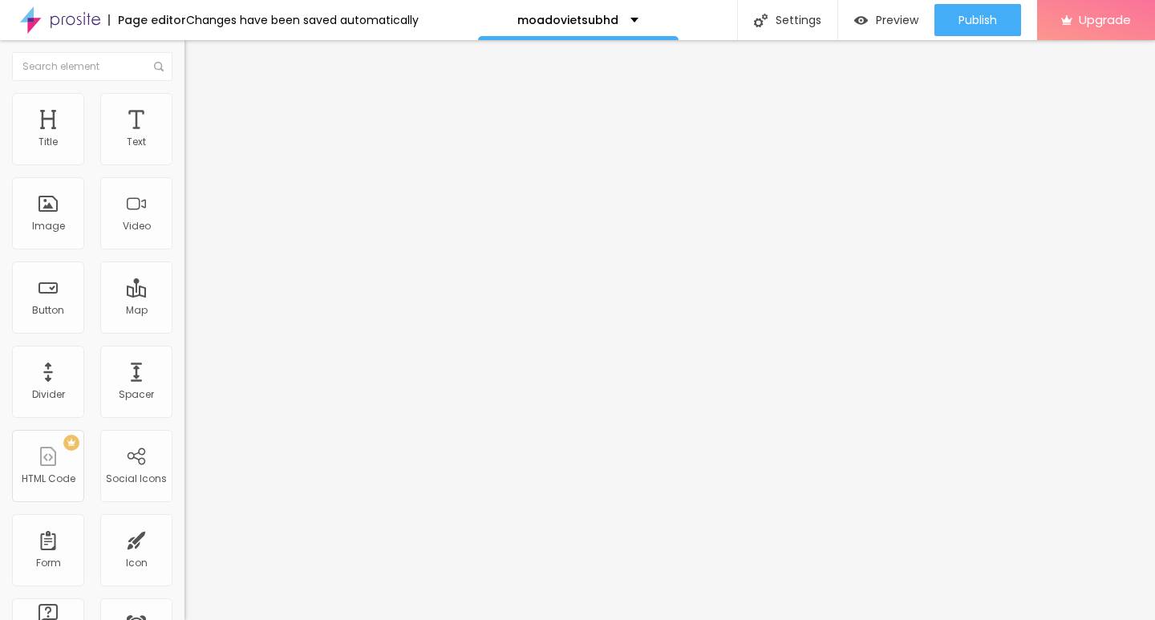
click at [184, 97] on img at bounding box center [191, 100] width 14 height 14
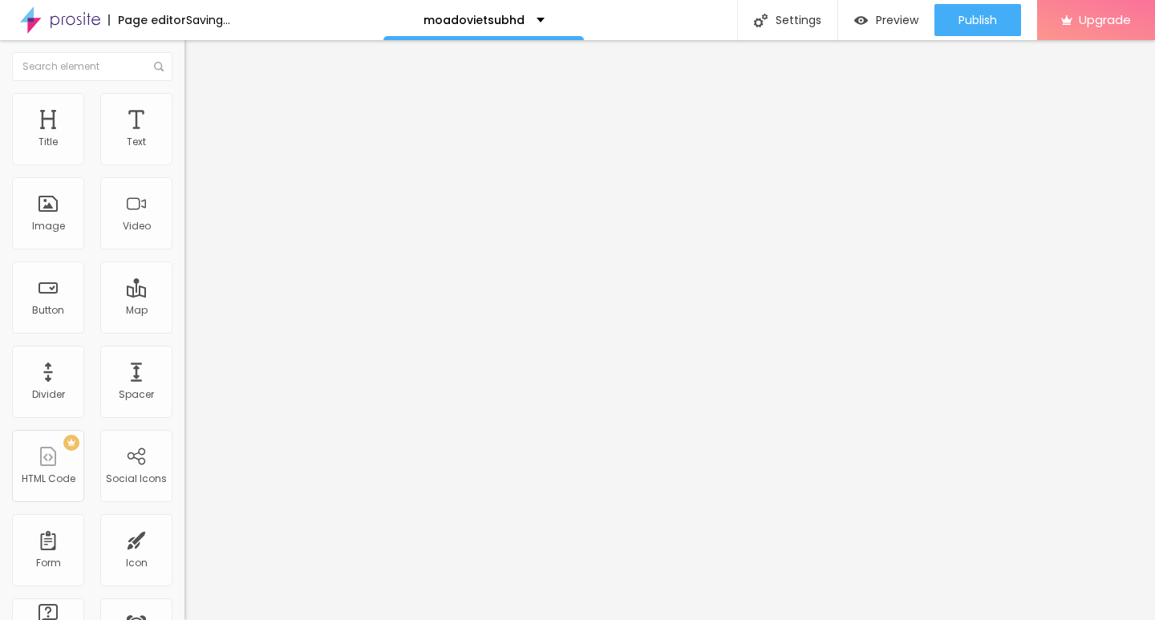
drag, startPoint x: 86, startPoint y: 168, endPoint x: 170, endPoint y: 171, distance: 84.3
click at [184, 164] on input "range" at bounding box center [235, 158] width 103 height 13
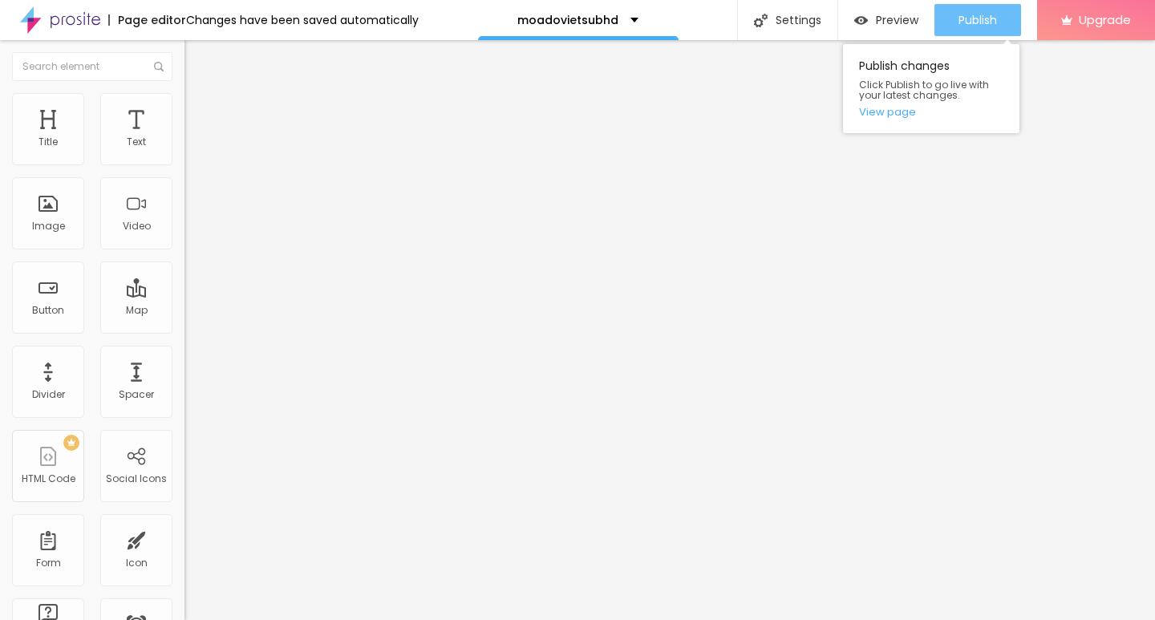
click at [997, 21] on button "Publish" at bounding box center [977, 20] width 87 height 32
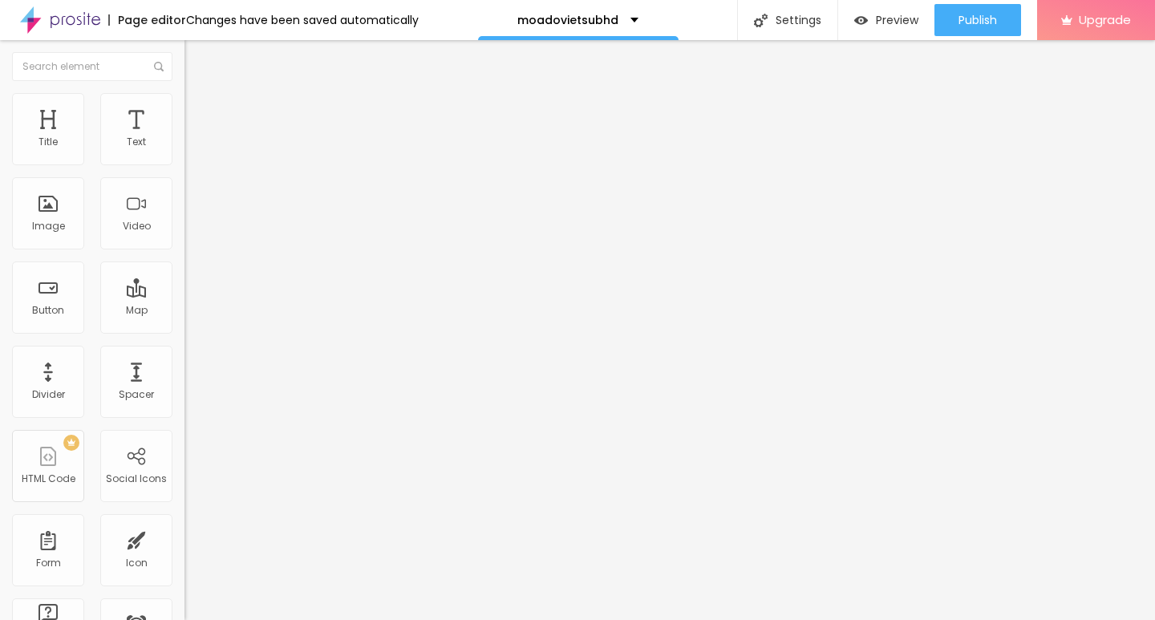
click at [184, 95] on img at bounding box center [191, 100] width 14 height 14
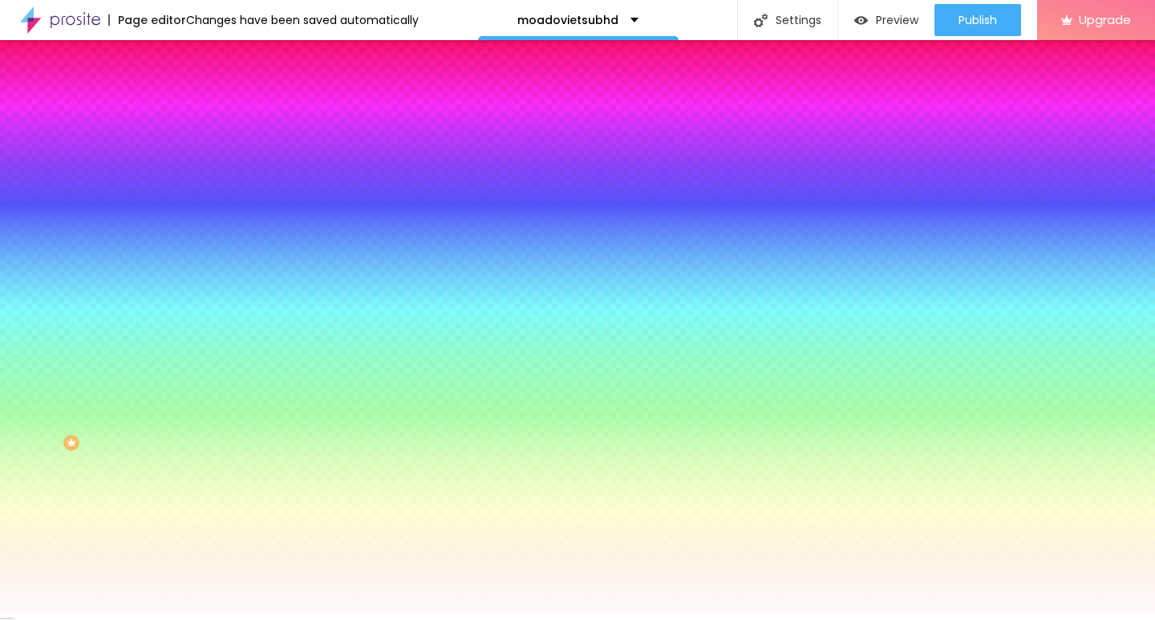
click at [191, 199] on icon "button" at bounding box center [196, 204] width 10 height 10
drag, startPoint x: 264, startPoint y: 306, endPoint x: 249, endPoint y: 310, distance: 15.8
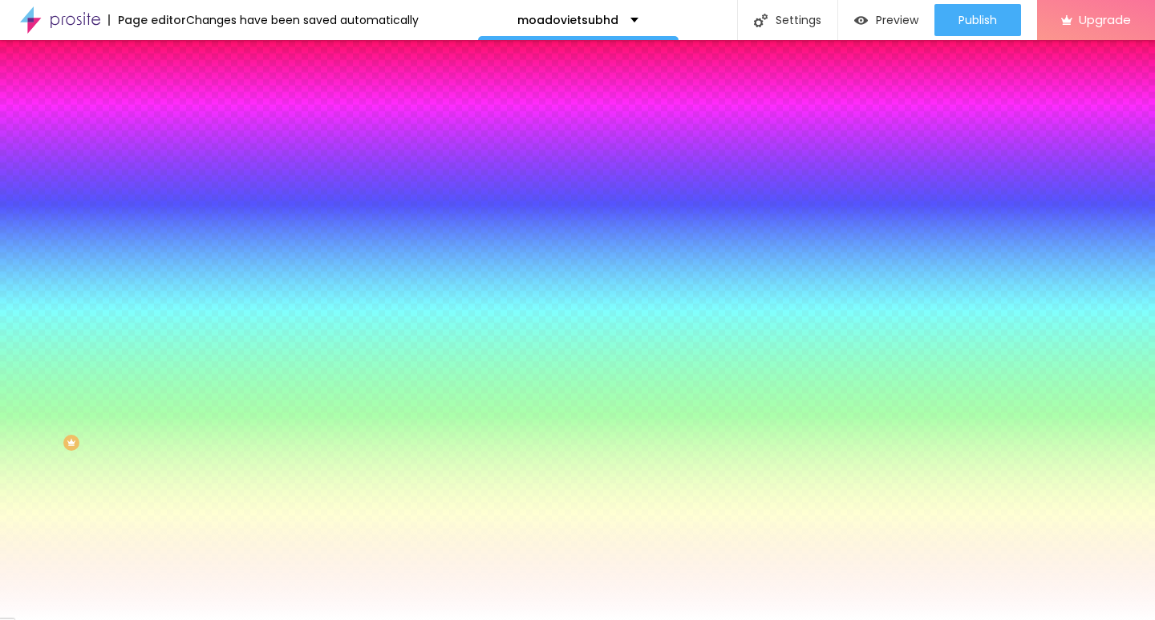
click at [726, 619] on div at bounding box center [577, 620] width 1155 height 0
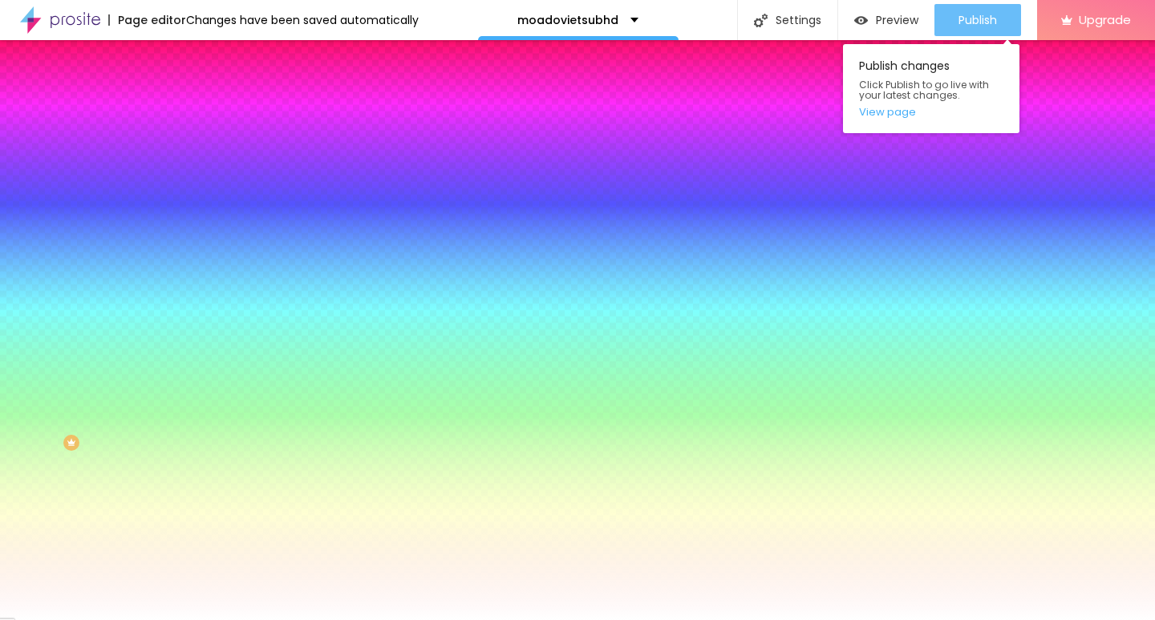
click at [958, 21] on span "Publish" at bounding box center [977, 20] width 38 height 13
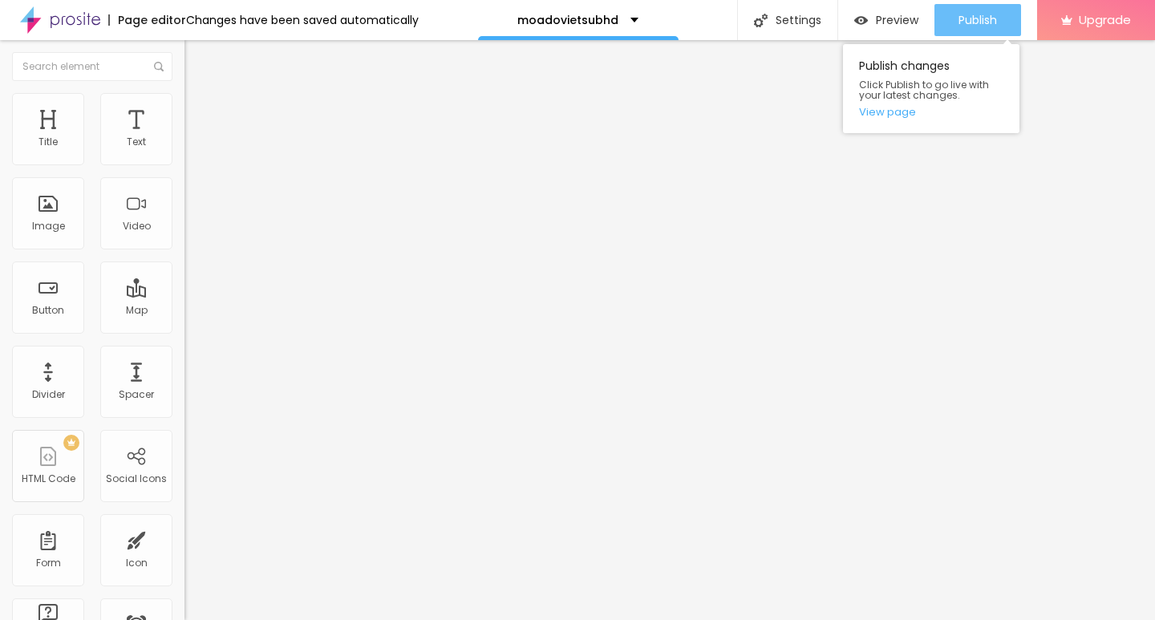
click at [962, 18] on span "Publish" at bounding box center [977, 20] width 38 height 13
